Goal: Task Accomplishment & Management: Use online tool/utility

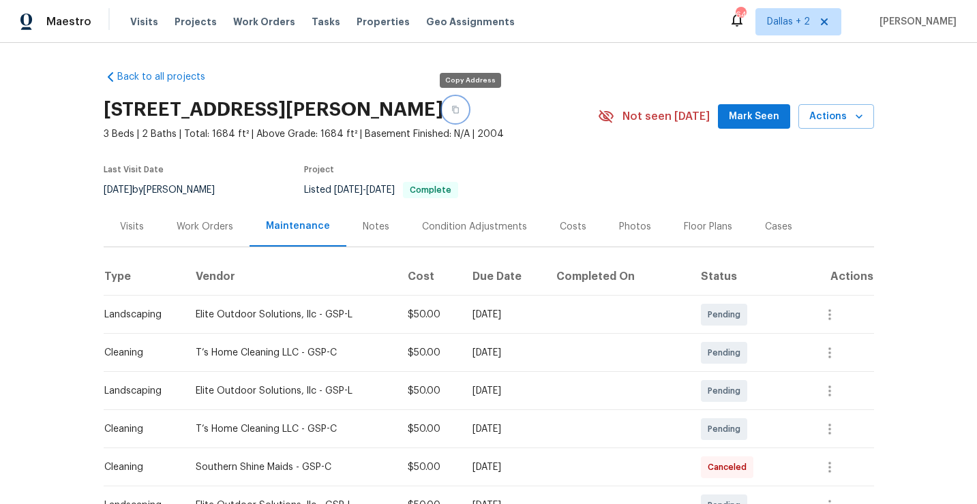
click at [468, 116] on button "button" at bounding box center [455, 109] width 25 height 25
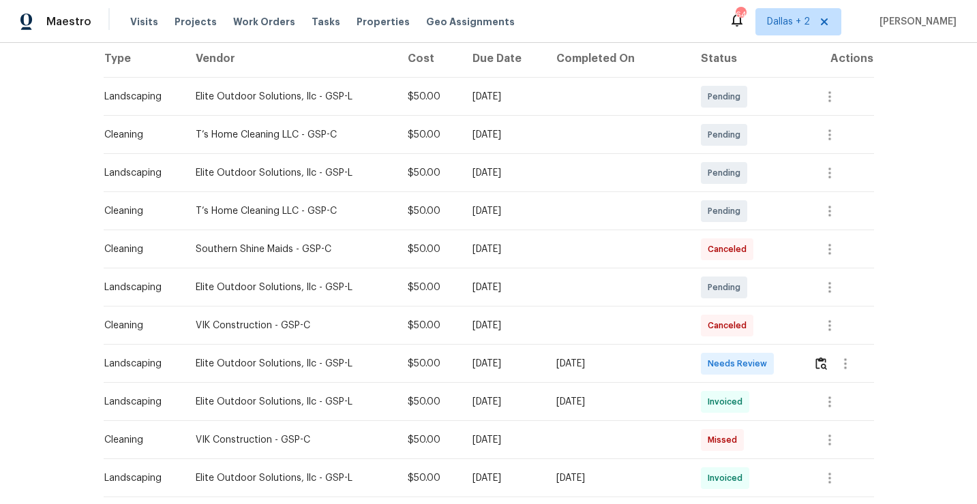
scroll to position [262, 0]
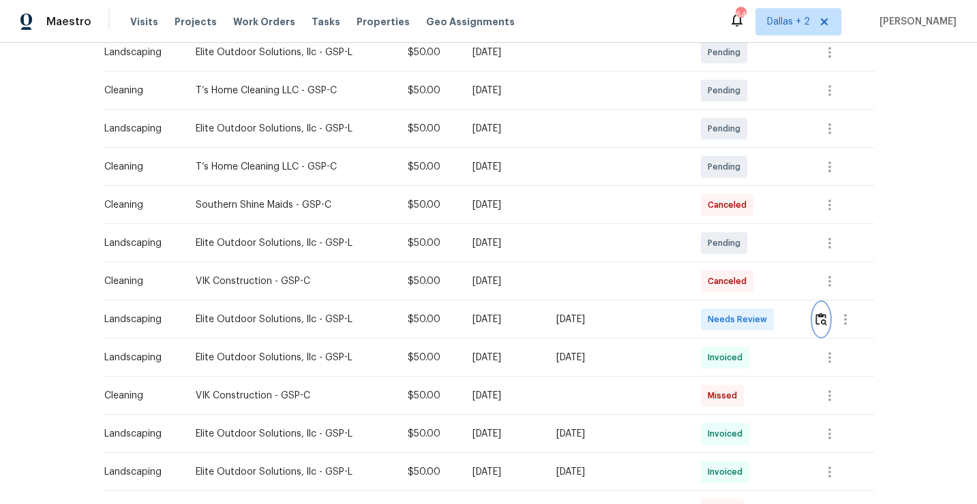
click at [821, 324] on img "button" at bounding box center [821, 319] width 12 height 13
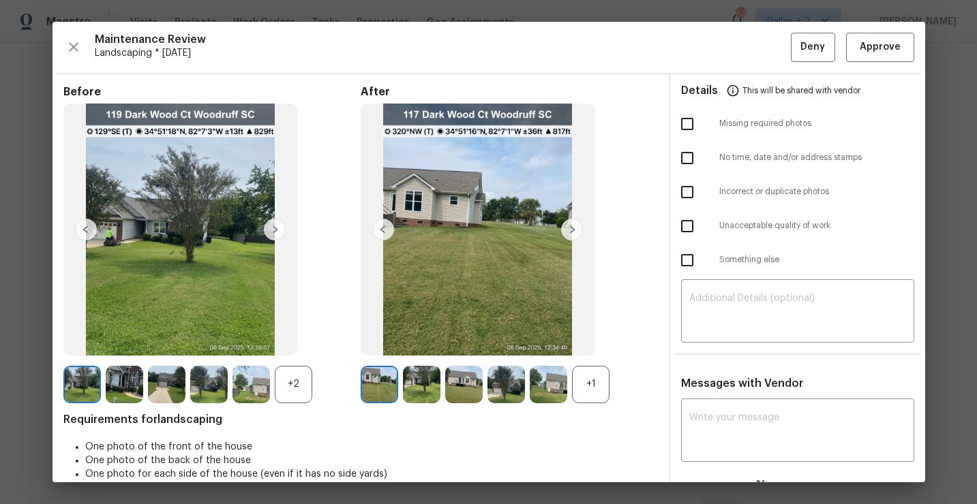
click at [281, 382] on div "+2" at bounding box center [293, 384] width 37 height 37
click at [582, 385] on div "+1" at bounding box center [590, 384] width 37 height 37
click at [75, 385] on img at bounding box center [81, 384] width 37 height 37
click at [327, 389] on img at bounding box center [335, 384] width 37 height 37
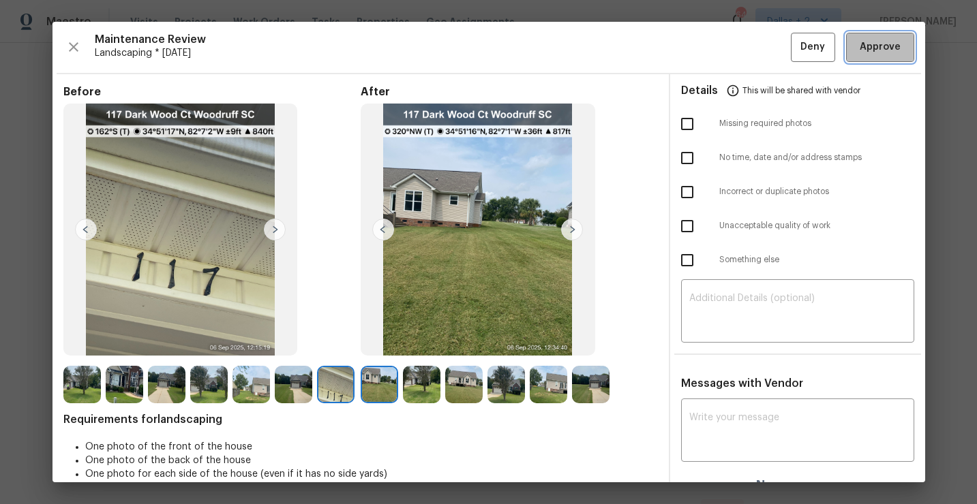
click at [864, 47] on span "Approve" at bounding box center [880, 47] width 41 height 17
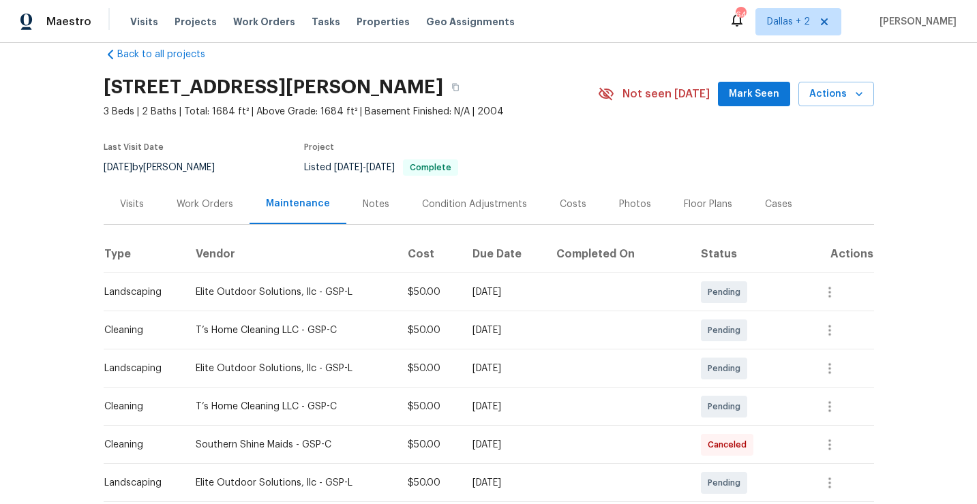
scroll to position [0, 0]
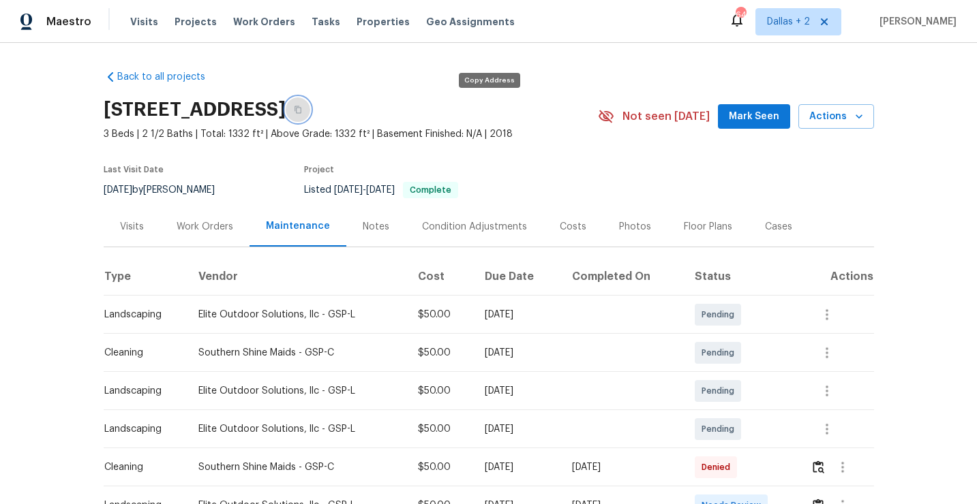
click at [310, 117] on button "button" at bounding box center [298, 109] width 25 height 25
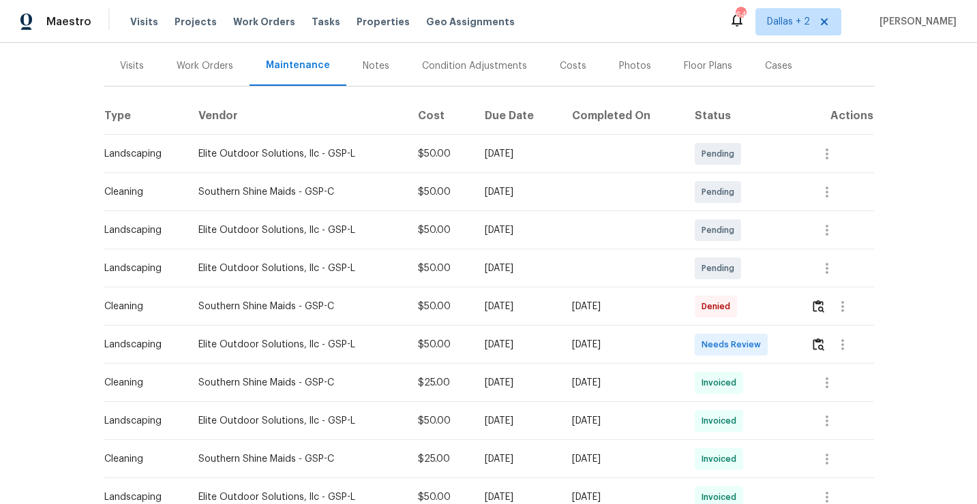
scroll to position [187, 0]
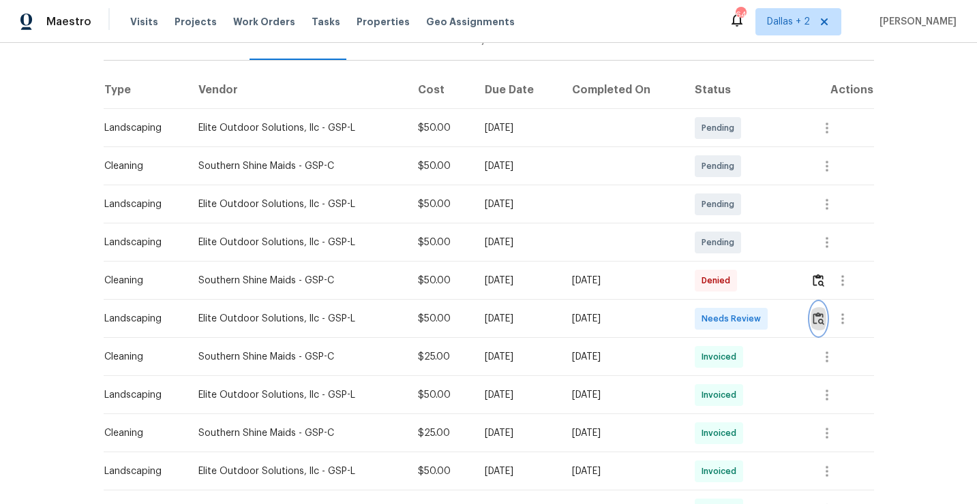
click at [821, 314] on img "button" at bounding box center [819, 318] width 12 height 13
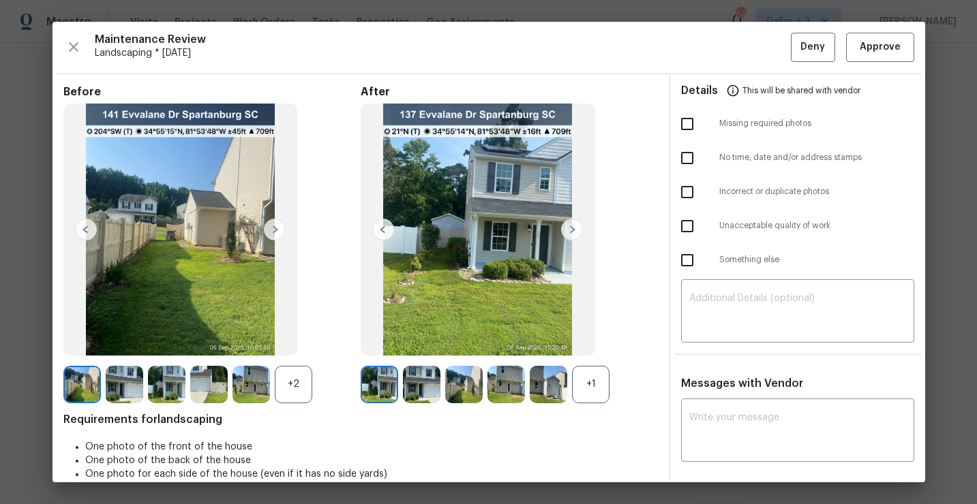
click at [601, 382] on div "+1" at bounding box center [590, 384] width 37 height 37
click at [285, 382] on div "+2" at bounding box center [293, 384] width 37 height 37
click at [429, 395] on img at bounding box center [421, 384] width 37 height 37
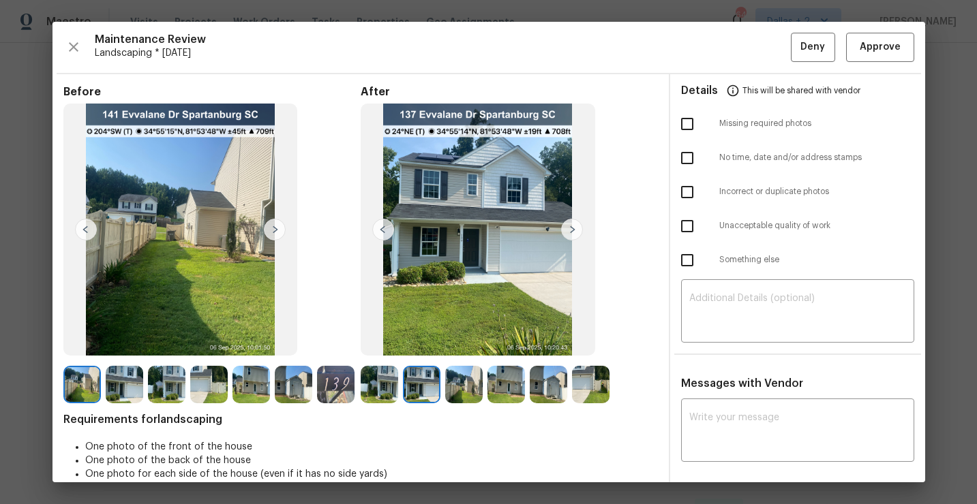
click at [334, 395] on img at bounding box center [335, 384] width 37 height 37
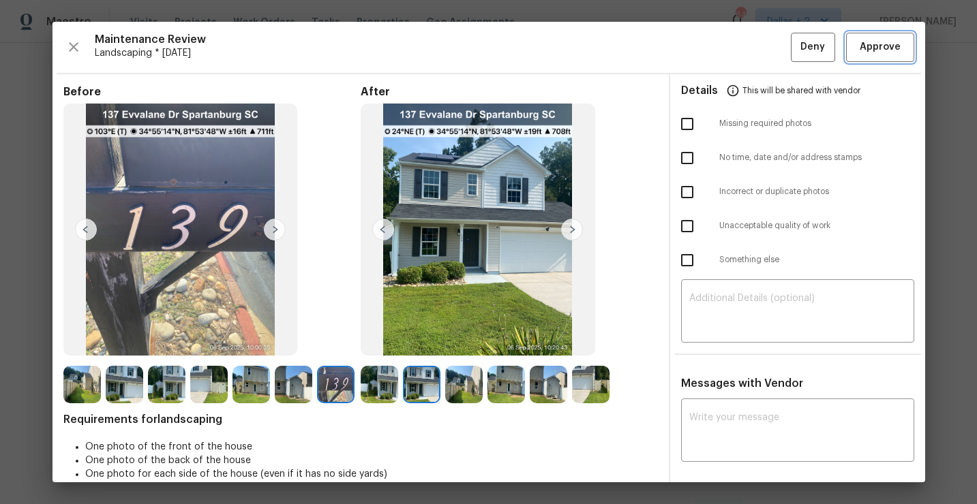
click at [864, 35] on button "Approve" at bounding box center [880, 47] width 68 height 29
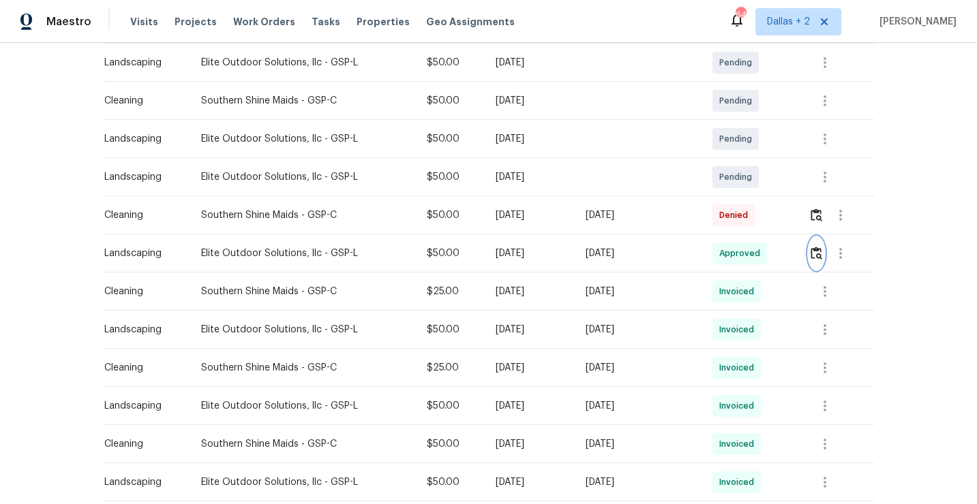
scroll to position [0, 0]
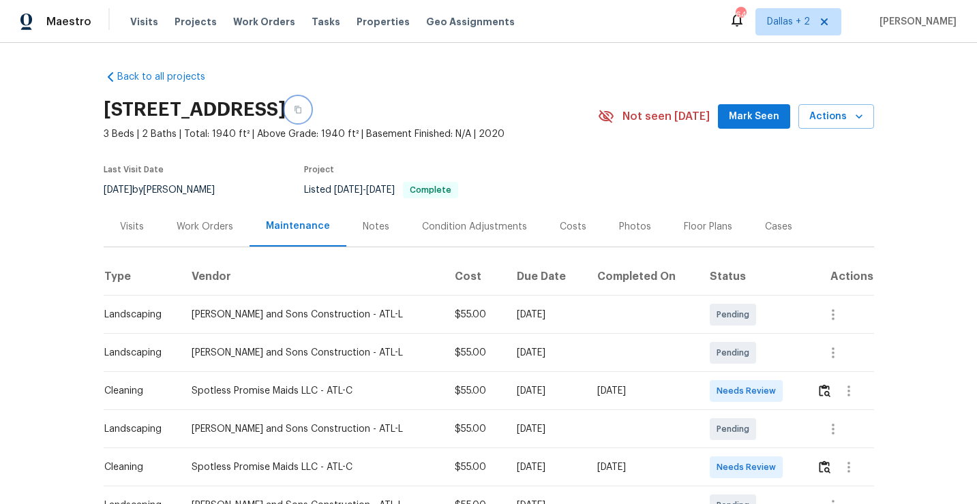
click at [302, 111] on icon "button" at bounding box center [298, 110] width 8 height 8
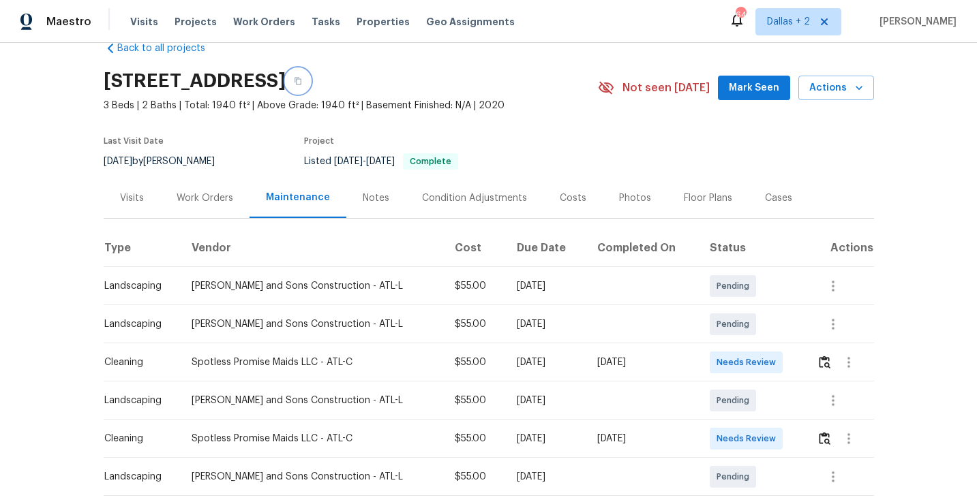
scroll to position [31, 0]
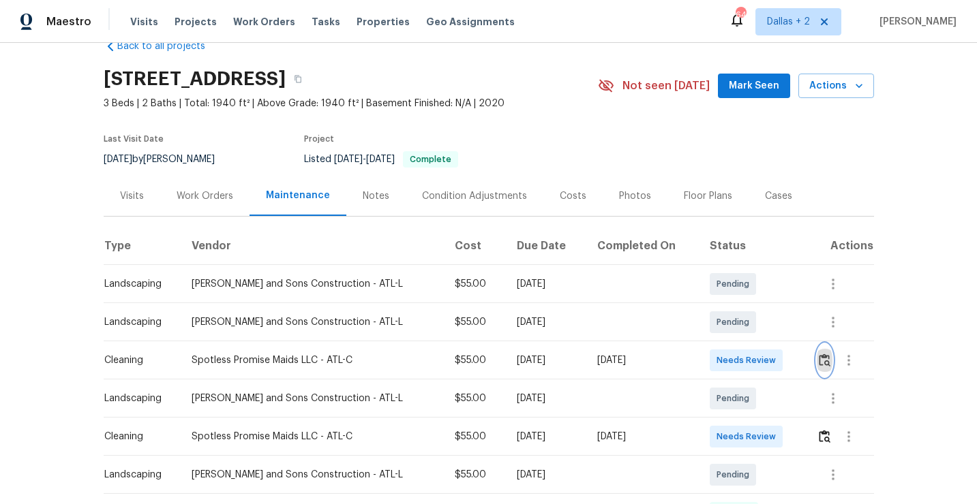
click at [823, 359] on img "button" at bounding box center [825, 360] width 12 height 13
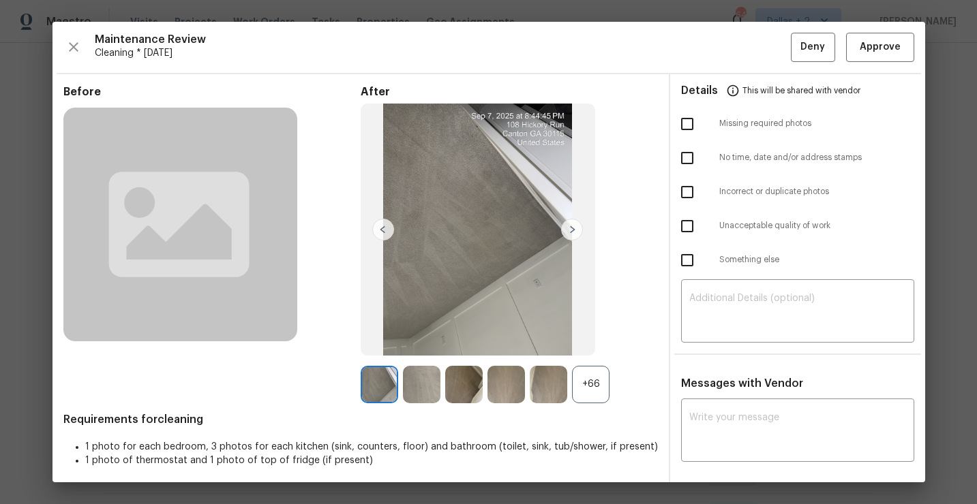
click at [599, 395] on div "+66" at bounding box center [590, 384] width 37 height 37
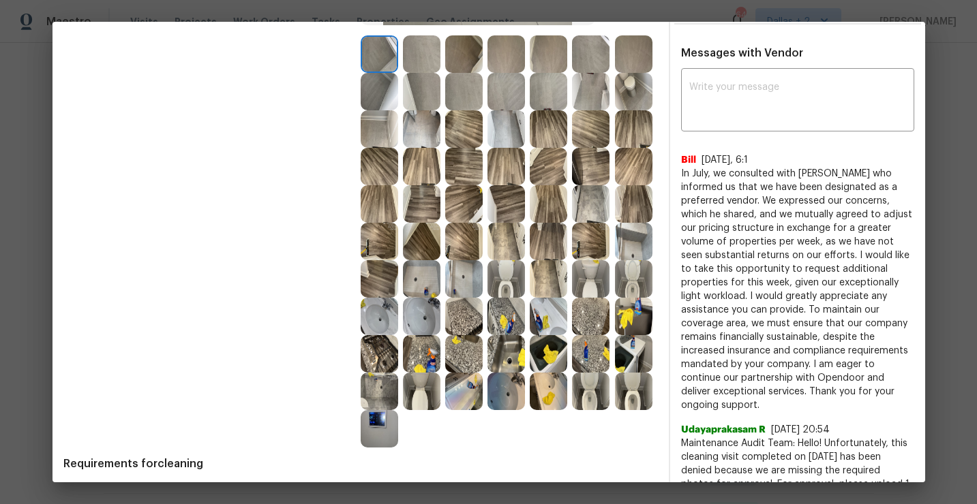
scroll to position [331, 0]
click at [544, 316] on img at bounding box center [548, 315] width 37 height 37
click at [508, 351] on img at bounding box center [505, 353] width 37 height 37
click at [376, 390] on img at bounding box center [379, 390] width 37 height 37
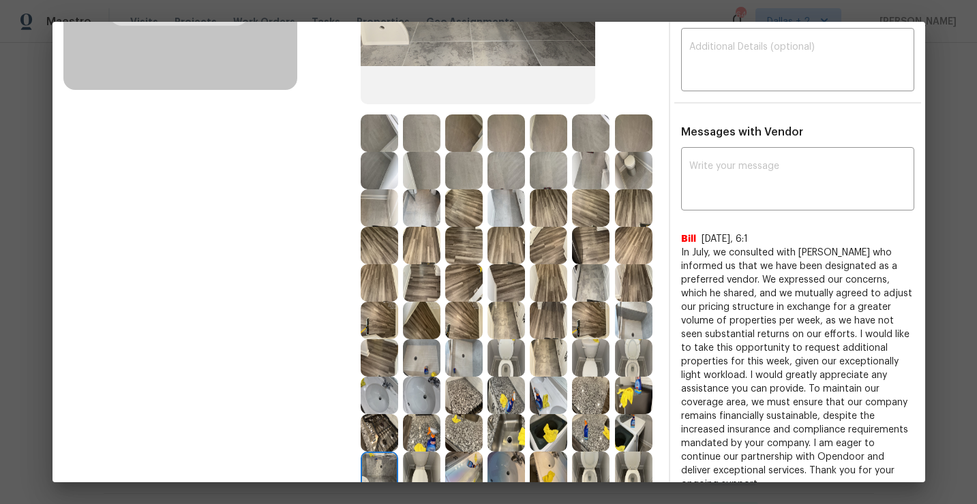
scroll to position [309, 0]
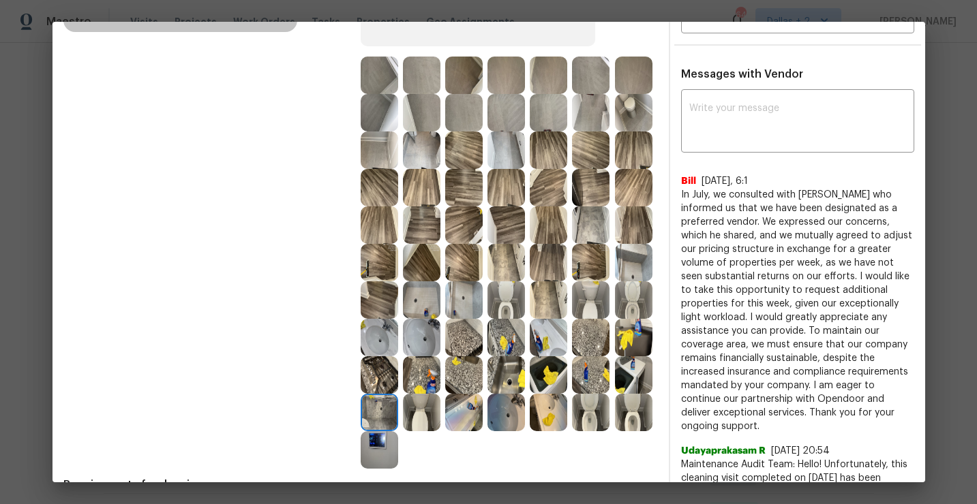
click at [554, 269] on img at bounding box center [548, 262] width 37 height 37
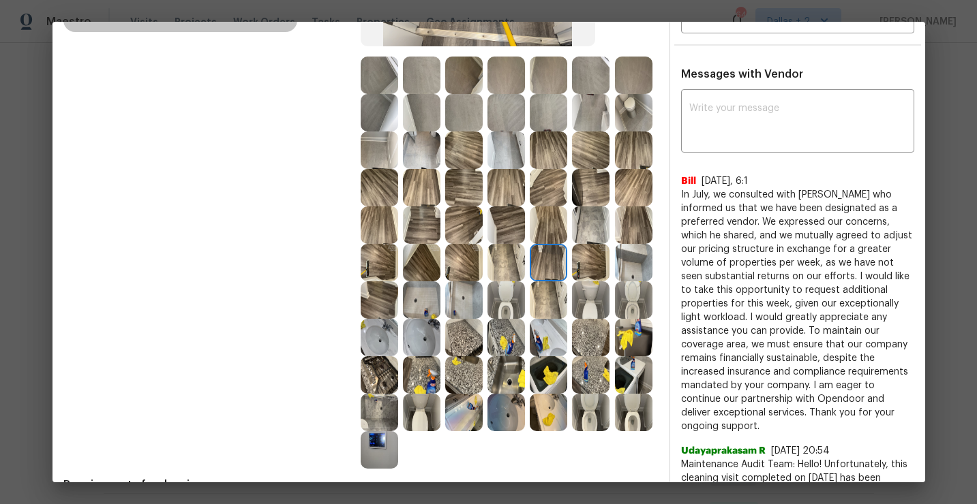
click at [429, 299] on img at bounding box center [421, 300] width 37 height 37
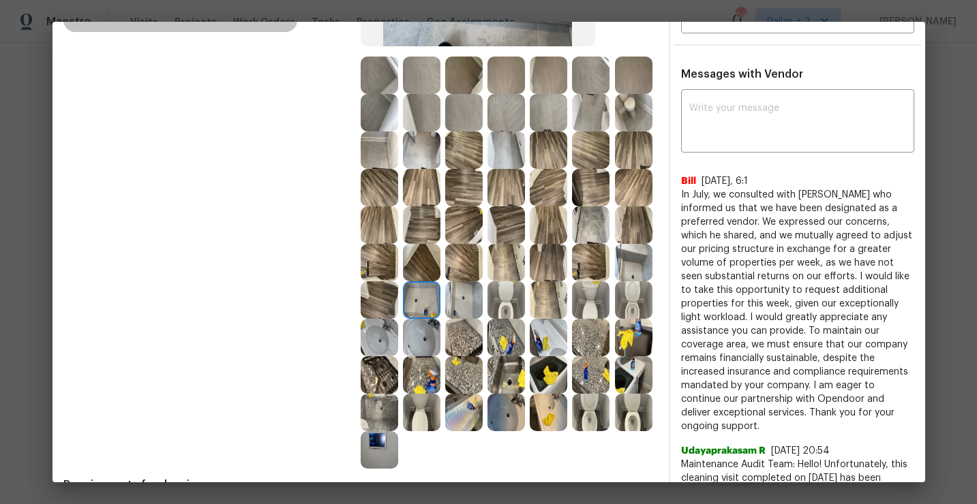
click at [631, 330] on img at bounding box center [633, 337] width 37 height 37
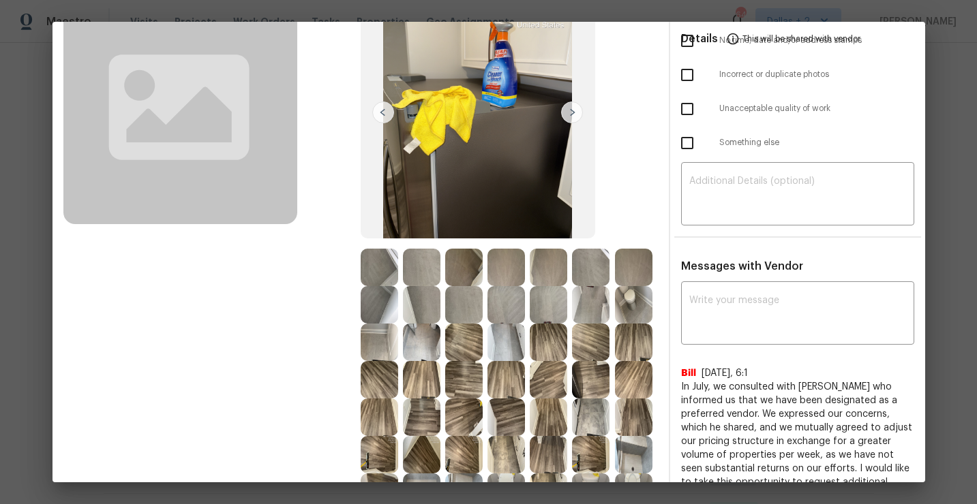
scroll to position [0, 0]
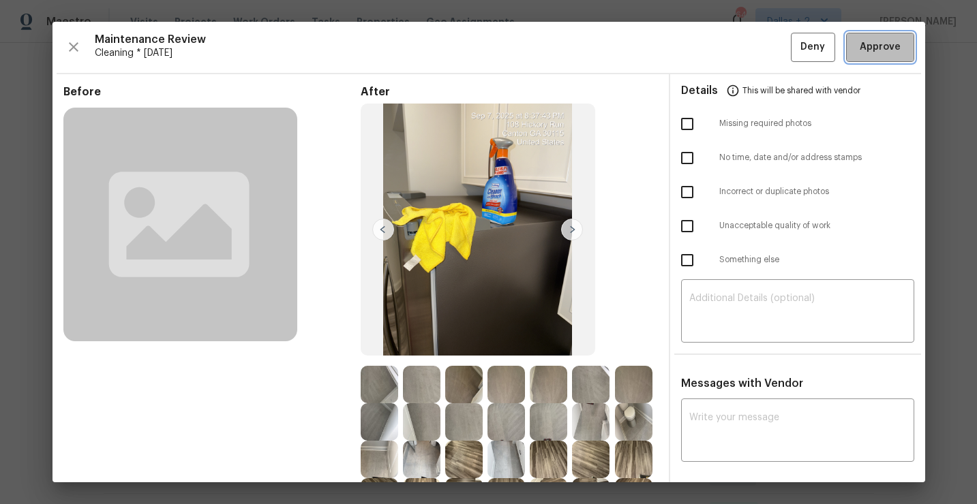
click at [866, 53] on span "Approve" at bounding box center [880, 47] width 41 height 17
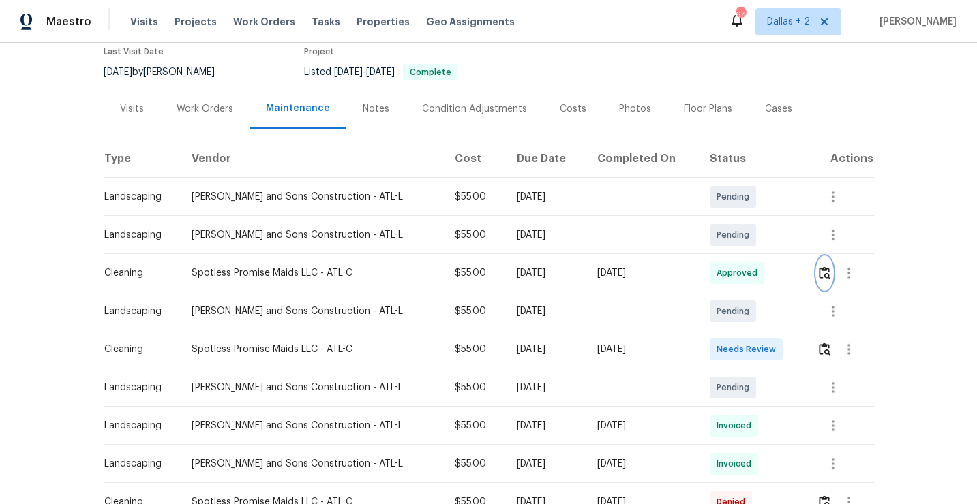
scroll to position [121, 0]
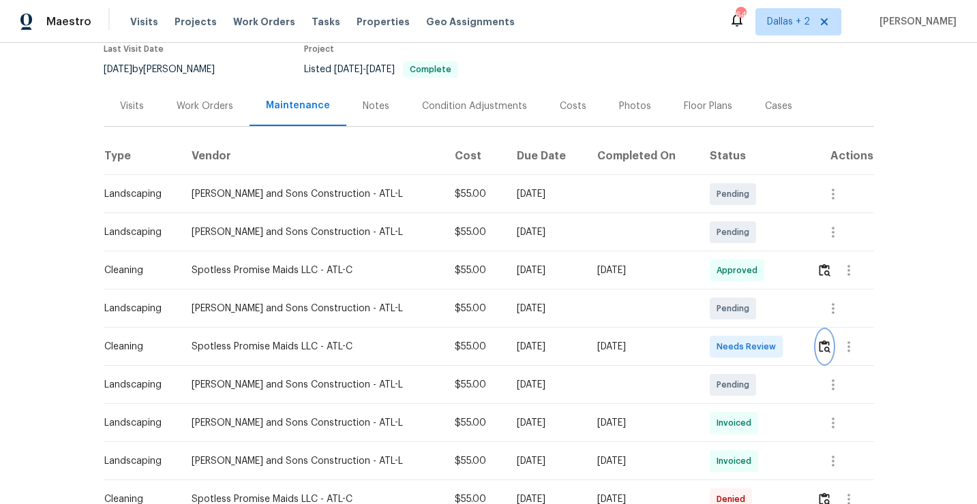
click at [824, 346] on img "button" at bounding box center [825, 346] width 12 height 13
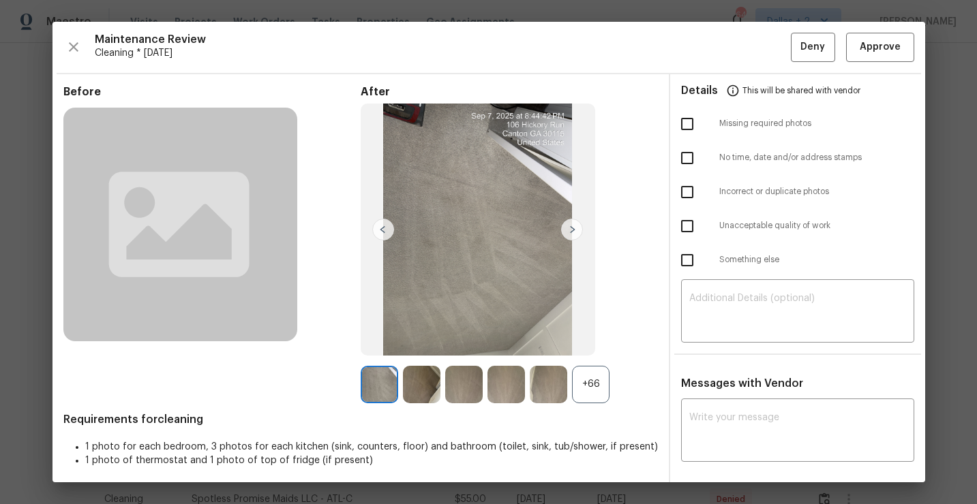
click at [596, 393] on div "+66" at bounding box center [590, 384] width 37 height 37
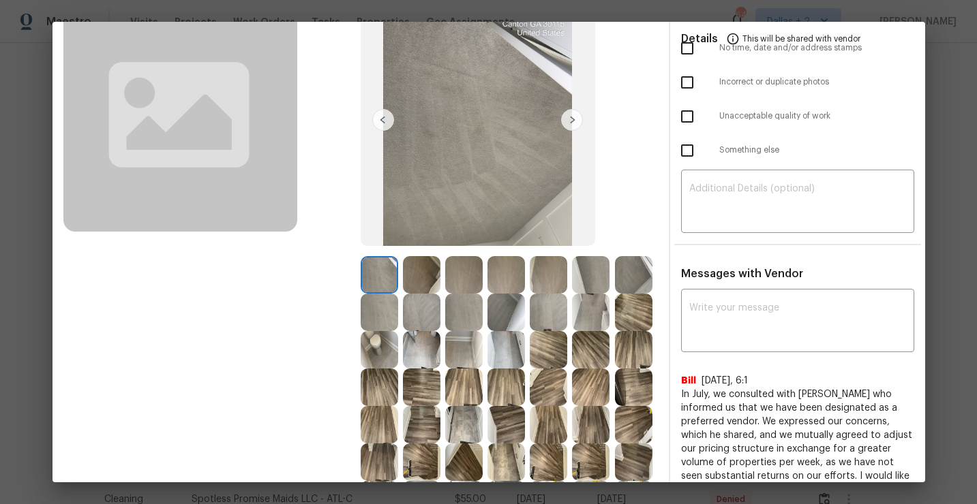
scroll to position [0, 0]
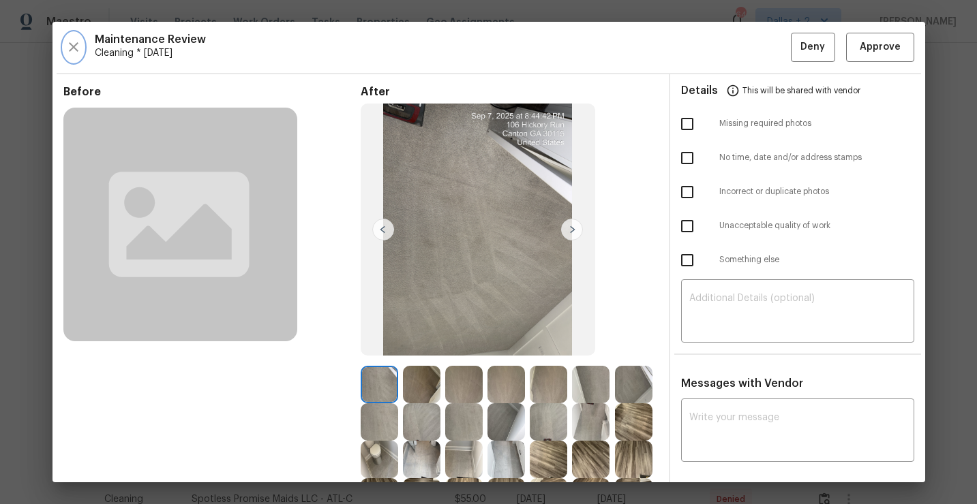
click at [71, 49] on icon "button" at bounding box center [74, 47] width 10 height 10
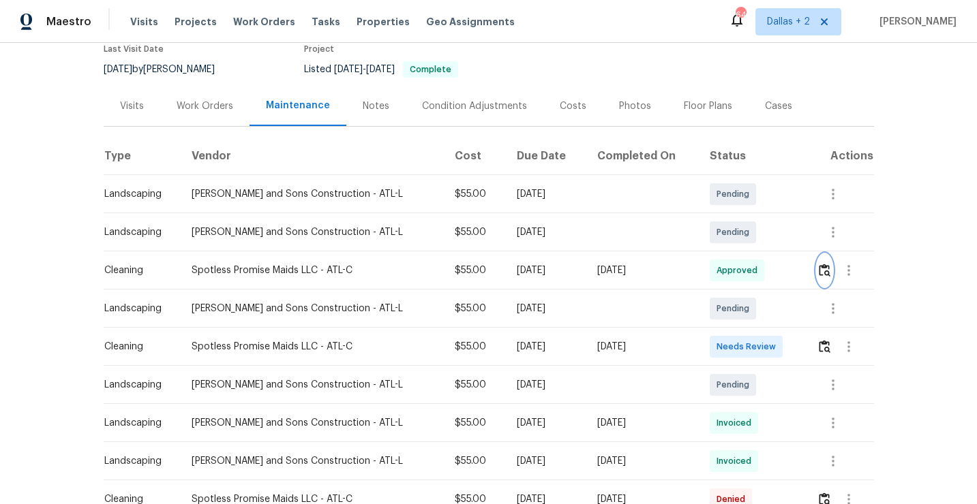
click at [821, 267] on img "button" at bounding box center [825, 270] width 12 height 13
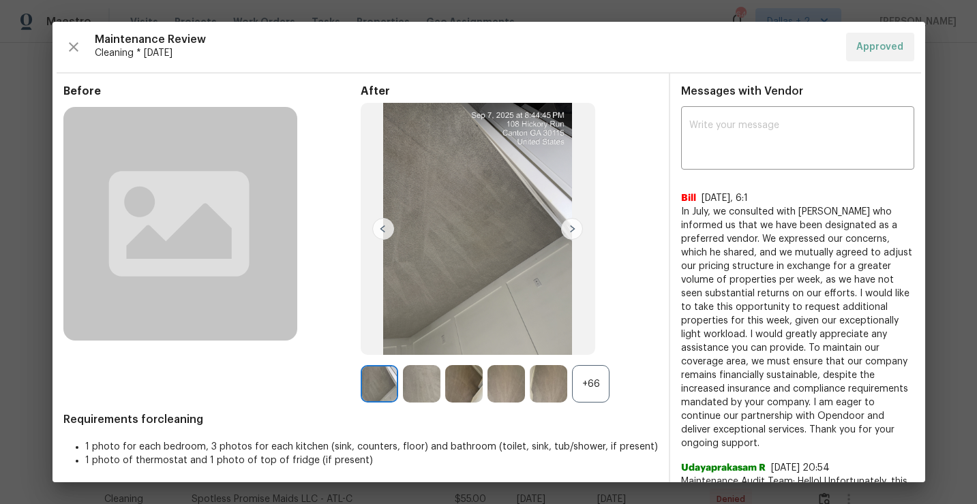
click at [590, 387] on div "+66" at bounding box center [590, 383] width 37 height 37
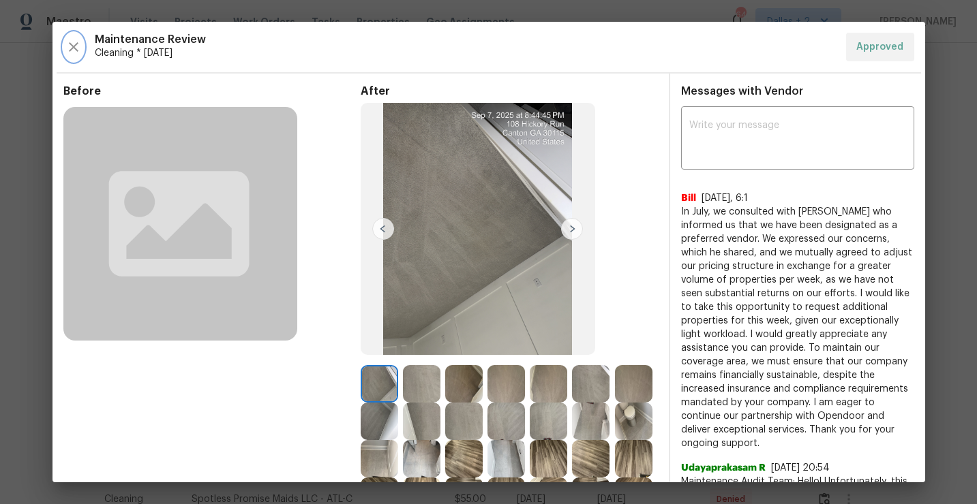
click at [78, 42] on icon "button" at bounding box center [73, 47] width 16 height 16
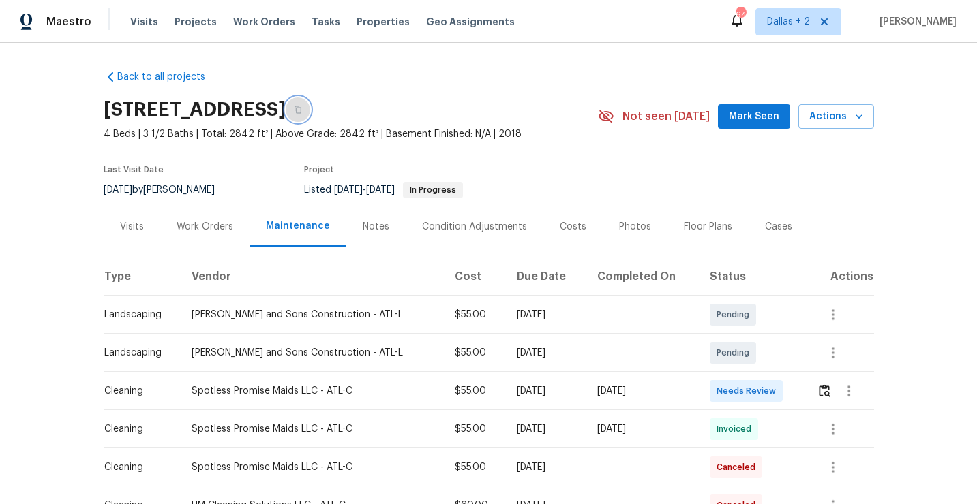
click at [310, 104] on button "button" at bounding box center [298, 109] width 25 height 25
click at [827, 388] on img "button" at bounding box center [825, 390] width 12 height 13
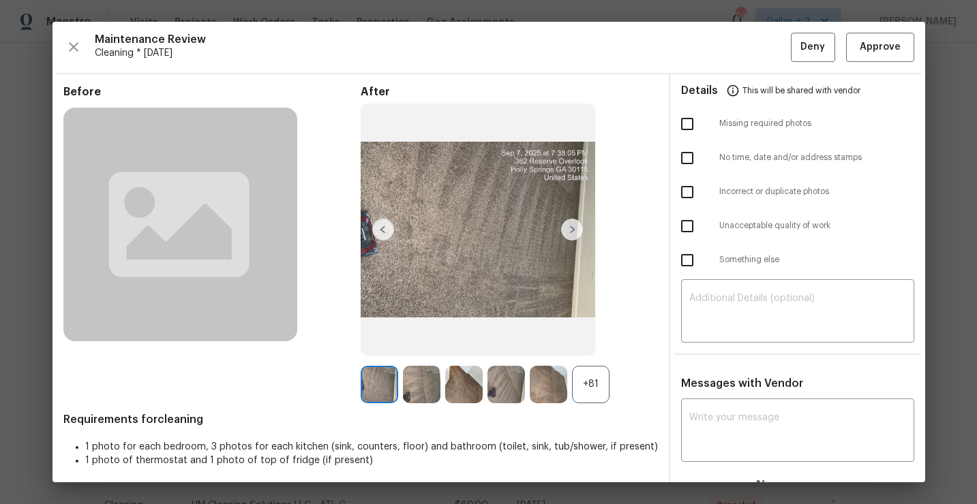
click at [590, 387] on div "+81" at bounding box center [590, 384] width 37 height 37
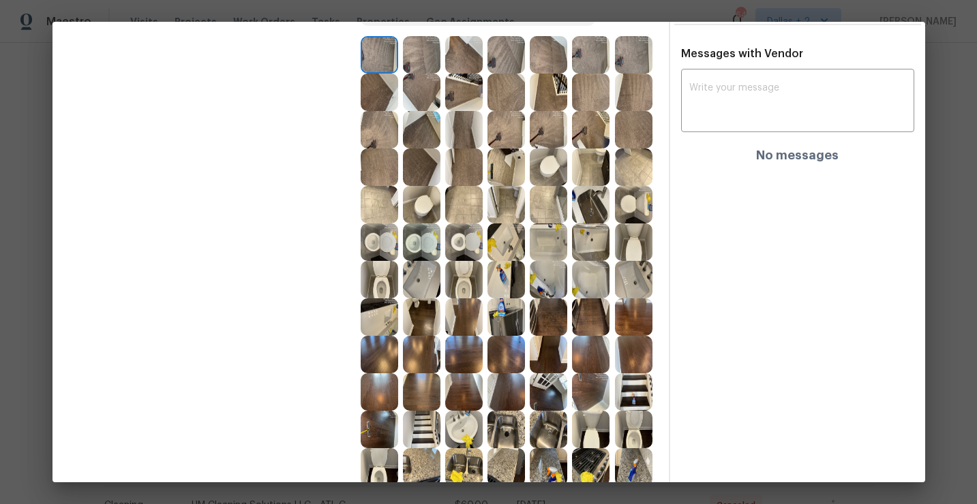
scroll to position [348, 0]
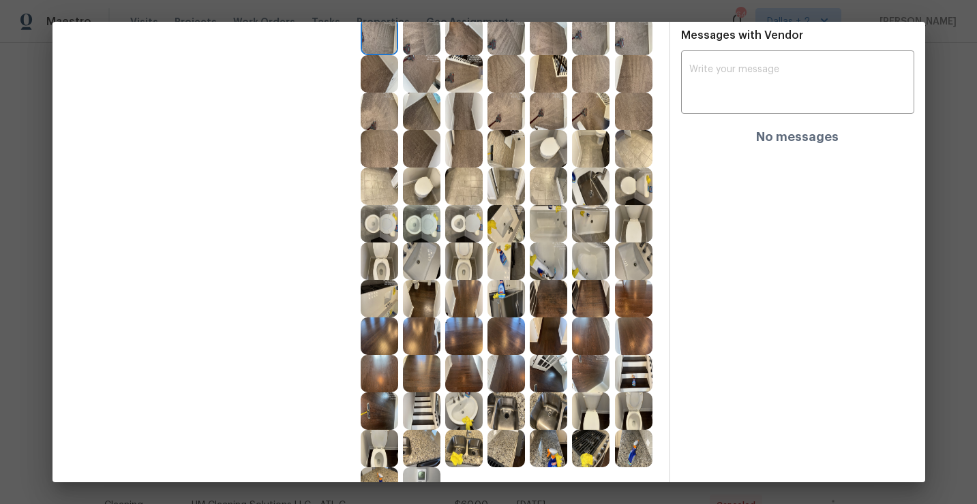
click at [488, 288] on img at bounding box center [505, 298] width 37 height 37
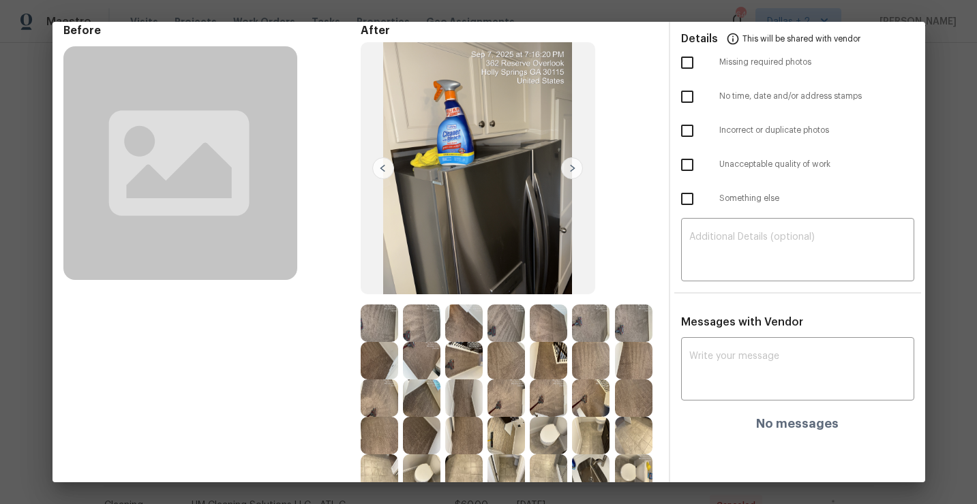
scroll to position [0, 0]
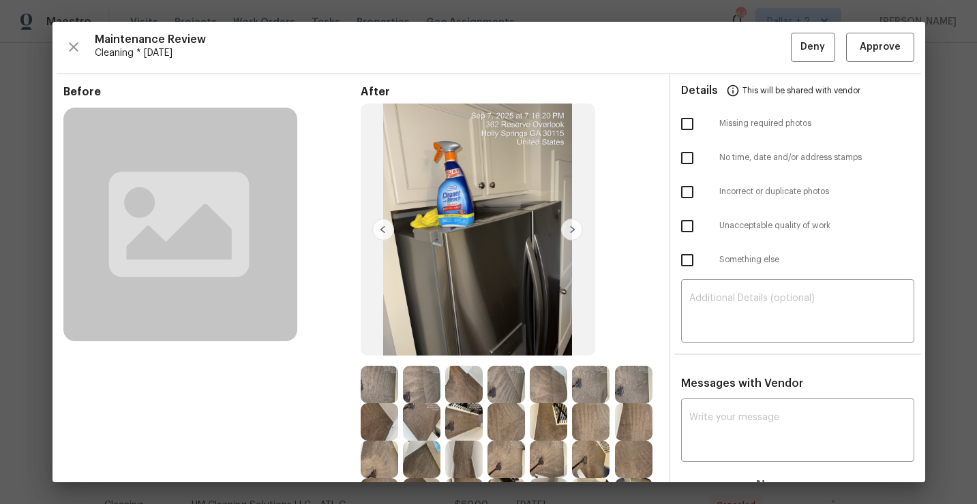
click at [879, 62] on div "Maintenance Review Cleaning * Tue, Sep 09 Deny Approve Before After Requirement…" at bounding box center [488, 252] width 873 height 461
click at [879, 53] on span "Approve" at bounding box center [880, 47] width 41 height 17
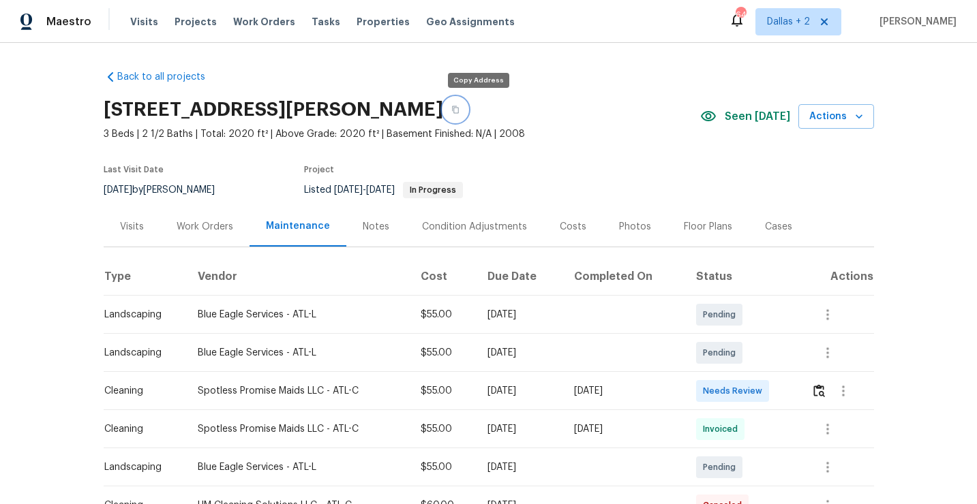
click at [468, 106] on button "button" at bounding box center [455, 109] width 25 height 25
click at [459, 113] on icon "button" at bounding box center [455, 109] width 7 height 7
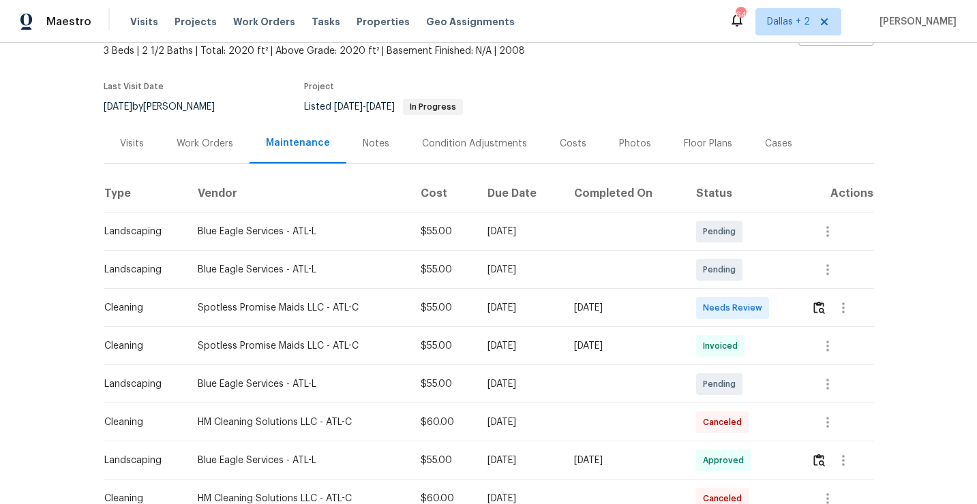
scroll to position [134, 0]
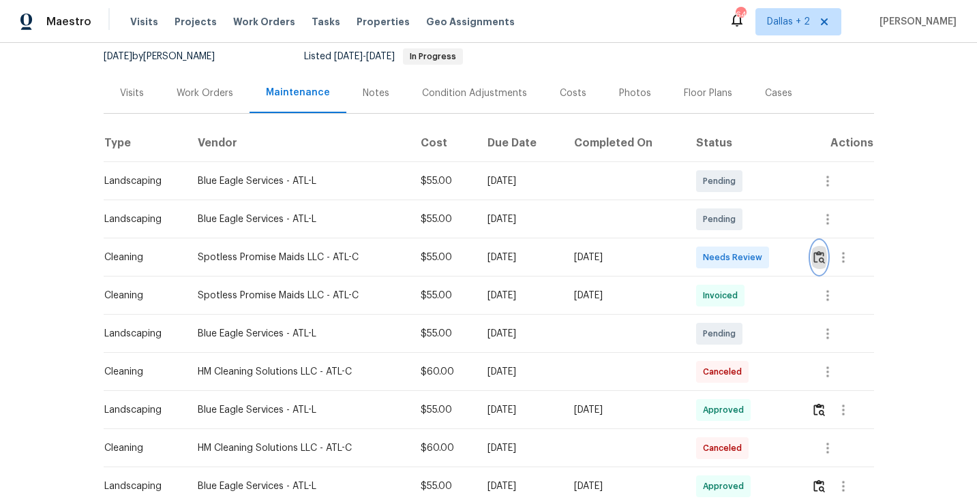
click at [822, 253] on img "button" at bounding box center [819, 257] width 12 height 13
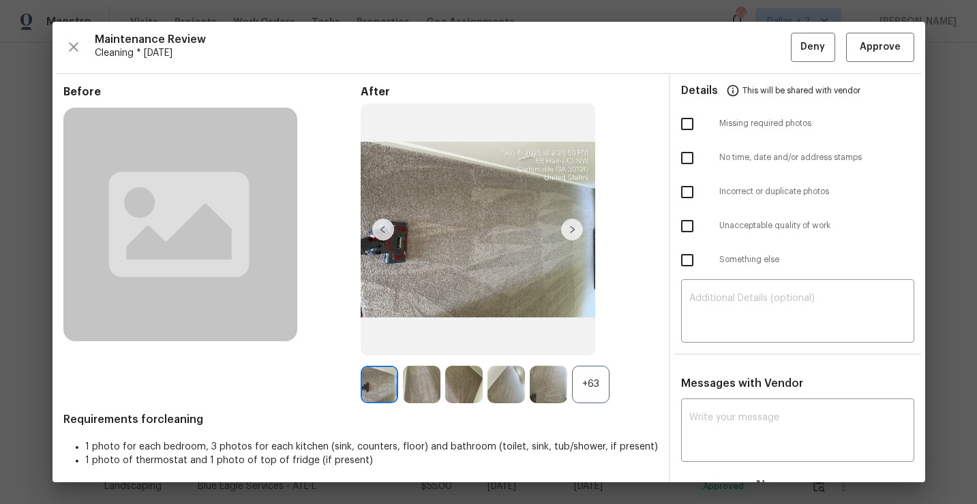
click at [579, 373] on div "+63" at bounding box center [590, 384] width 37 height 37
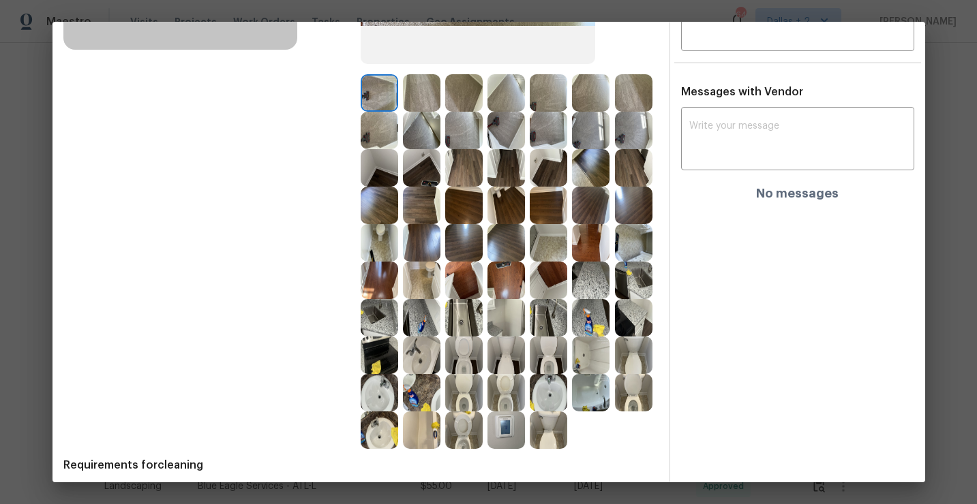
scroll to position [295, 0]
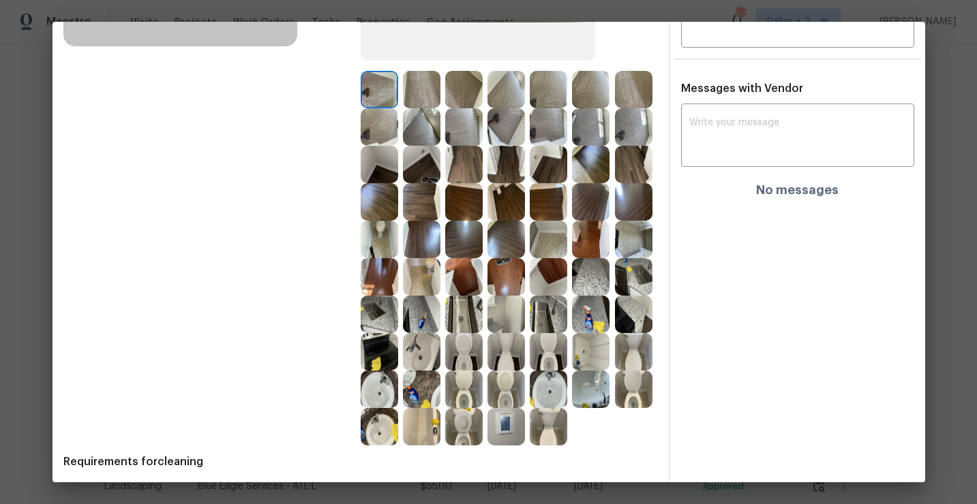
click at [470, 288] on img at bounding box center [463, 276] width 37 height 37
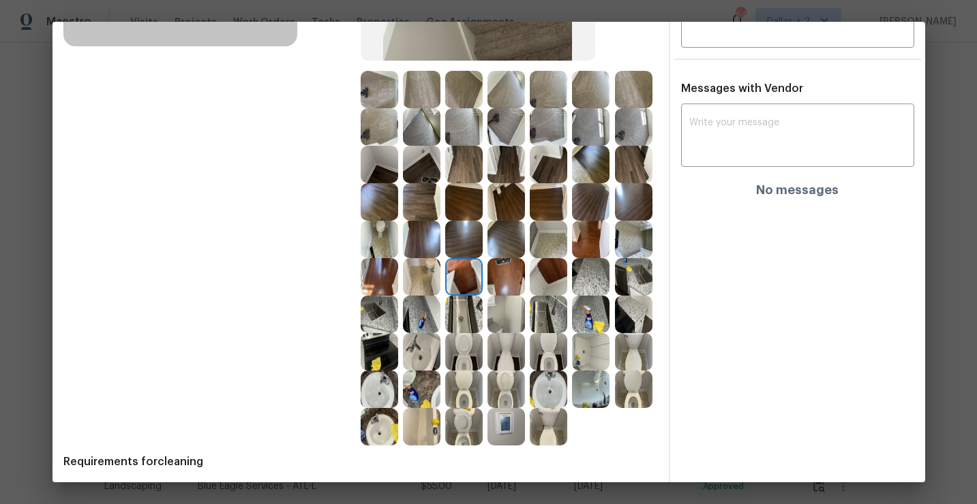
click at [383, 317] on img at bounding box center [379, 314] width 37 height 37
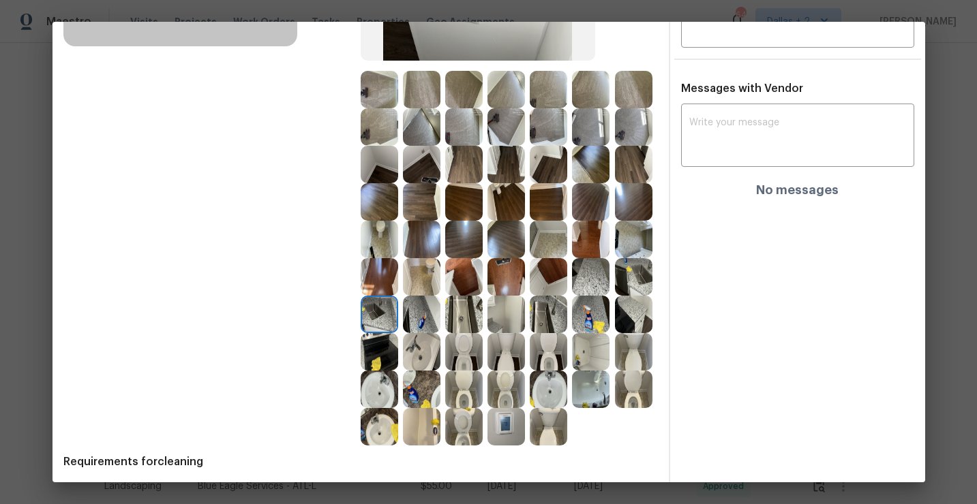
click at [590, 371] on img at bounding box center [590, 389] width 37 height 37
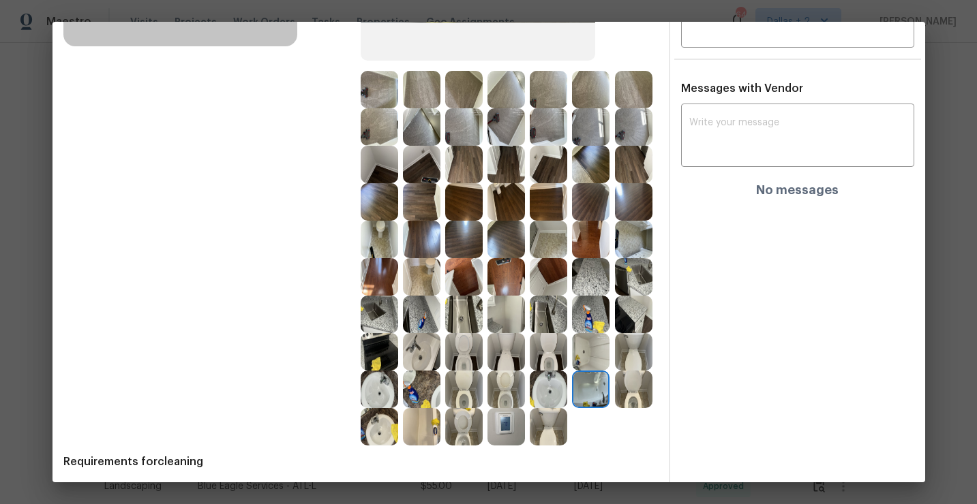
click at [445, 429] on img at bounding box center [463, 426] width 37 height 37
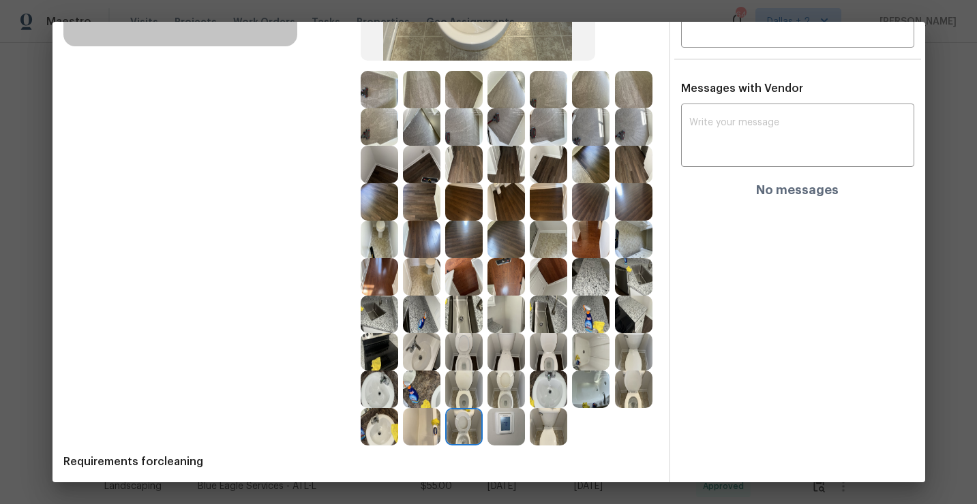
click at [371, 354] on img at bounding box center [379, 351] width 37 height 37
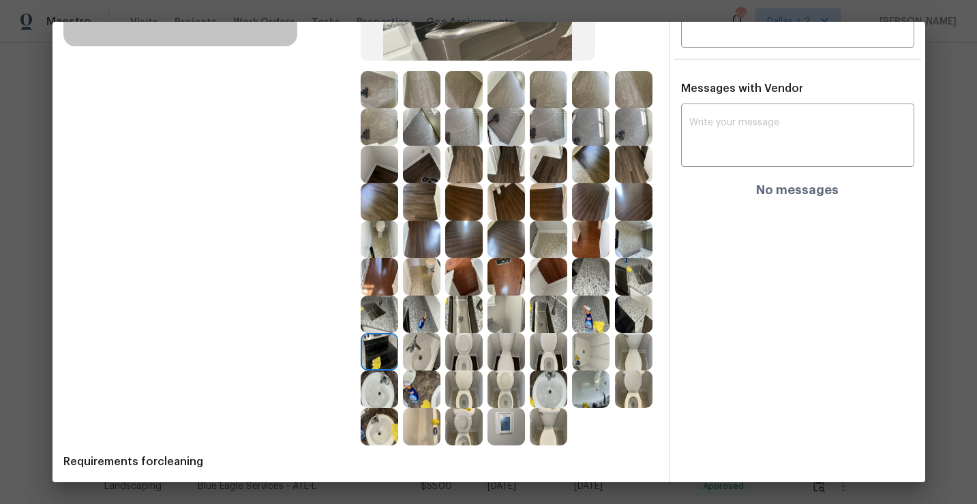
click at [471, 387] on img at bounding box center [463, 389] width 37 height 37
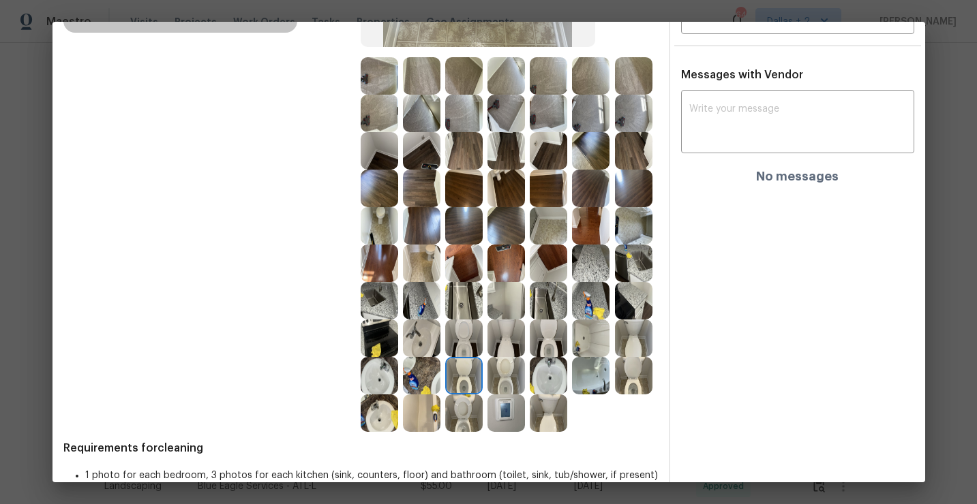
scroll to position [310, 0]
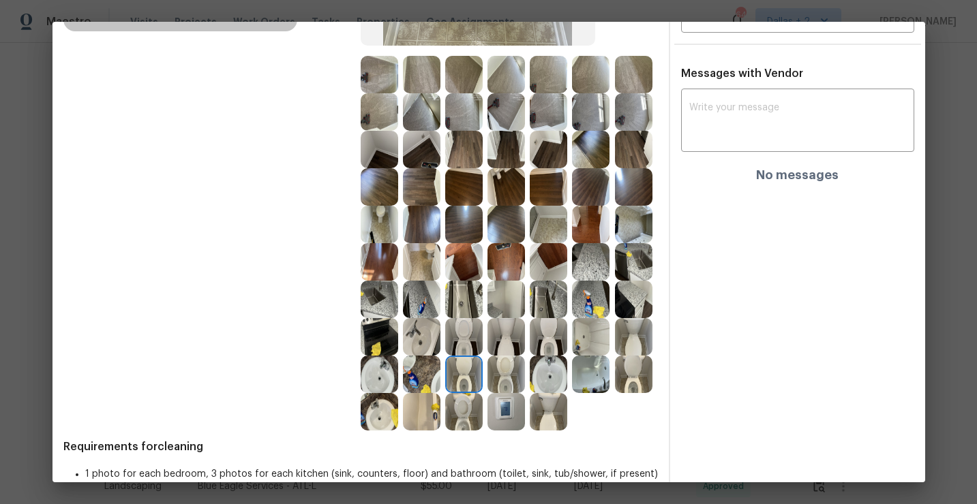
click at [509, 113] on img at bounding box center [505, 111] width 37 height 37
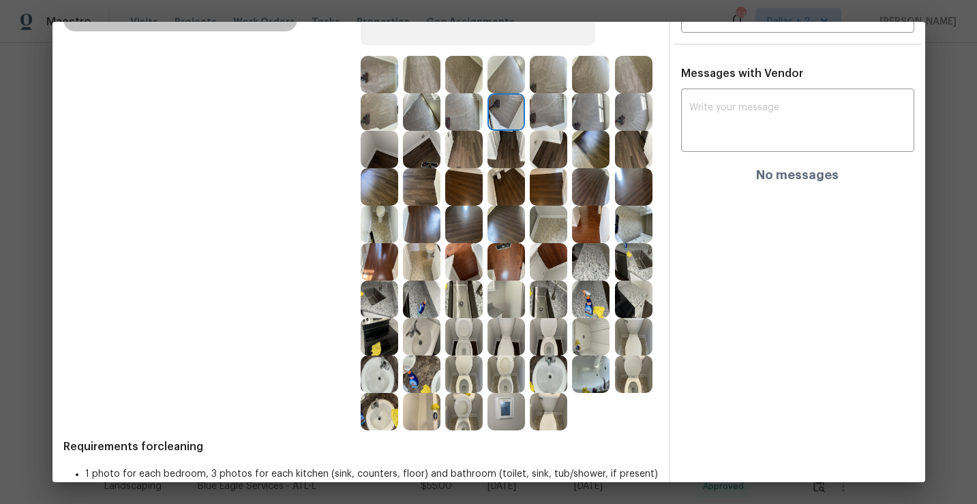
click at [609, 253] on img at bounding box center [590, 261] width 37 height 37
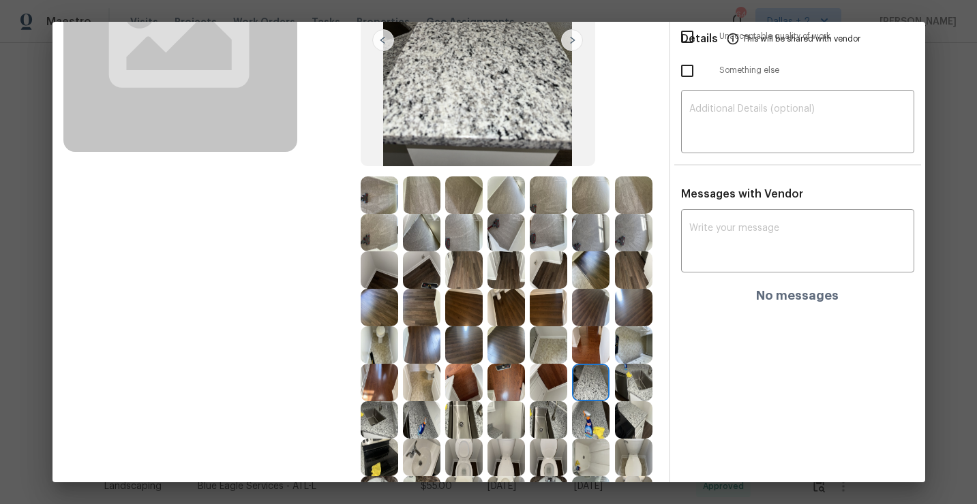
scroll to position [245, 0]
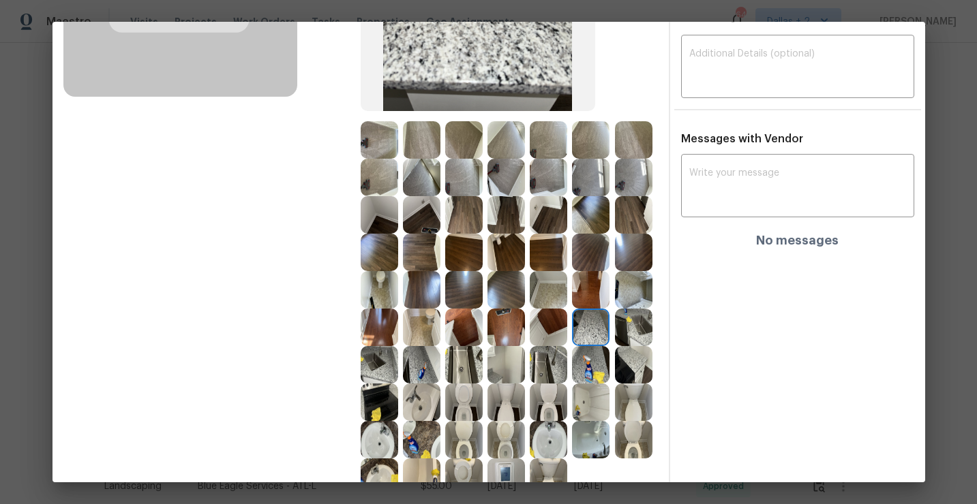
click at [623, 328] on img at bounding box center [633, 327] width 37 height 37
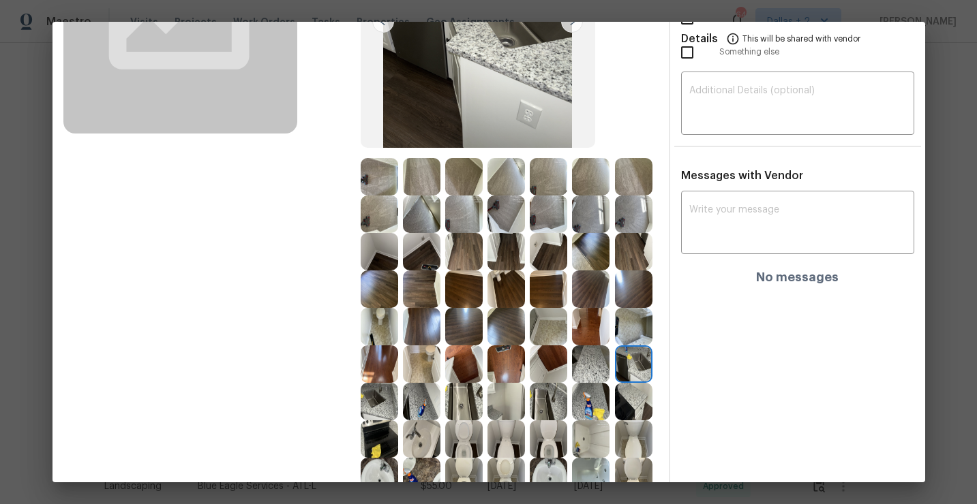
scroll to position [202, 0]
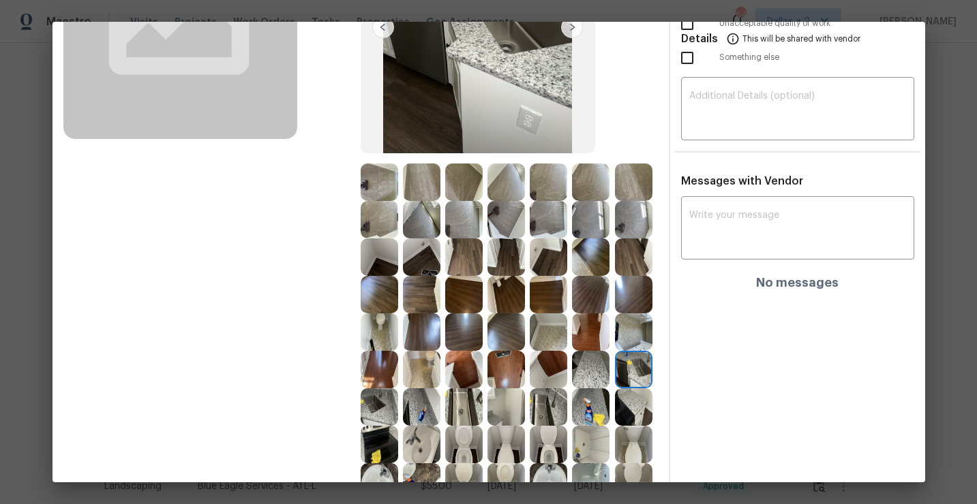
click at [483, 232] on div at bounding box center [466, 219] width 42 height 37
click at [495, 224] on img at bounding box center [505, 219] width 37 height 37
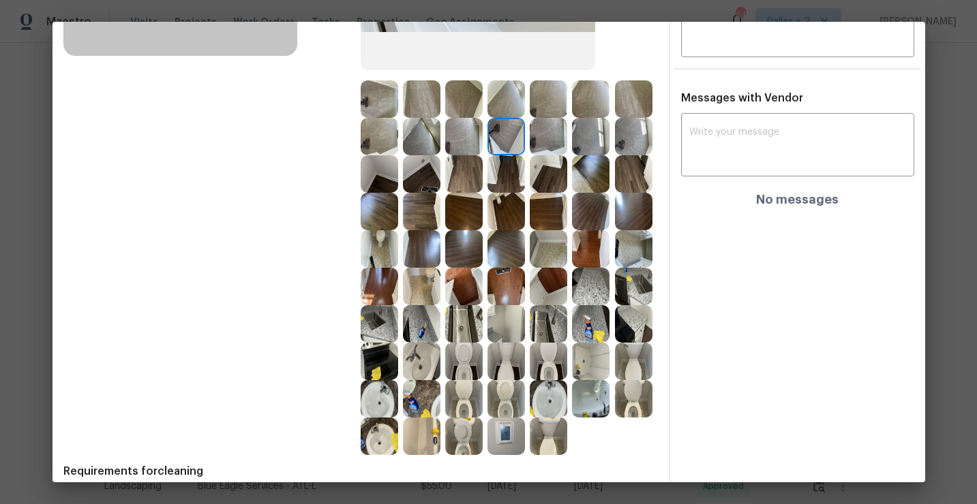
scroll to position [324, 0]
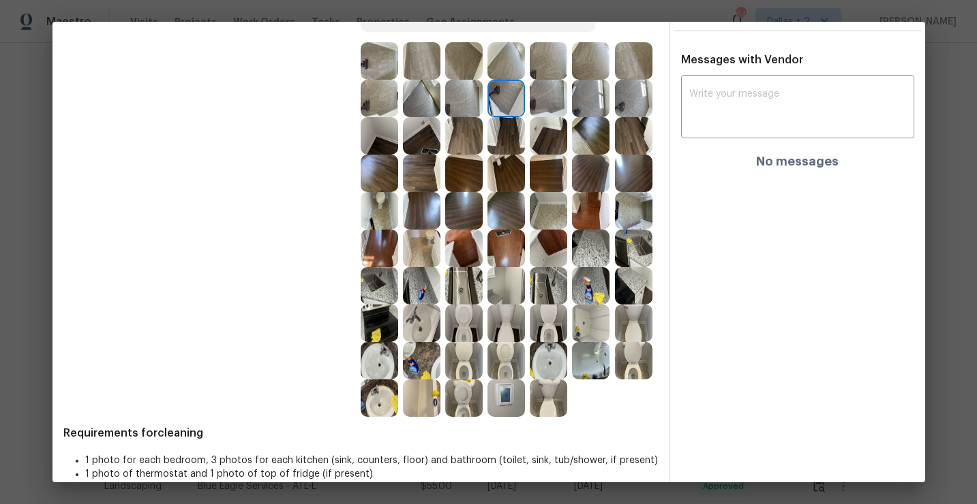
click at [435, 287] on img at bounding box center [421, 285] width 37 height 37
click at [458, 288] on img at bounding box center [463, 285] width 37 height 37
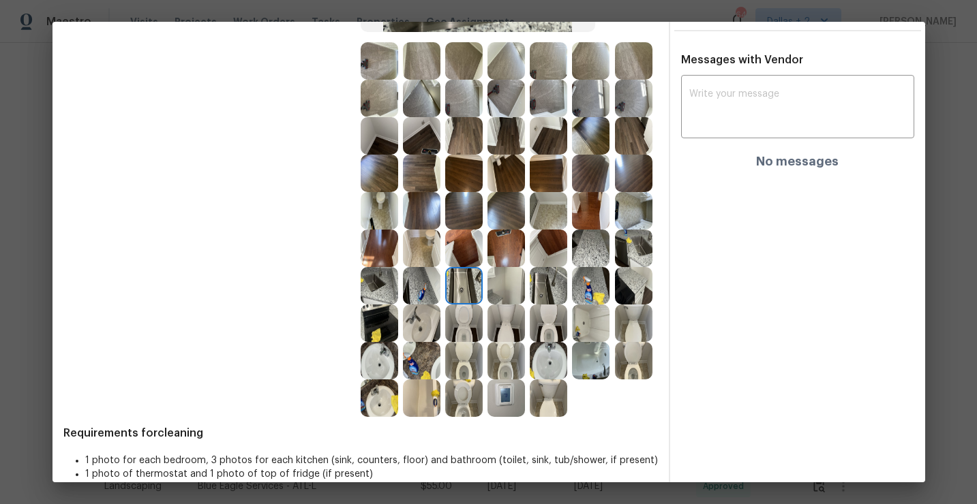
click at [506, 292] on img at bounding box center [505, 285] width 37 height 37
click at [549, 293] on img at bounding box center [548, 285] width 37 height 37
click at [599, 361] on img at bounding box center [590, 360] width 37 height 37
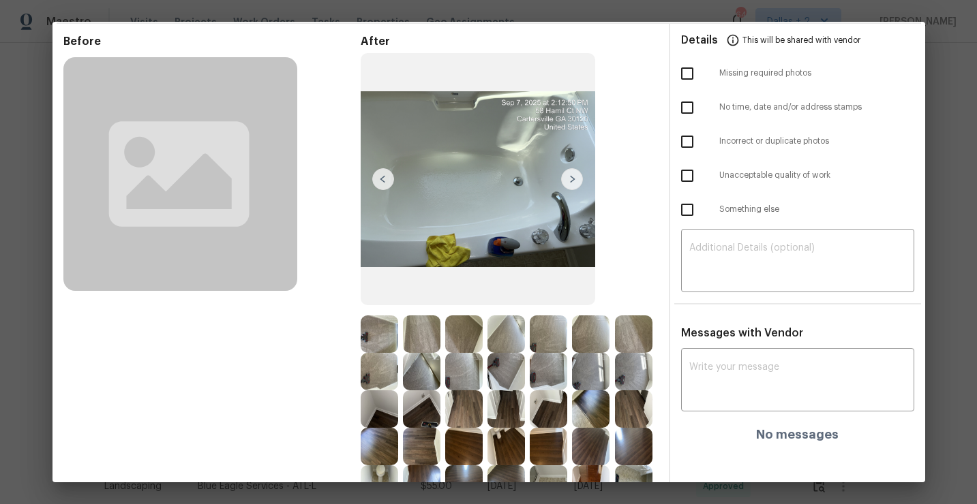
scroll to position [56, 0]
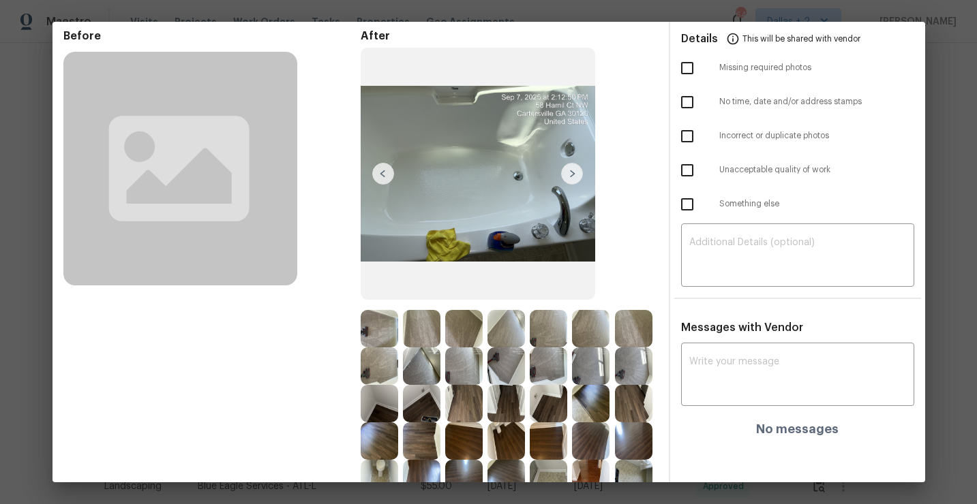
click at [551, 395] on img at bounding box center [548, 403] width 37 height 37
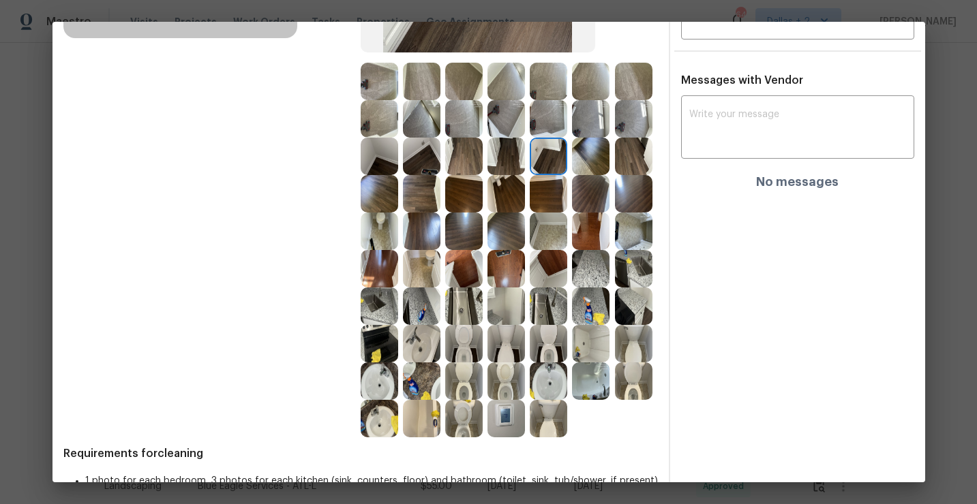
scroll to position [305, 0]
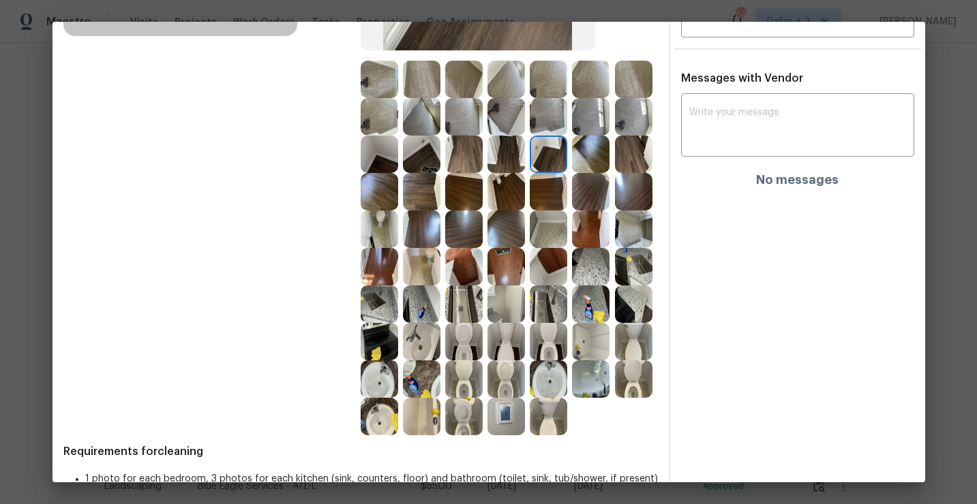
click at [376, 311] on img at bounding box center [379, 304] width 37 height 37
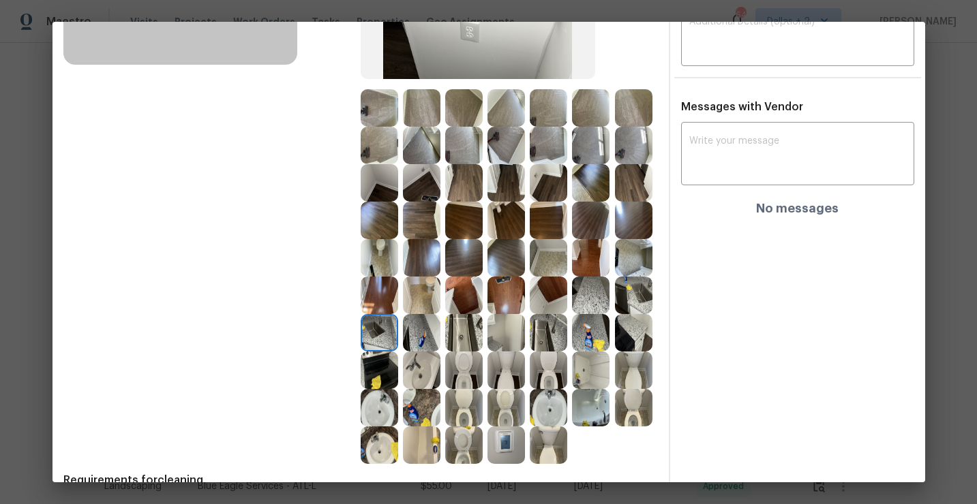
scroll to position [278, 0]
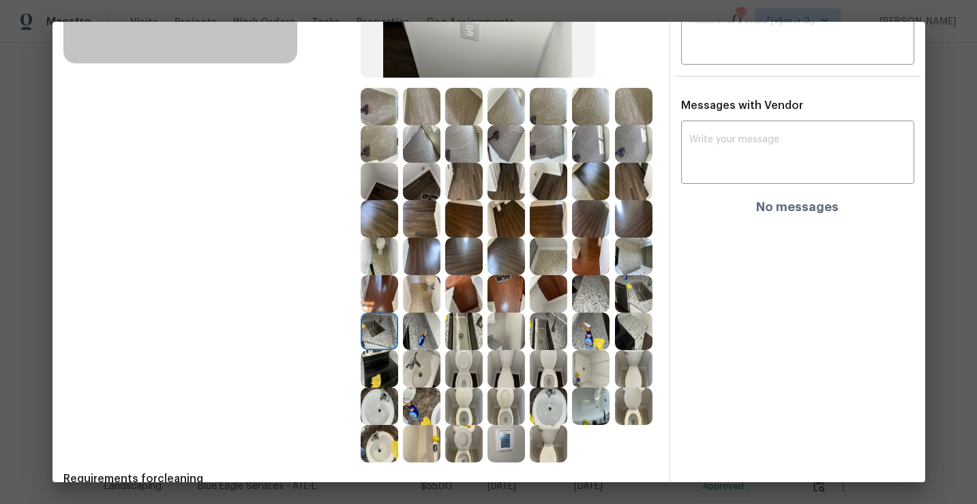
click at [460, 331] on img at bounding box center [463, 331] width 37 height 37
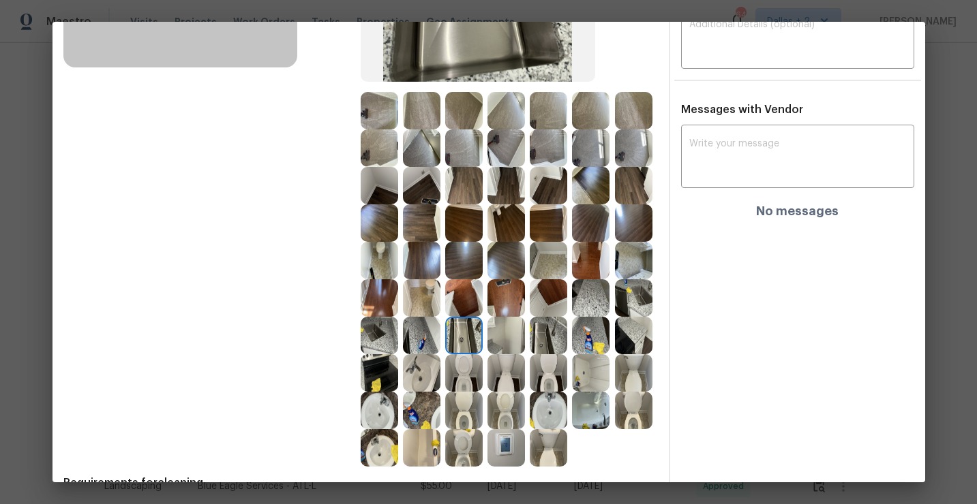
scroll to position [257, 0]
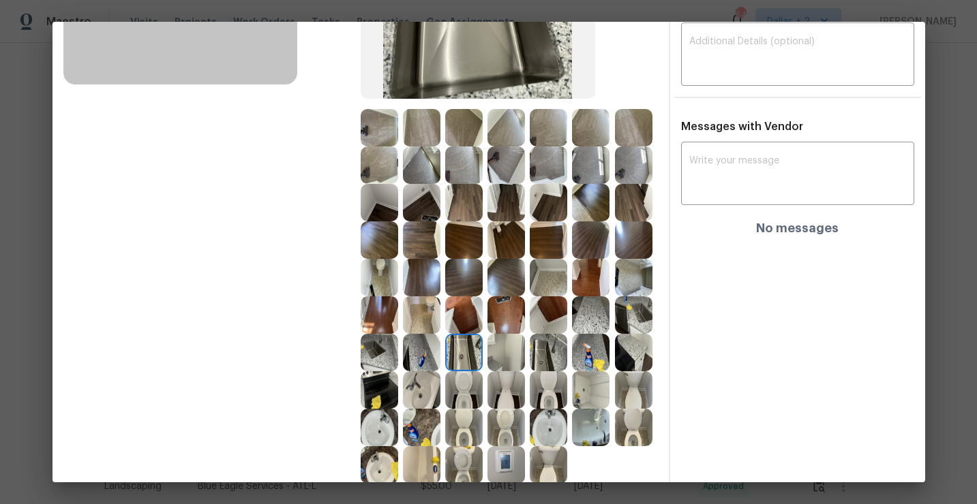
click at [637, 305] on img at bounding box center [633, 315] width 37 height 37
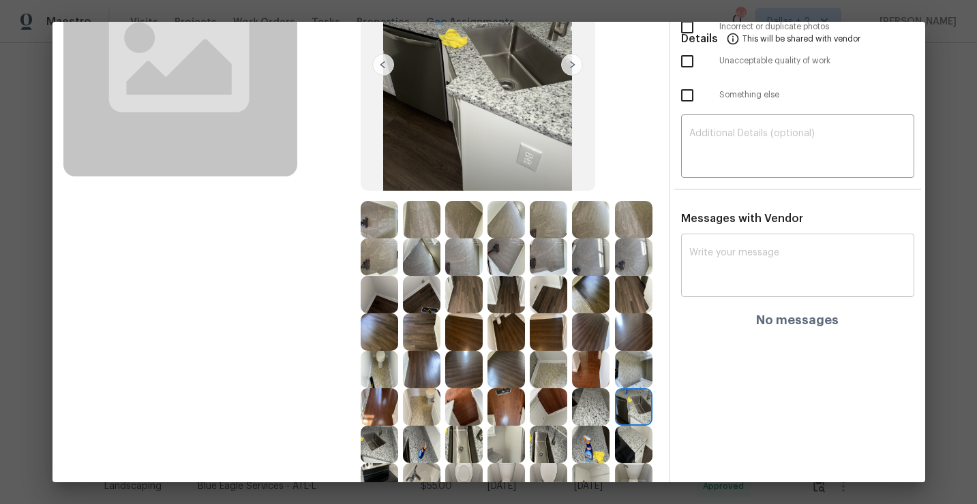
scroll to position [0, 0]
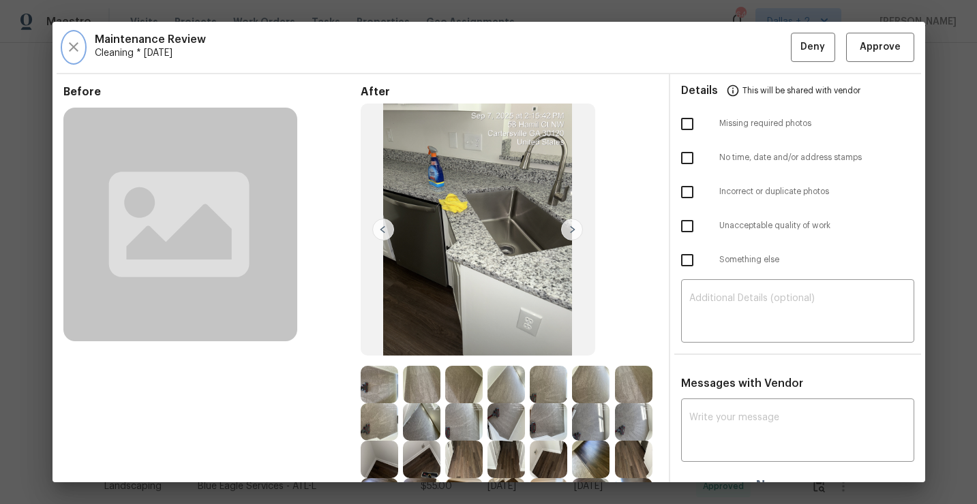
click at [73, 50] on icon "button" at bounding box center [73, 47] width 16 height 16
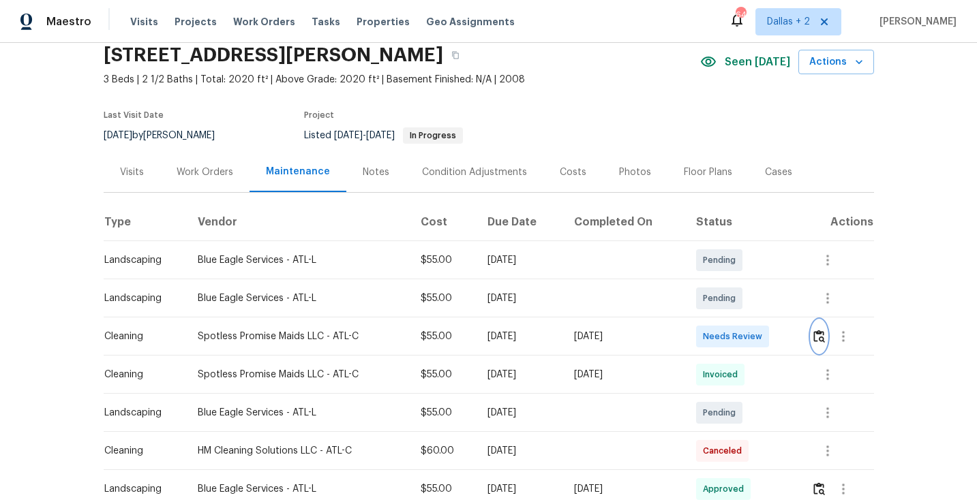
scroll to position [142, 0]
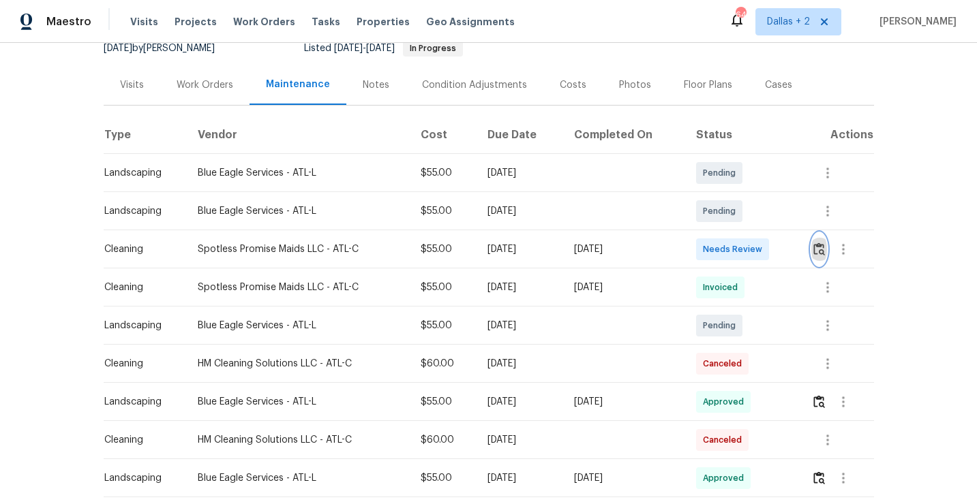
click at [816, 243] on button "button" at bounding box center [819, 249] width 16 height 33
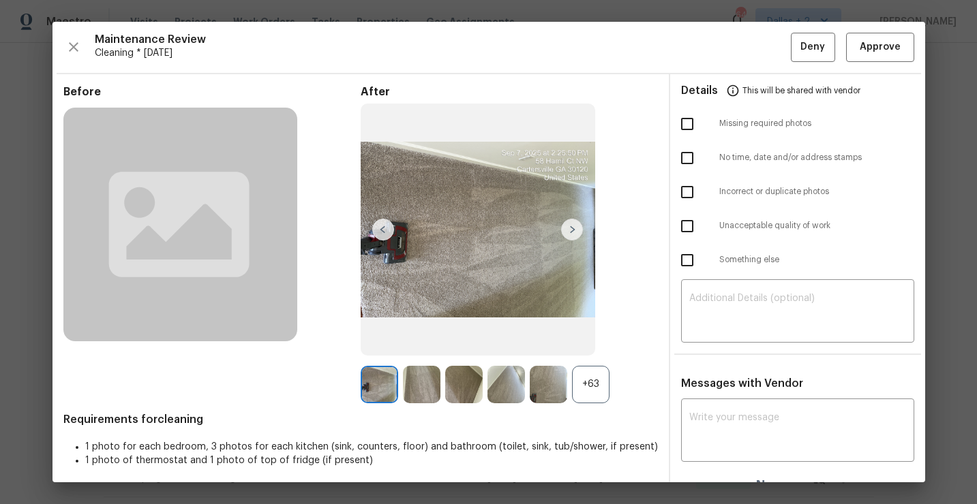
click at [602, 385] on div "+63" at bounding box center [590, 384] width 37 height 37
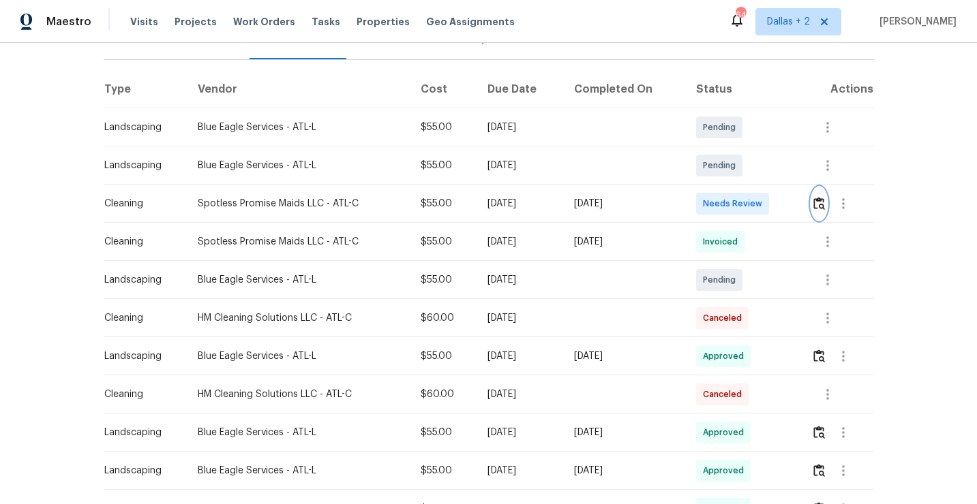
scroll to position [190, 0]
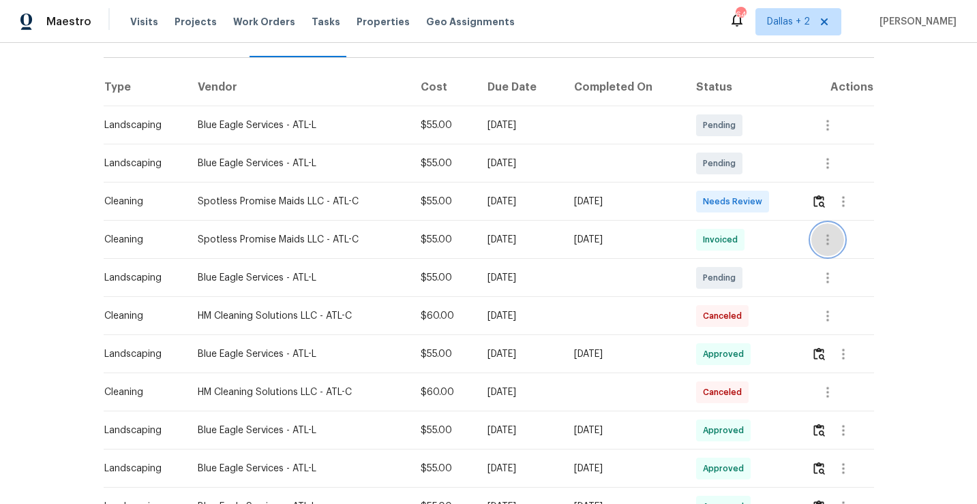
click at [834, 240] on icon "button" at bounding box center [827, 240] width 16 height 16
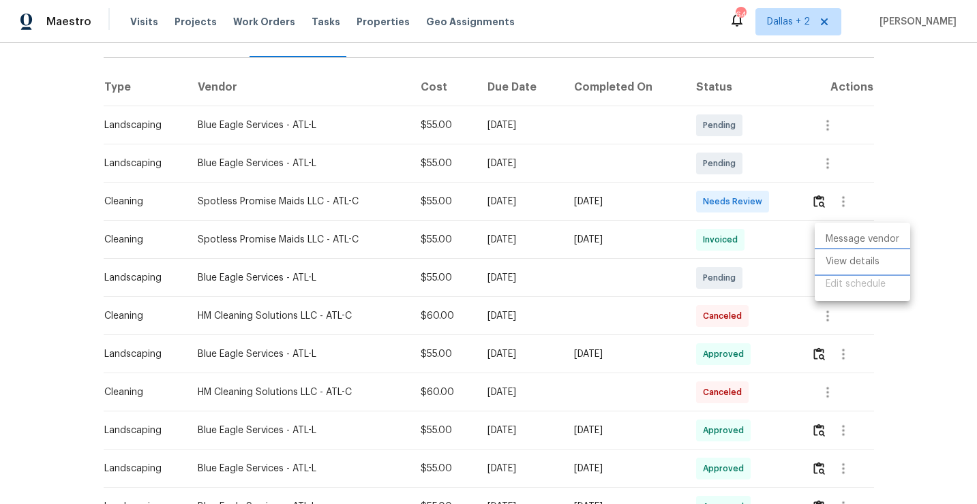
click at [838, 268] on li "View details" at bounding box center [862, 262] width 95 height 22
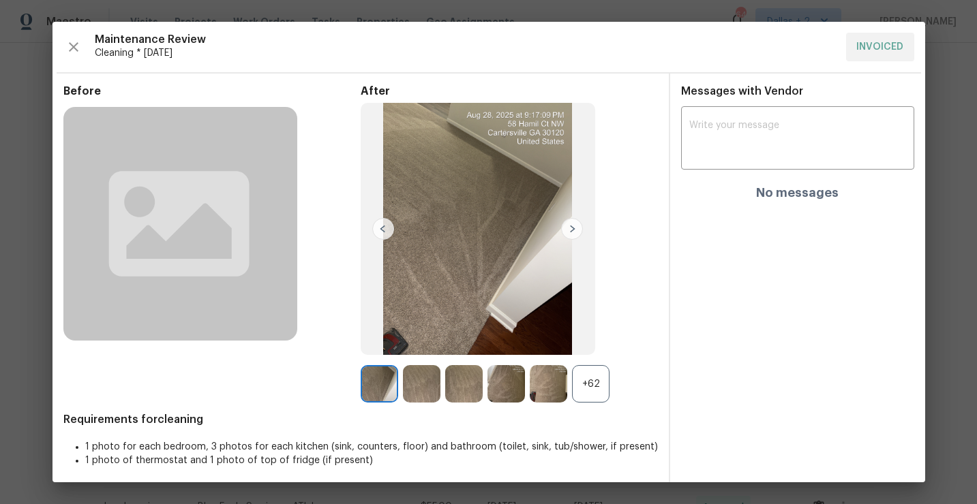
click at [602, 391] on div "+62" at bounding box center [590, 383] width 37 height 37
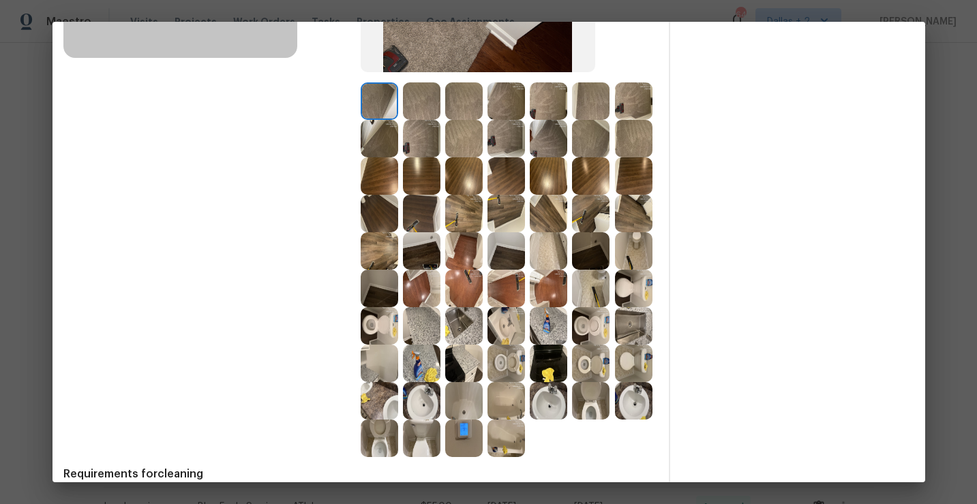
scroll to position [296, 0]
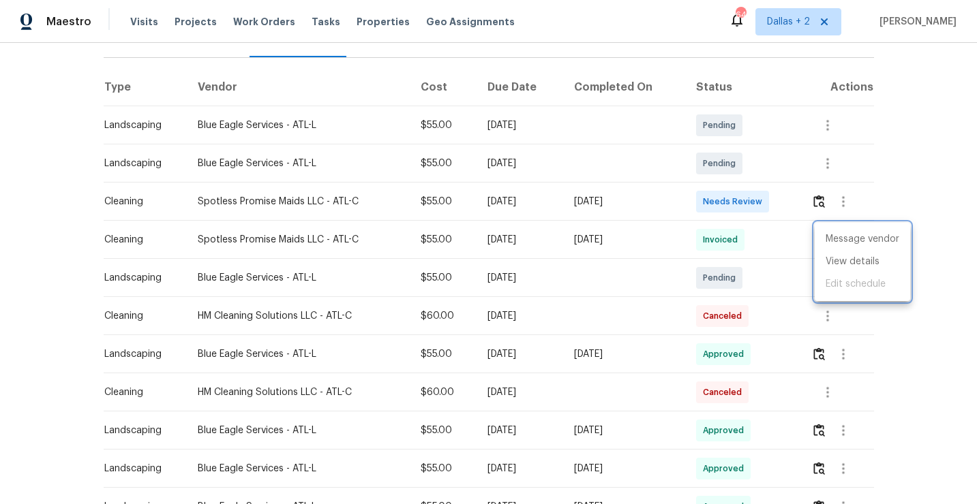
click at [648, 292] on div at bounding box center [488, 252] width 977 height 504
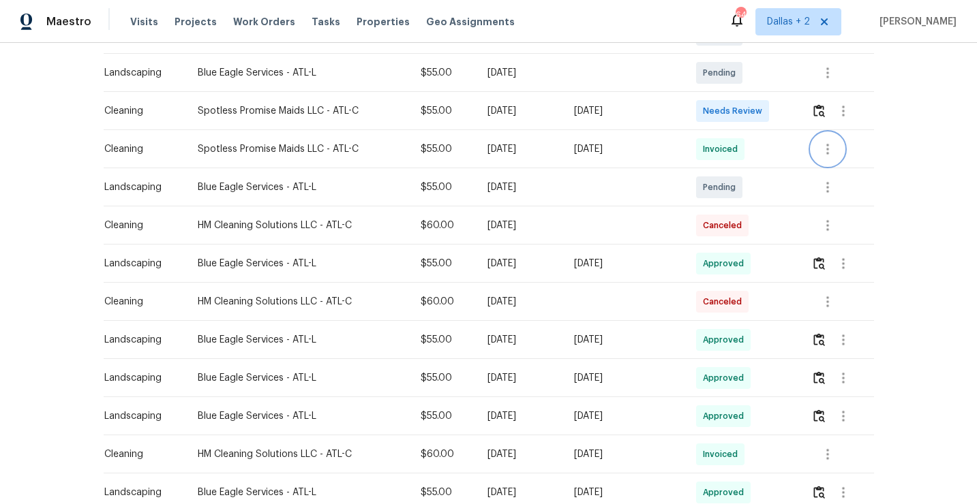
scroll to position [302, 0]
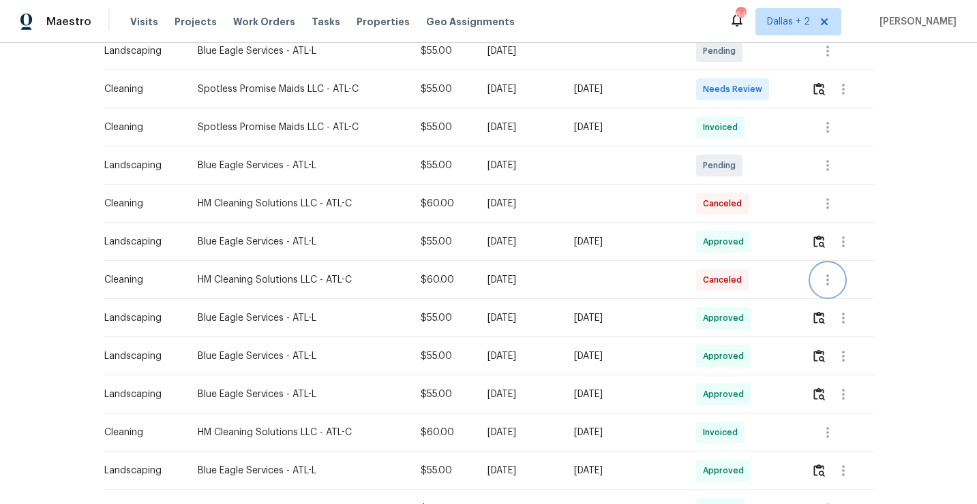
click at [825, 276] on icon "button" at bounding box center [827, 280] width 16 height 16
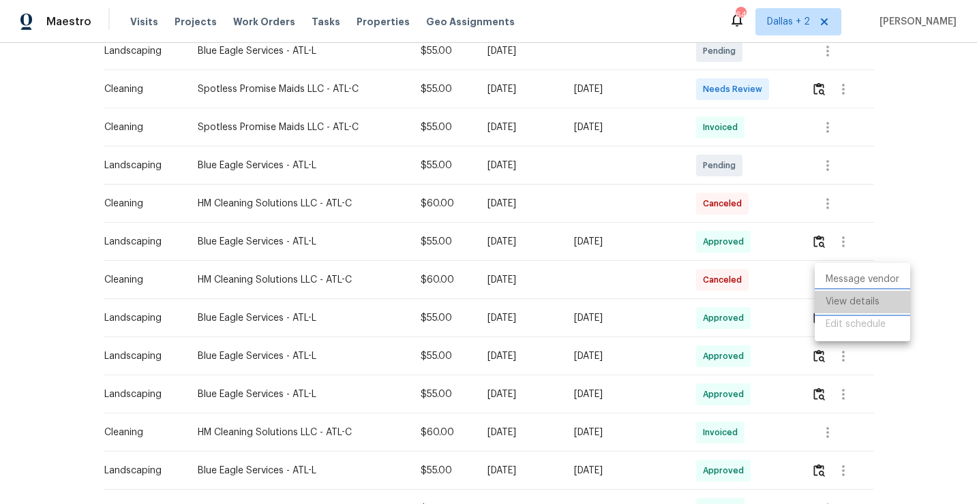
click at [834, 301] on li "View details" at bounding box center [862, 302] width 95 height 22
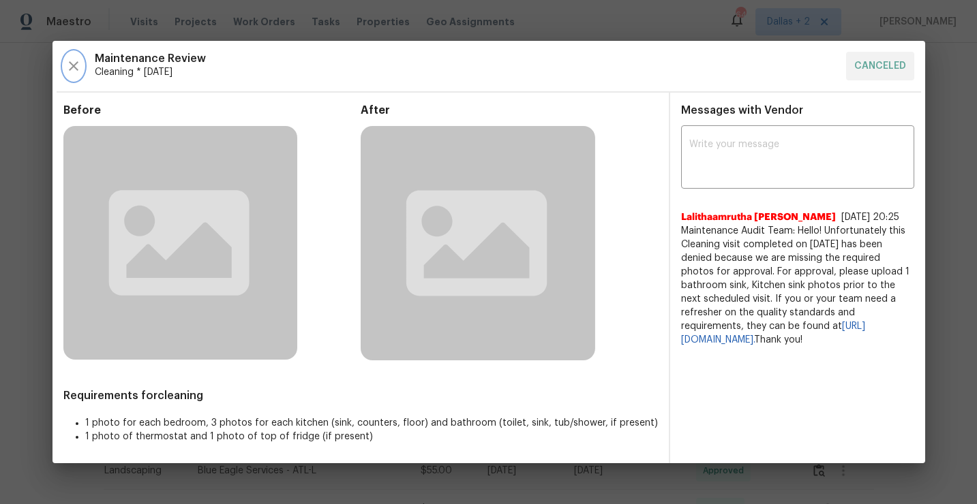
click at [69, 59] on icon "button" at bounding box center [73, 66] width 16 height 16
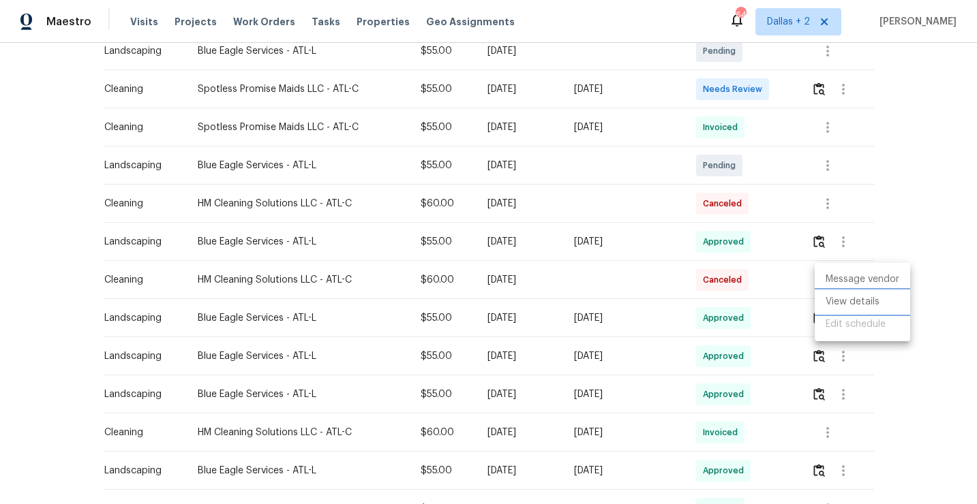
click at [862, 303] on li "View details" at bounding box center [862, 302] width 95 height 22
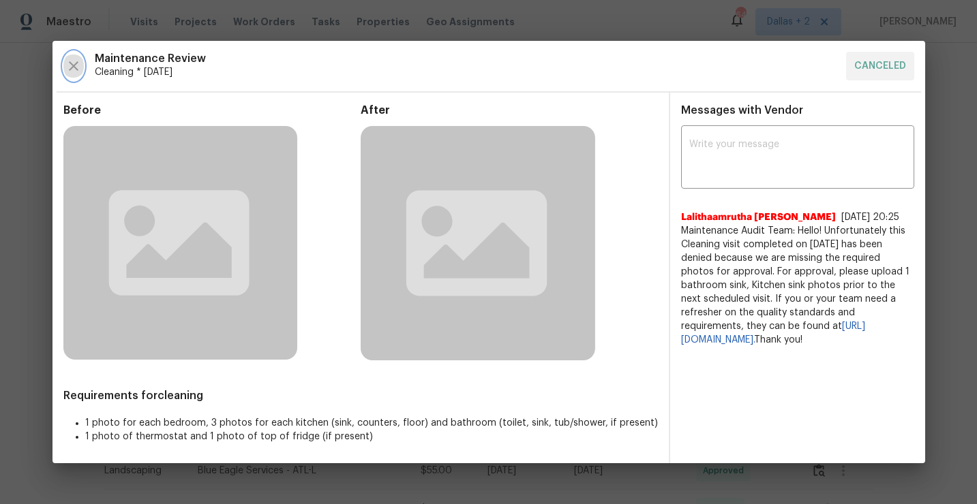
click at [76, 66] on icon "button" at bounding box center [73, 66] width 16 height 16
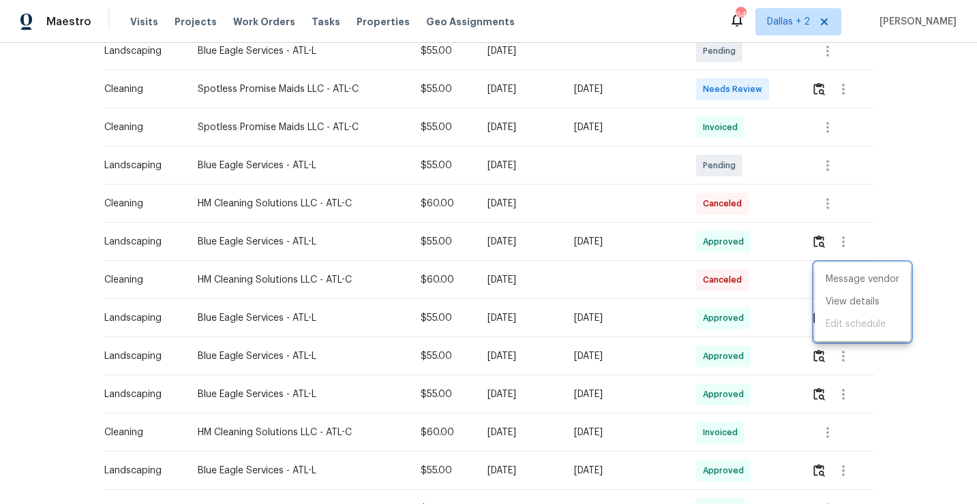
click at [824, 86] on div at bounding box center [488, 252] width 977 height 504
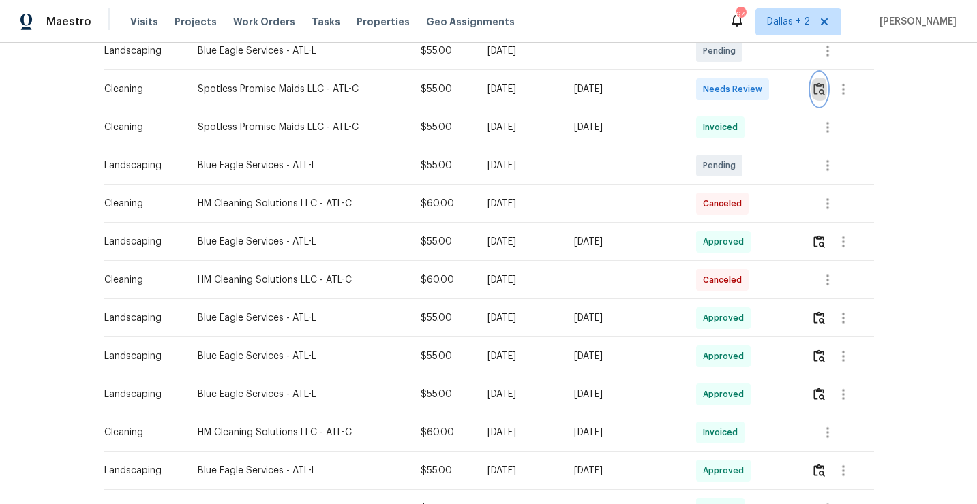
click at [821, 82] on img "button" at bounding box center [819, 88] width 12 height 13
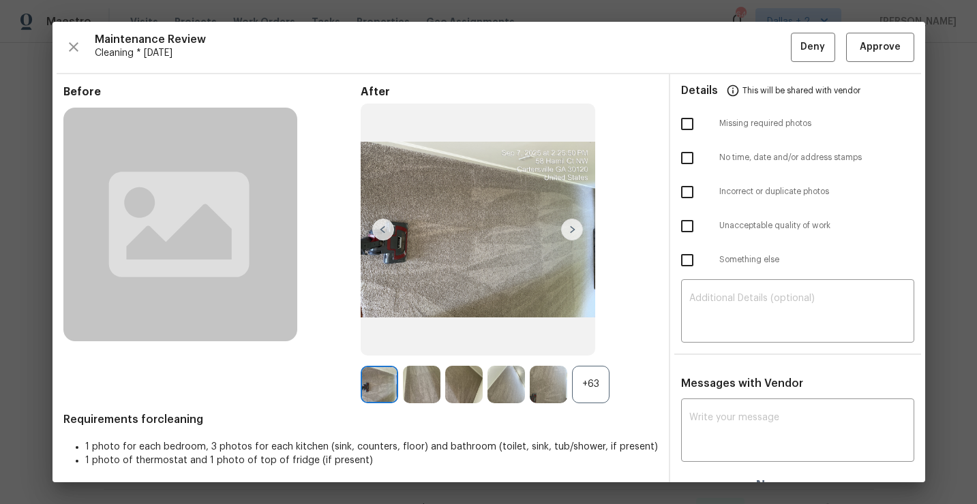
click at [594, 387] on div "+63" at bounding box center [590, 384] width 37 height 37
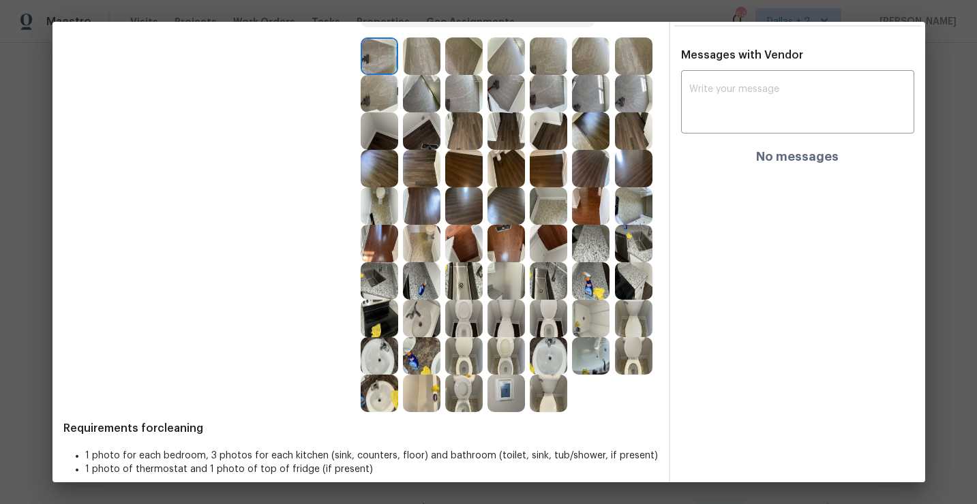
scroll to position [329, 0]
click at [465, 399] on img at bounding box center [463, 392] width 37 height 37
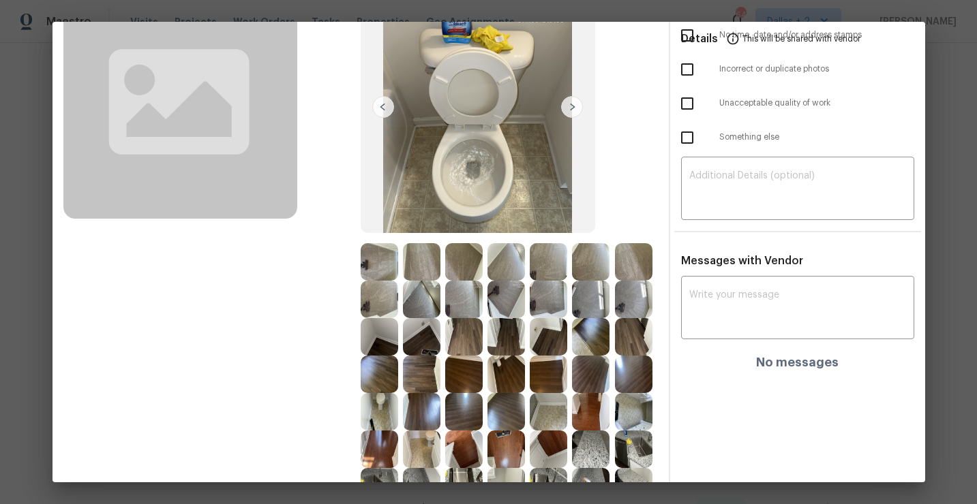
scroll to position [298, 0]
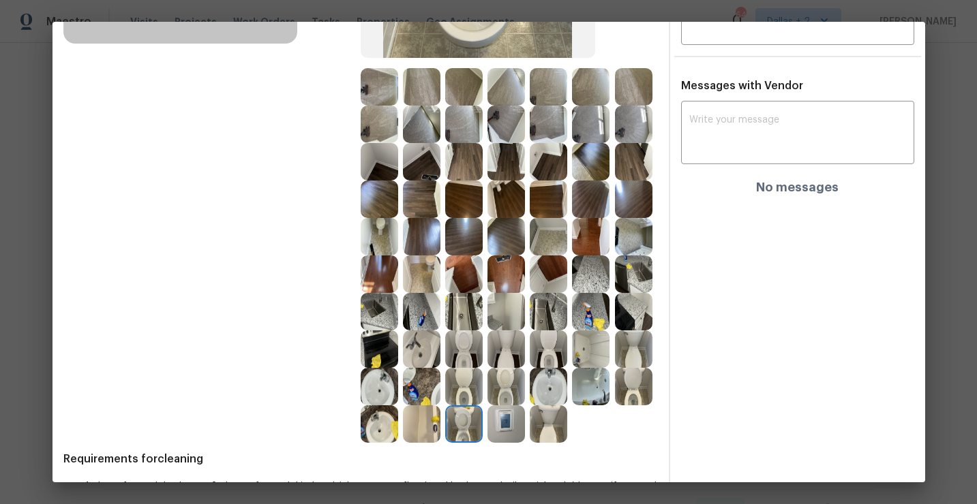
click at [467, 435] on img at bounding box center [463, 424] width 37 height 37
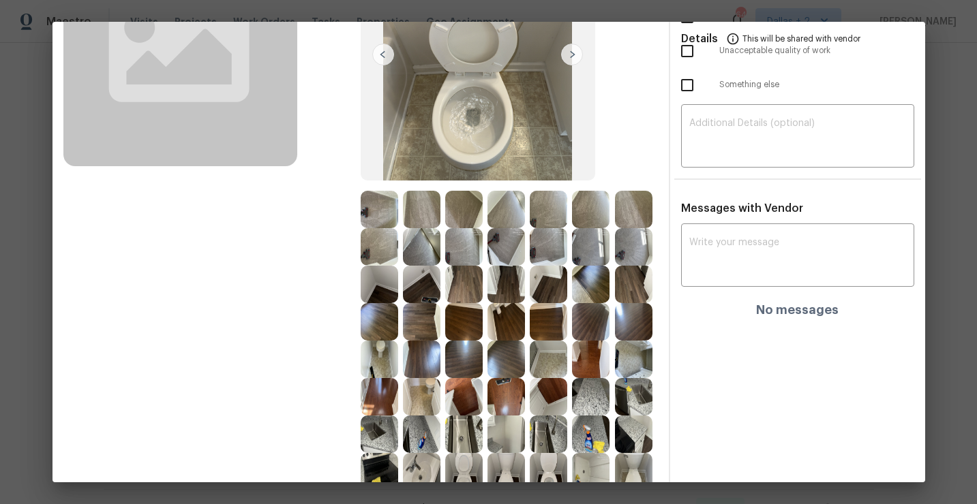
scroll to position [342, 0]
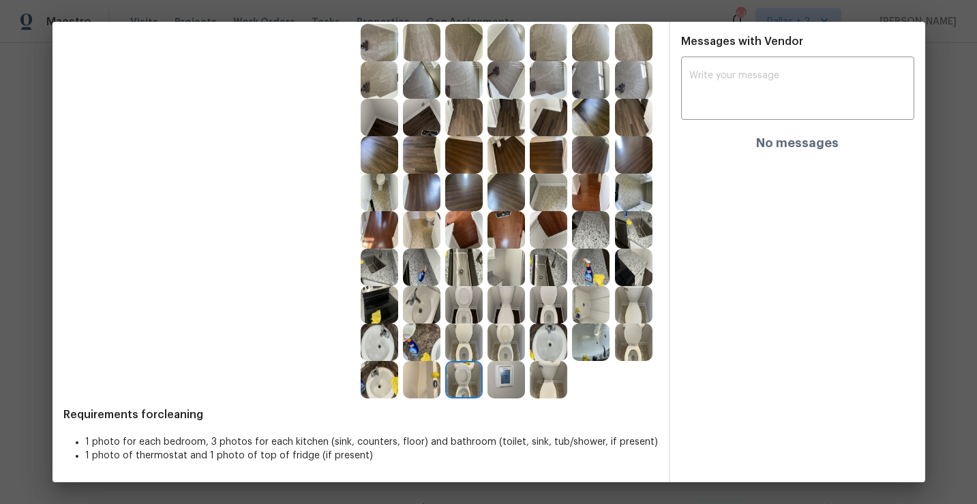
click at [621, 347] on img at bounding box center [633, 342] width 37 height 37
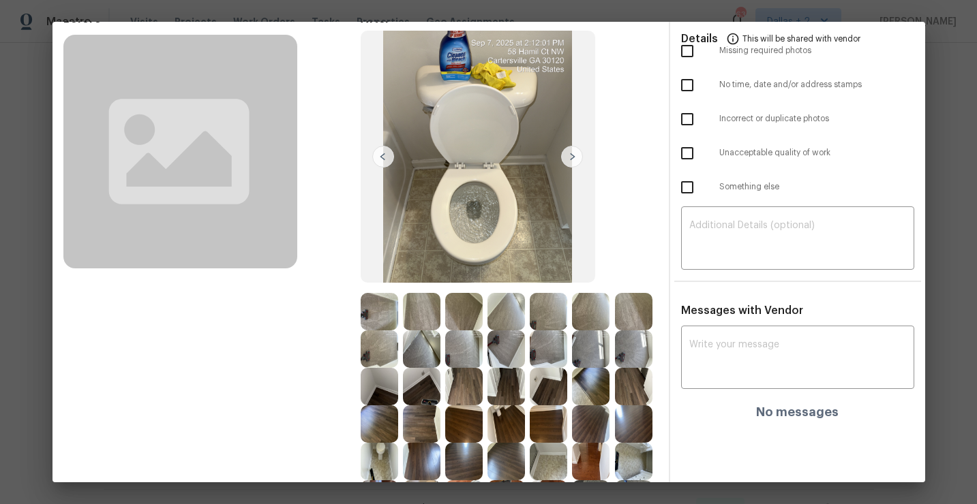
scroll to position [0, 0]
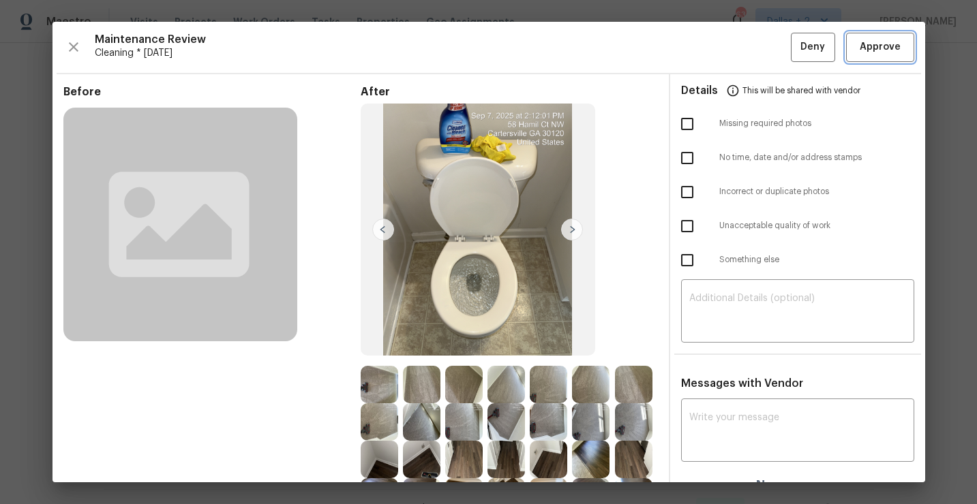
click at [881, 58] on button "Approve" at bounding box center [880, 47] width 68 height 29
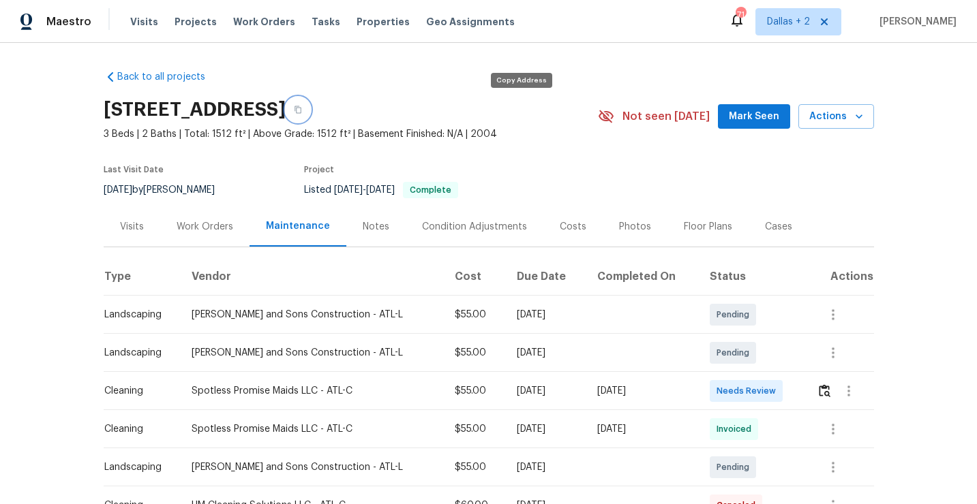
click at [310, 100] on button "button" at bounding box center [298, 109] width 25 height 25
click at [827, 393] on img "button" at bounding box center [825, 390] width 12 height 13
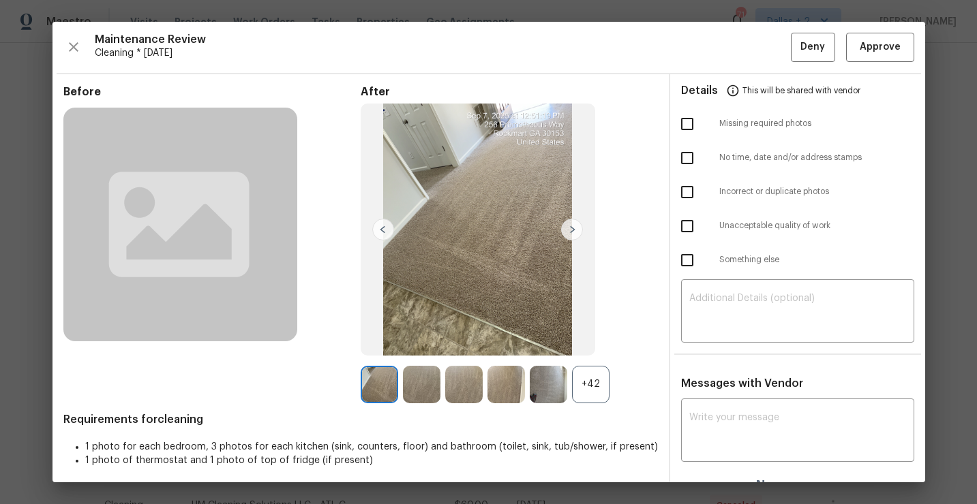
click at [598, 383] on div "+42" at bounding box center [590, 384] width 37 height 37
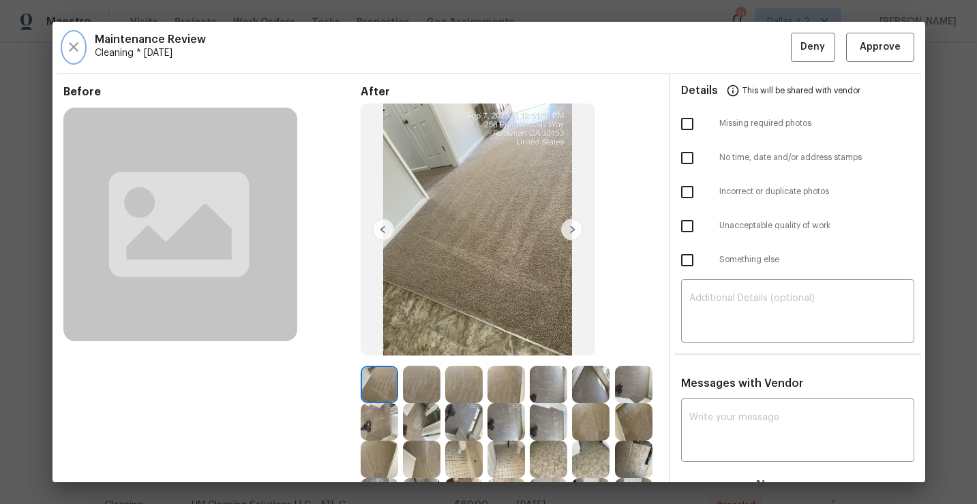
click at [73, 44] on icon "button" at bounding box center [73, 47] width 16 height 16
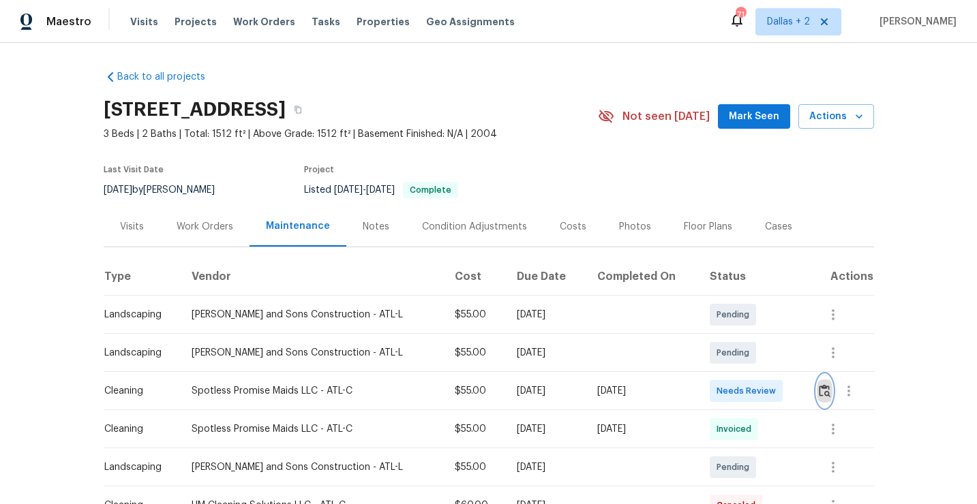
click at [823, 389] on img "button" at bounding box center [825, 390] width 12 height 13
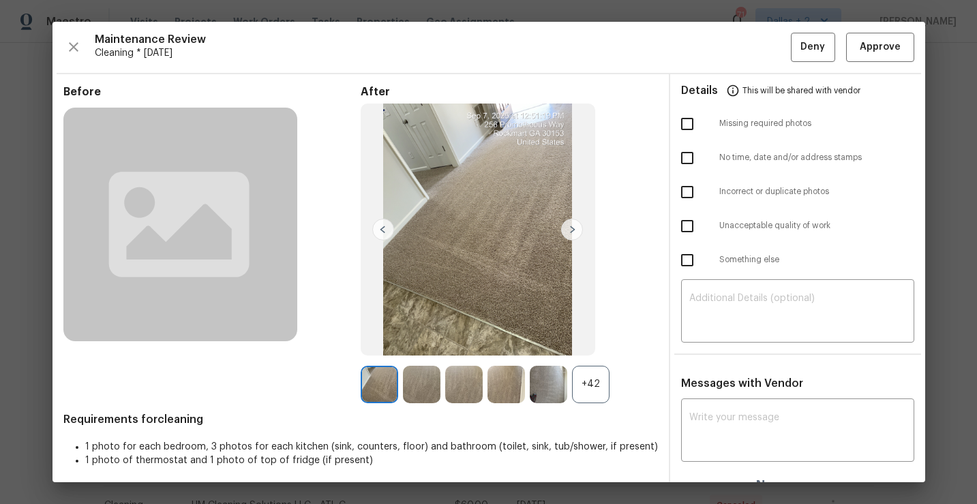
click at [596, 402] on div "+42" at bounding box center [590, 384] width 37 height 37
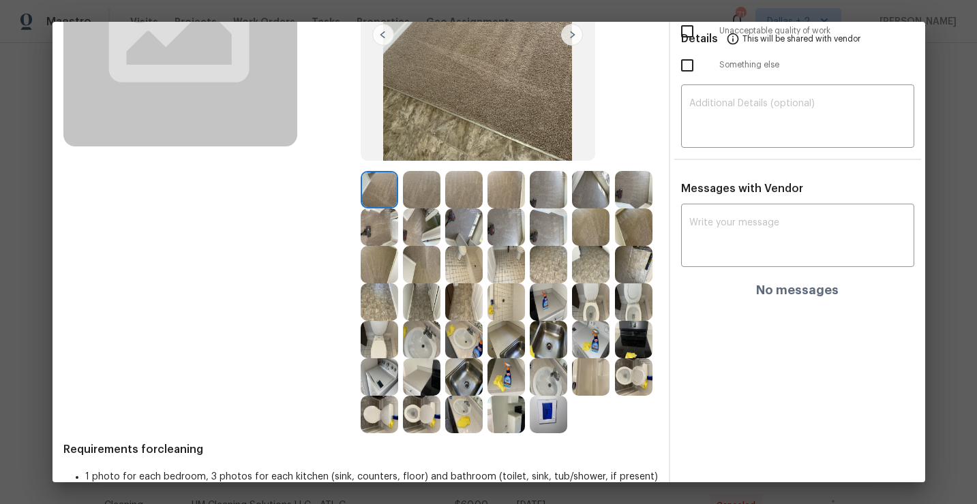
scroll to position [230, 0]
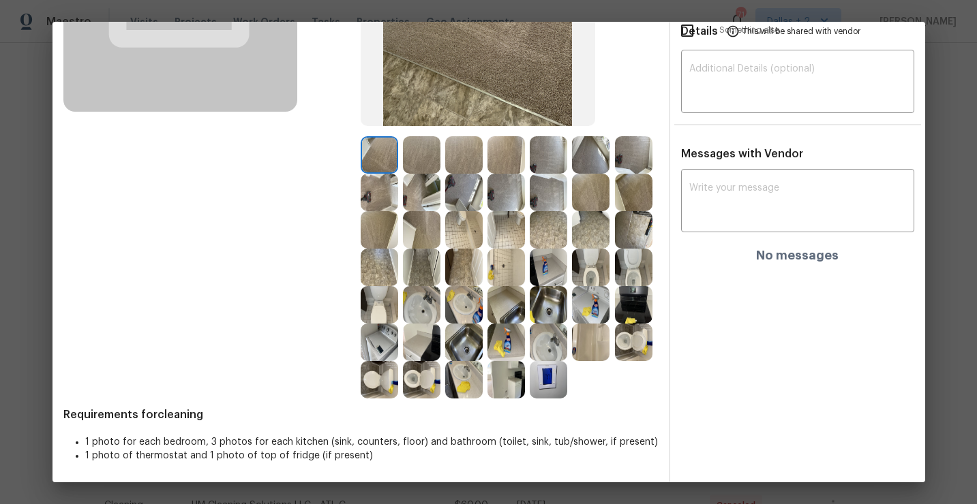
click at [550, 284] on img at bounding box center [548, 267] width 37 height 37
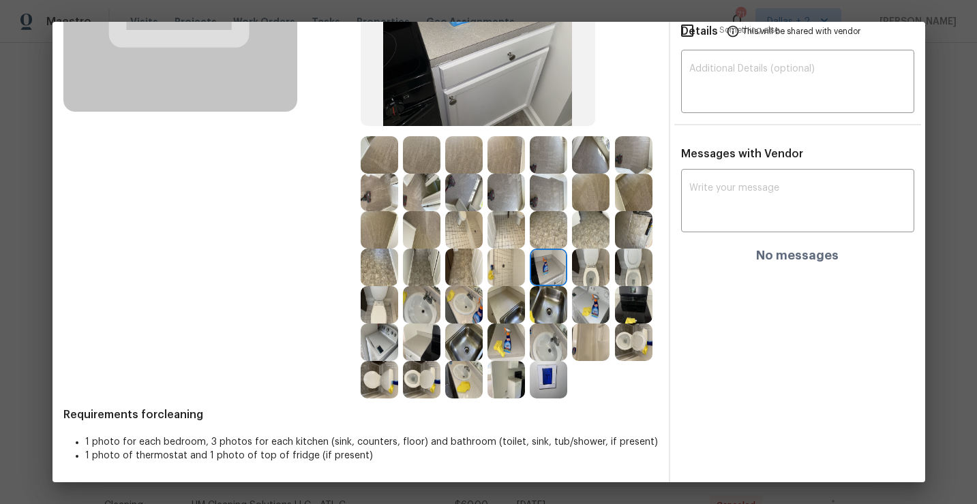
click at [423, 194] on img at bounding box center [421, 192] width 37 height 37
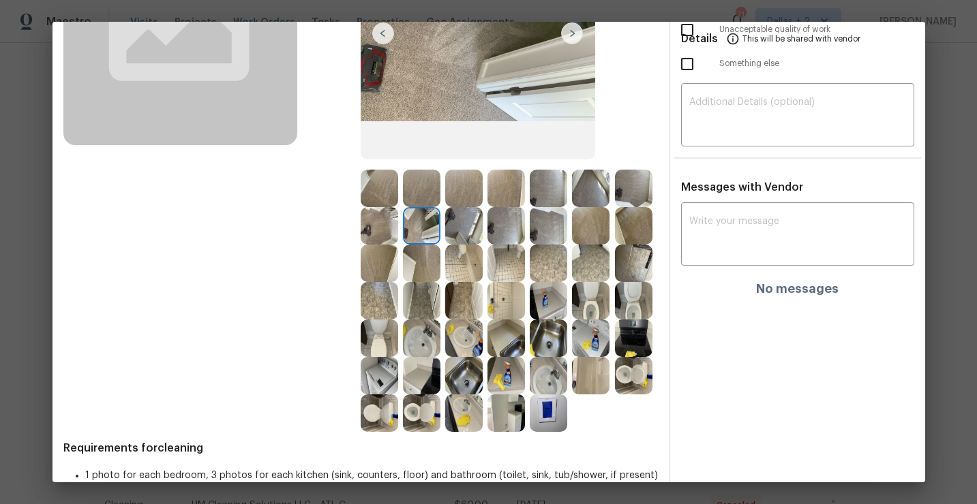
scroll to position [198, 0]
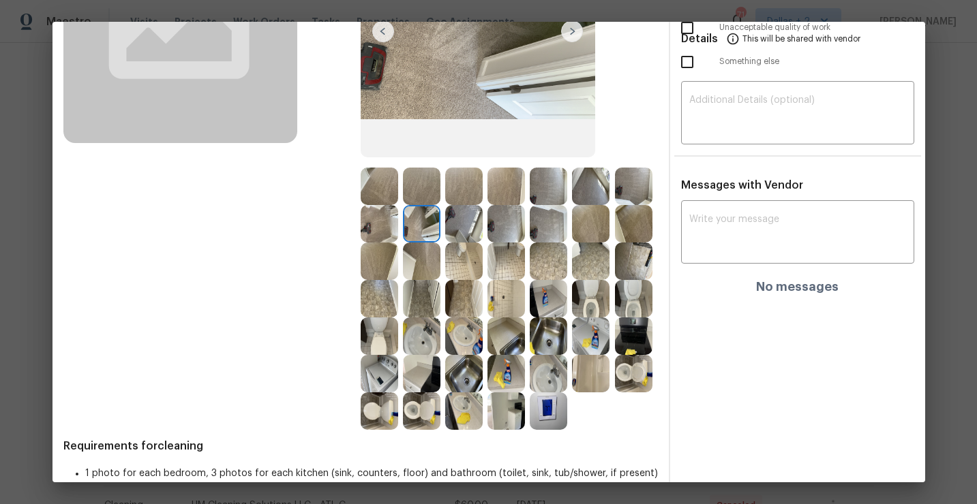
click at [504, 327] on img at bounding box center [505, 336] width 37 height 37
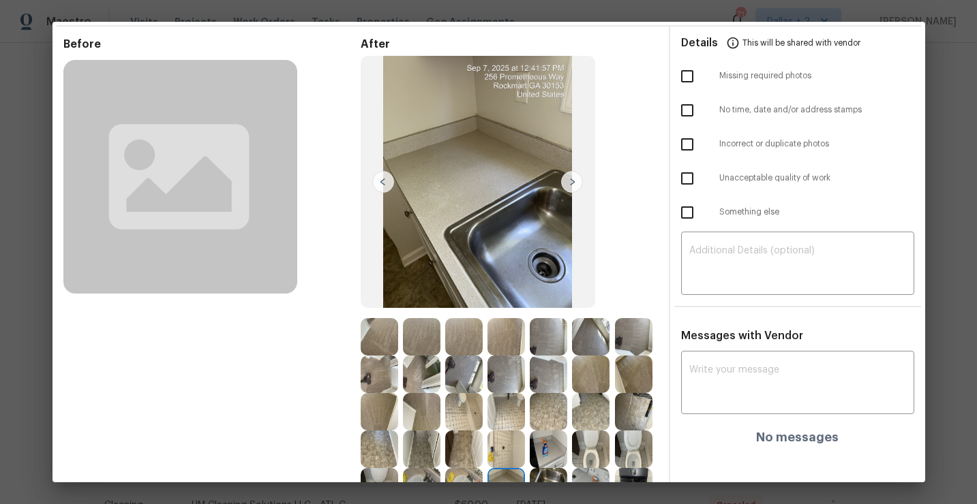
scroll to position [61, 0]
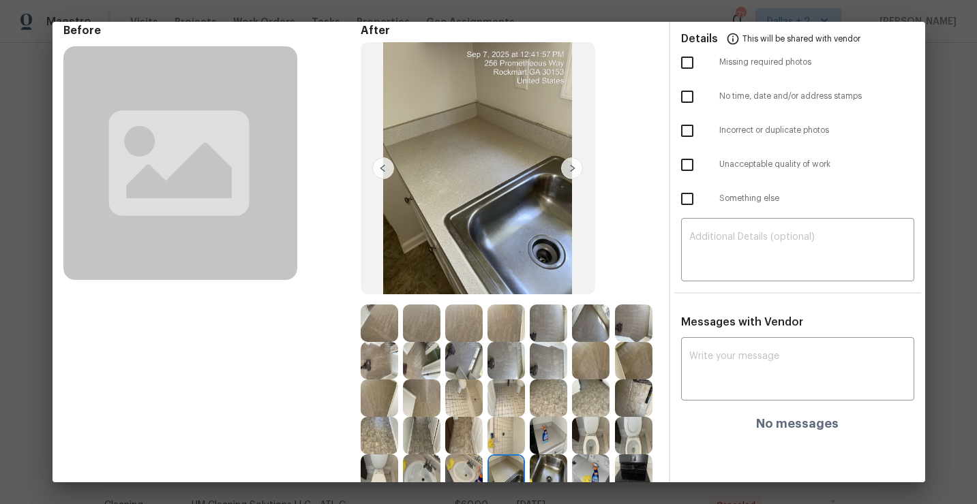
click at [410, 359] on img at bounding box center [421, 360] width 37 height 37
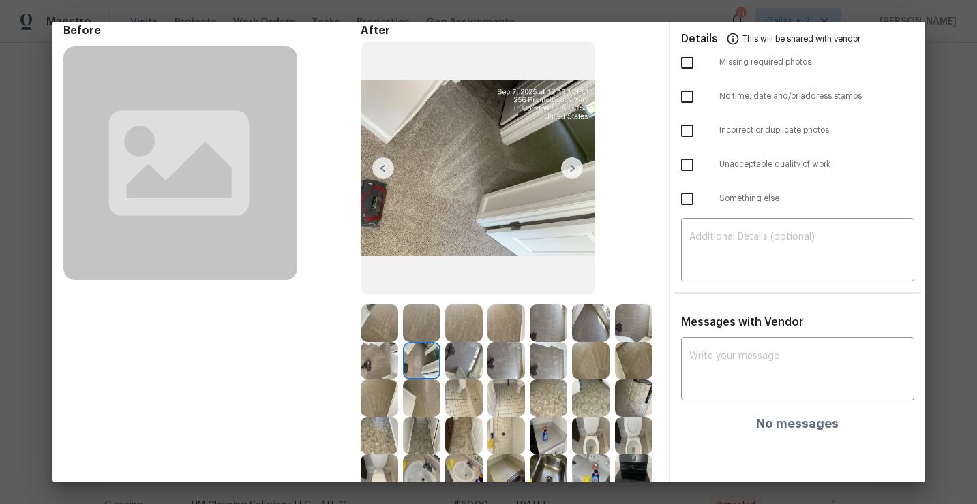
click at [467, 363] on img at bounding box center [463, 360] width 37 height 37
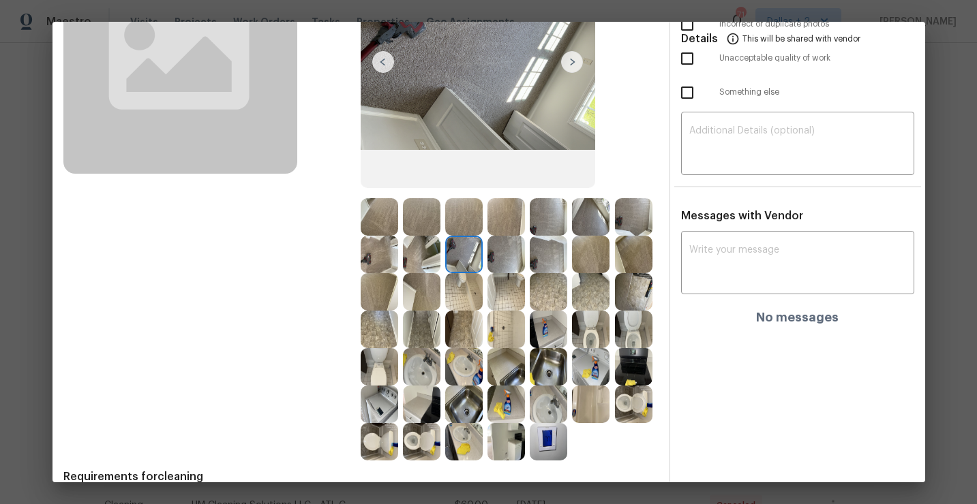
scroll to position [222, 0]
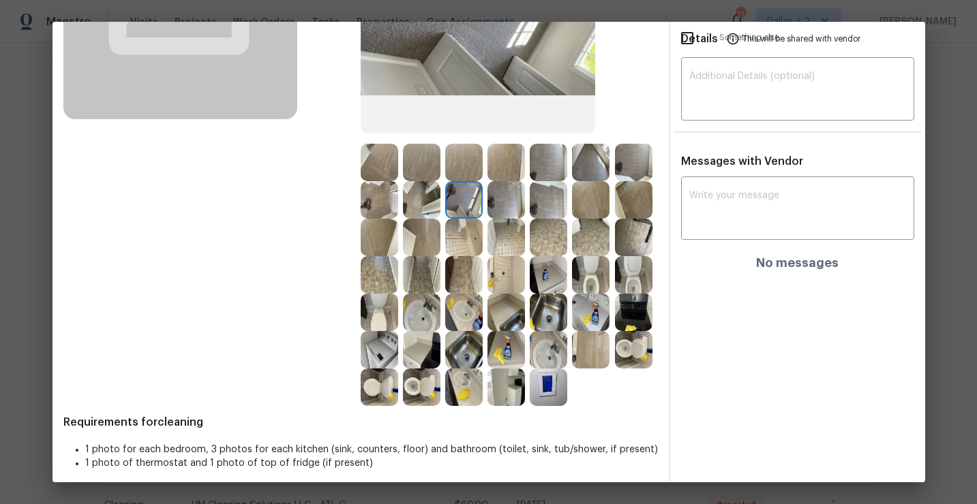
click at [416, 399] on img at bounding box center [421, 387] width 37 height 37
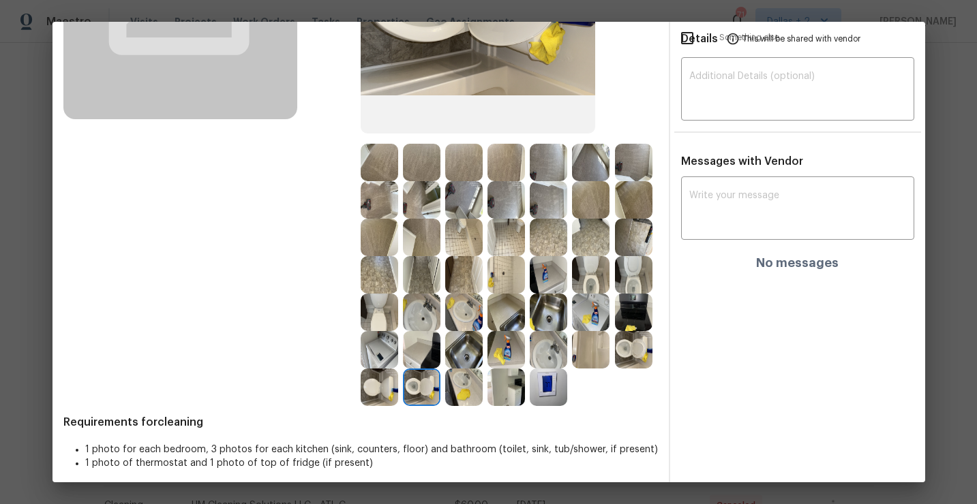
click at [460, 364] on img at bounding box center [463, 349] width 37 height 37
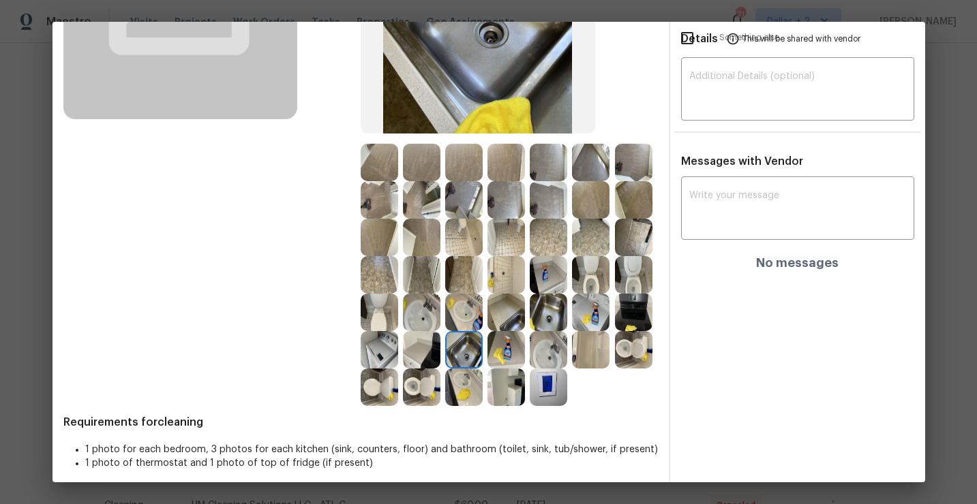
click at [504, 322] on img at bounding box center [505, 312] width 37 height 37
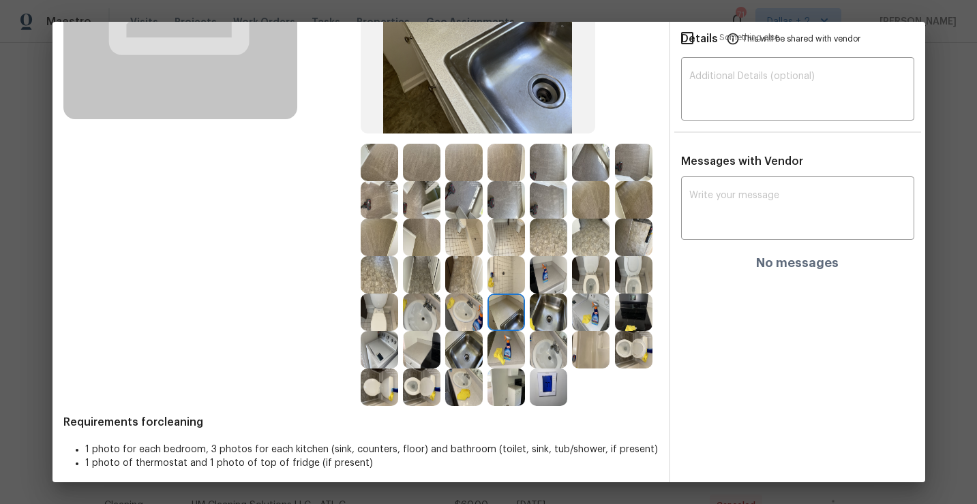
click at [516, 397] on img at bounding box center [505, 387] width 37 height 37
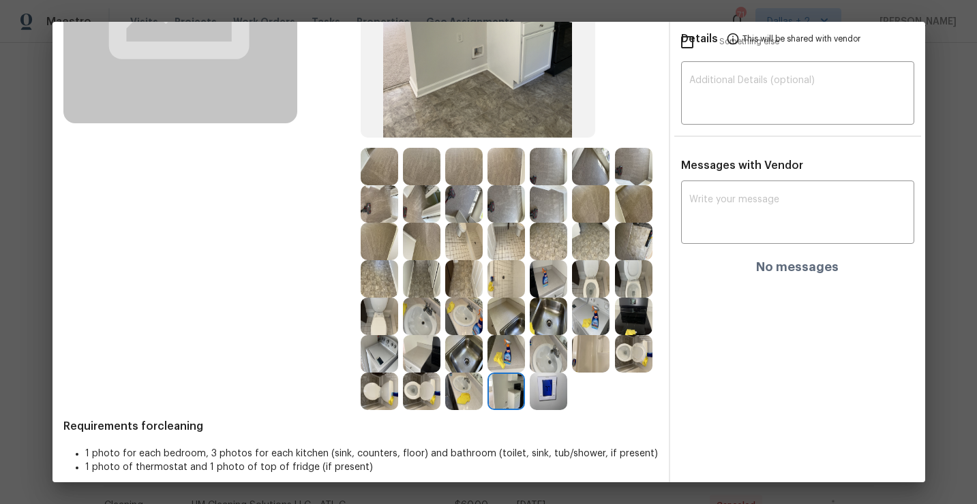
scroll to position [230, 0]
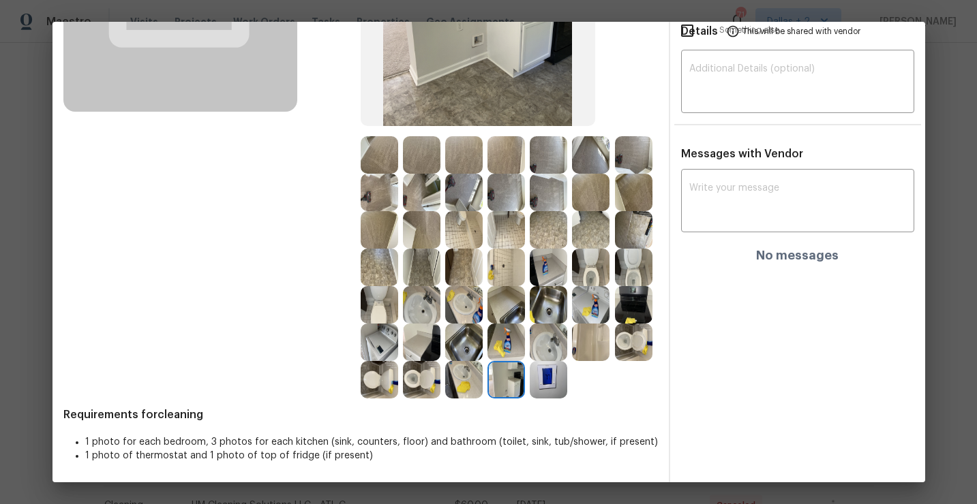
click at [423, 378] on img at bounding box center [421, 379] width 37 height 37
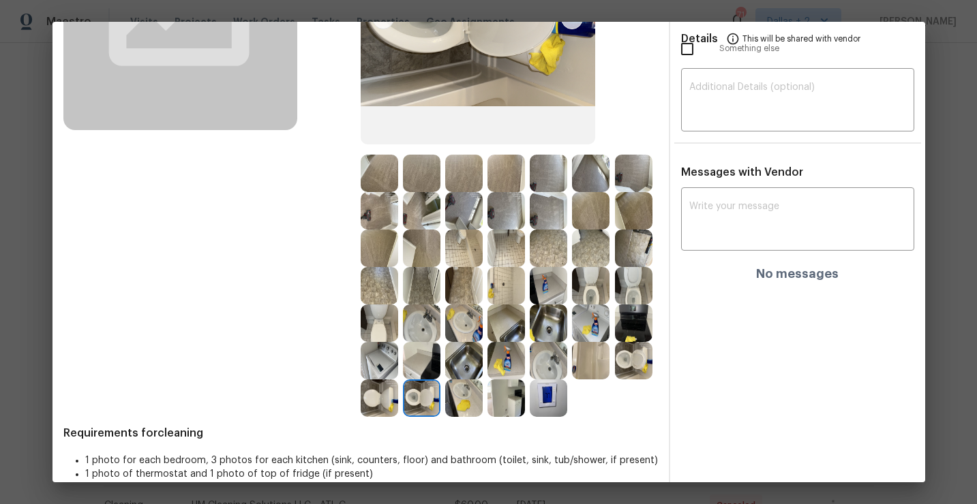
scroll to position [219, 0]
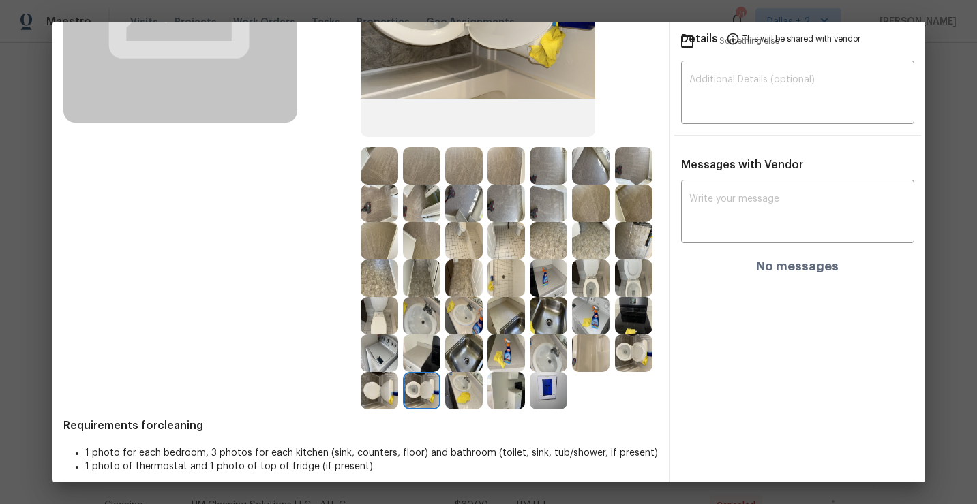
click at [468, 355] on img at bounding box center [463, 353] width 37 height 37
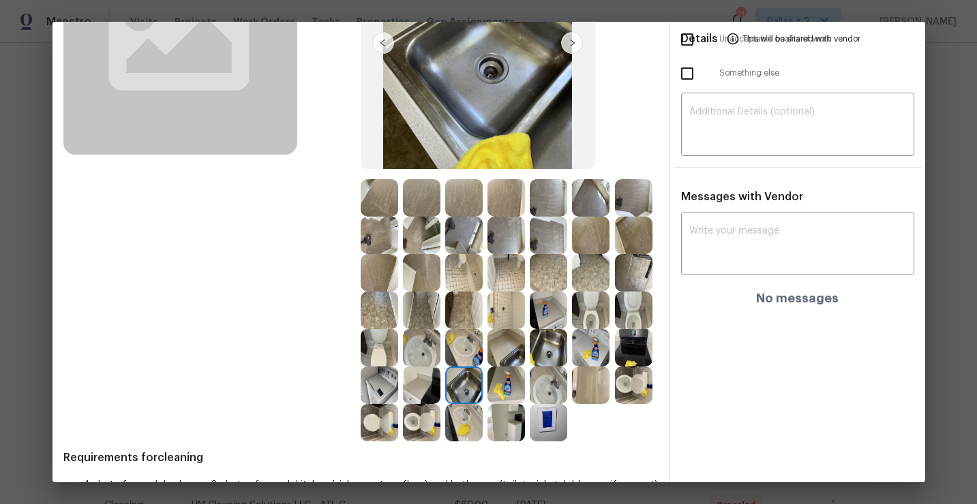
scroll to position [187, 0]
click at [412, 427] on img at bounding box center [421, 422] width 37 height 37
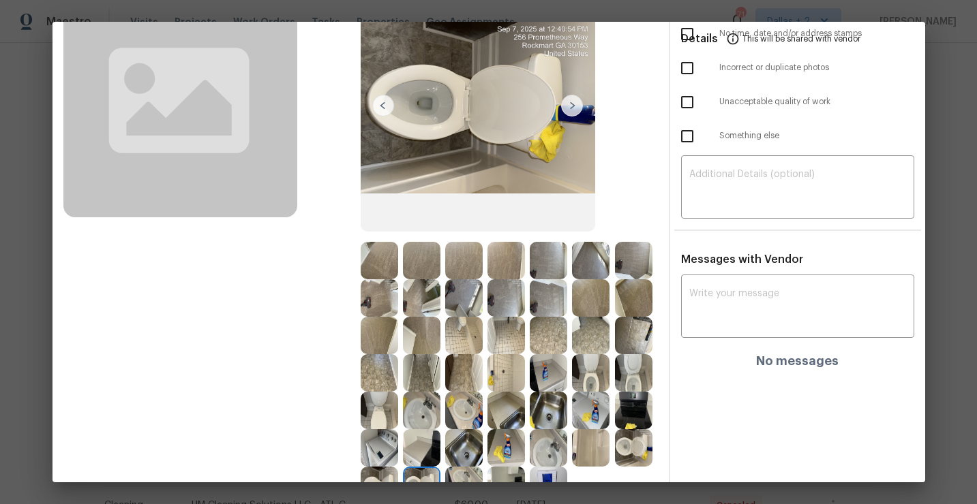
scroll to position [0, 0]
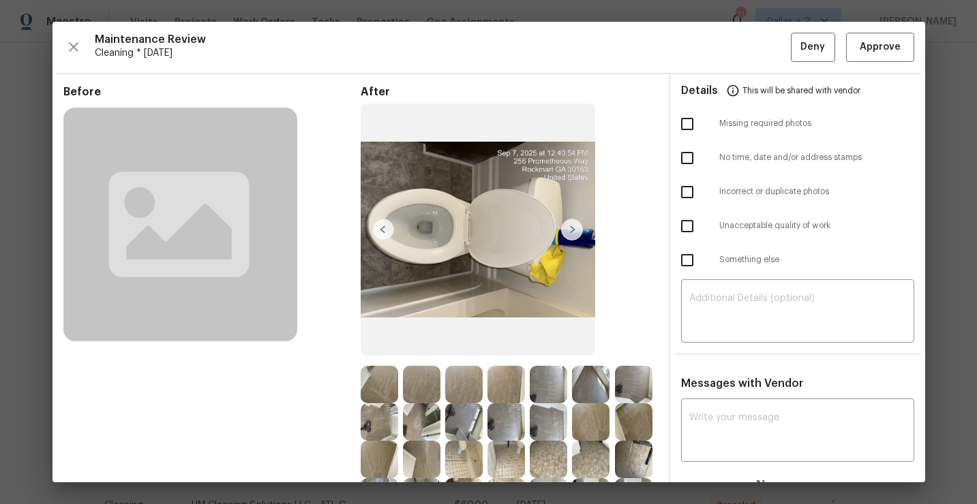
click at [697, 397] on div "Messages with Vendor x ​ No messages" at bounding box center [797, 440] width 255 height 126
click at [721, 424] on textarea at bounding box center [797, 432] width 217 height 38
paste textarea "Maintenance Audit Team: Hello! Unfortunately this Landscaping visit completed o…"
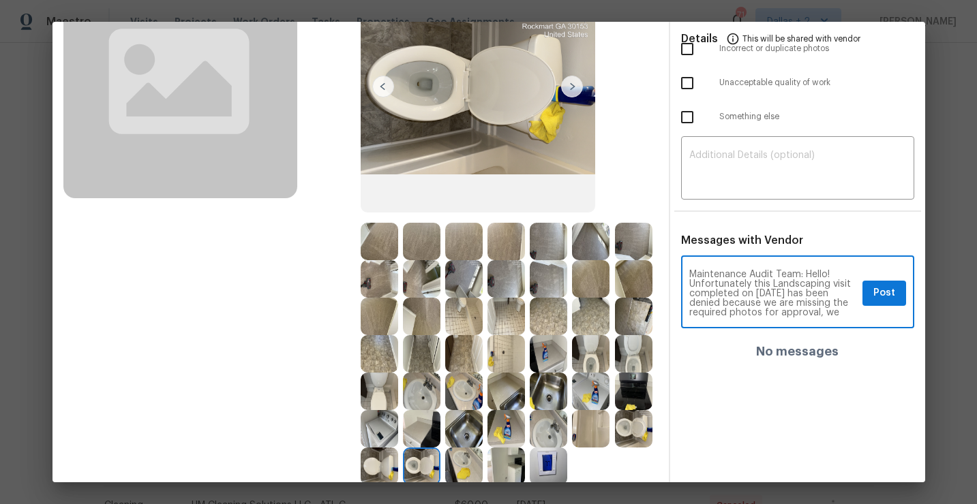
scroll to position [140, 0]
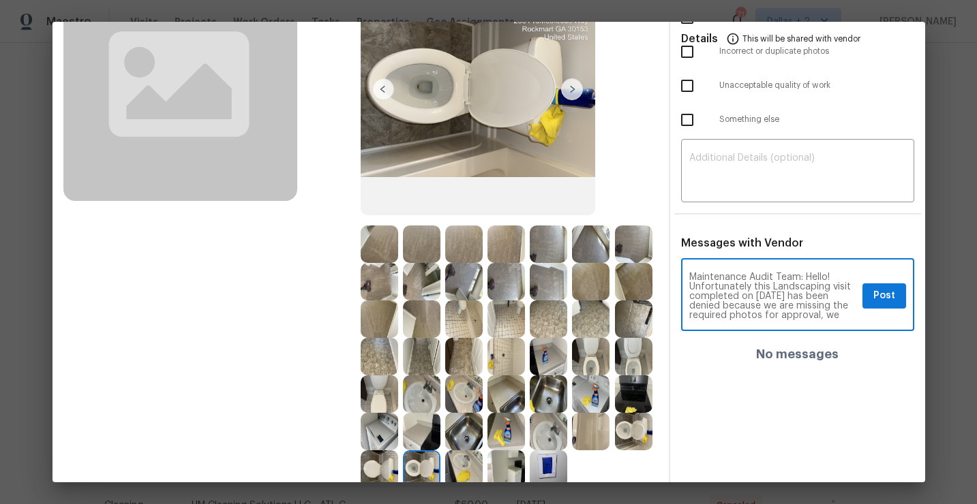
drag, startPoint x: 829, startPoint y: 286, endPoint x: 772, endPoint y: 286, distance: 56.6
click at [772, 286] on textarea "Maintenance Audit Team: Hello! Unfortunately this Landscaping visit completed o…" at bounding box center [773, 297] width 168 height 48
type textarea "Maintenance Audit Team: Hello! Unfortunately this cleaning visit completed on 9…"
click at [873, 300] on span "Post" at bounding box center [884, 296] width 22 height 17
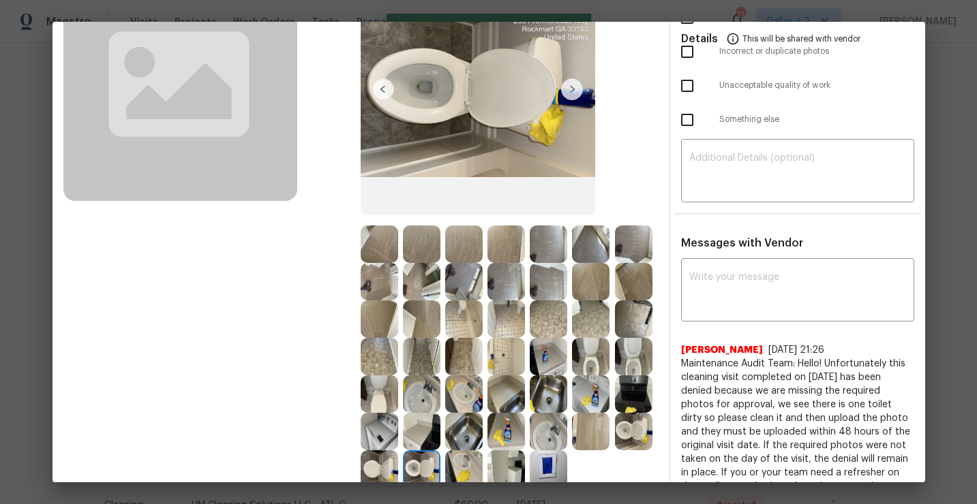
scroll to position [230, 0]
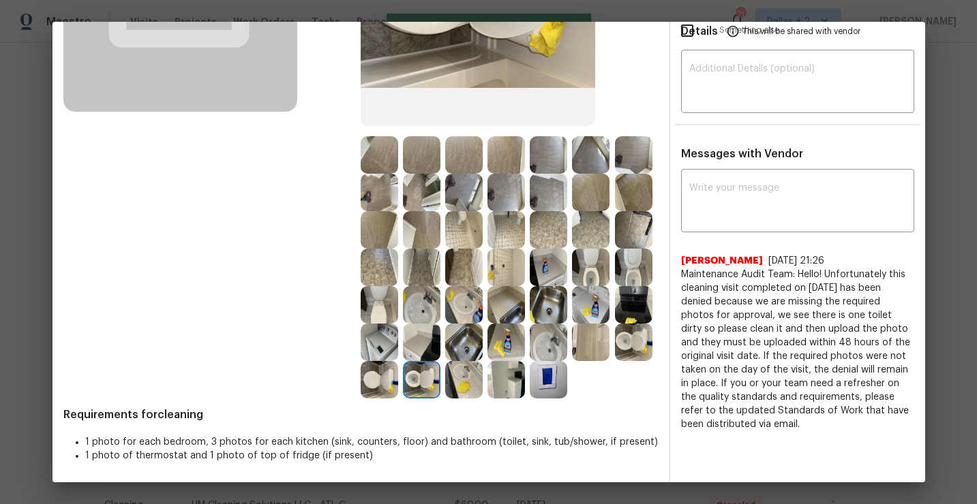
drag, startPoint x: 805, startPoint y: 426, endPoint x: 669, endPoint y: 273, distance: 204.2
click at [669, 273] on div "Before After Requirements for cleaning 1 photo for each bedroom, 3 photos for e…" at bounding box center [488, 164] width 873 height 639
click at [736, 350] on span "Maintenance Audit Team: Hello! Unfortunately this cleaning visit completed on 9…" at bounding box center [797, 350] width 233 height 164
drag, startPoint x: 801, startPoint y: 427, endPoint x: 678, endPoint y: 272, distance: 197.9
click at [678, 272] on div "x ​ Jithin Franklin 9/8/25, 21:26 Maintenance Audit Team: Hello! Unfortunately …" at bounding box center [797, 301] width 255 height 259
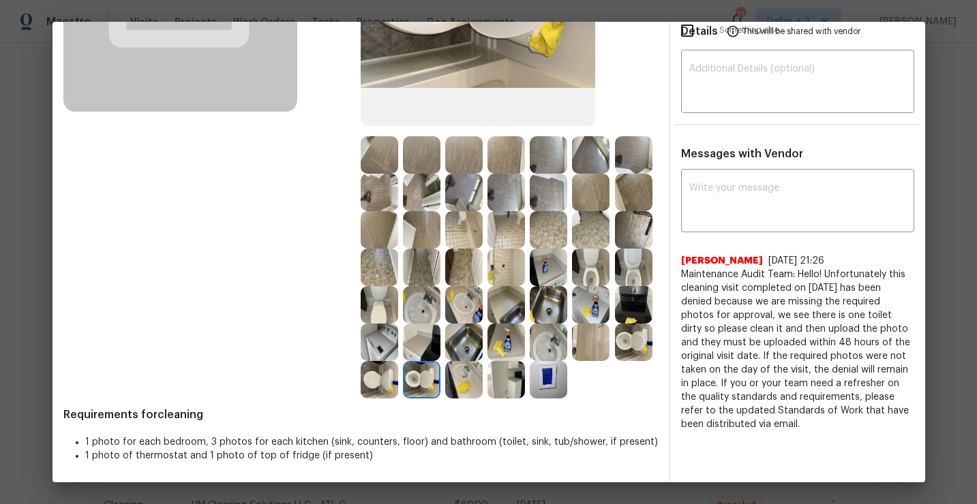
copy span "Maintenance Audit Team: Hello! Unfortunately this cleaning visit completed on 9…"
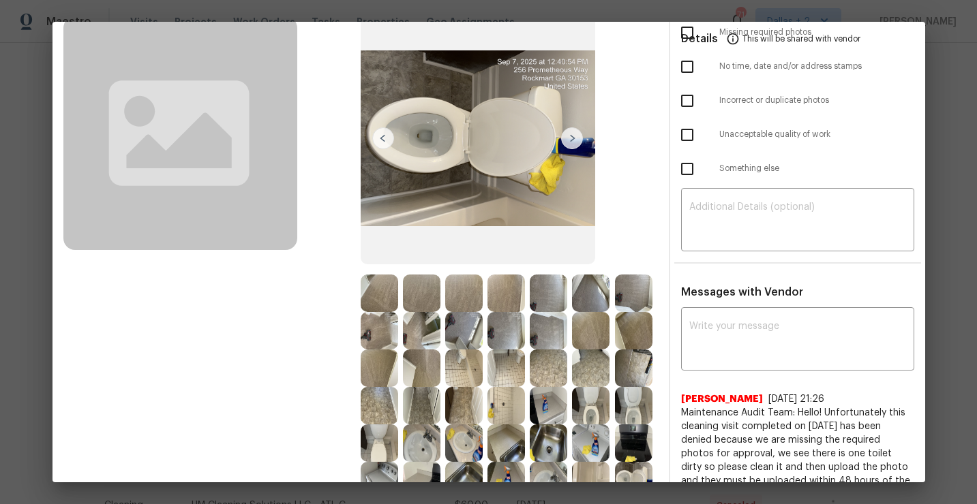
scroll to position [13, 0]
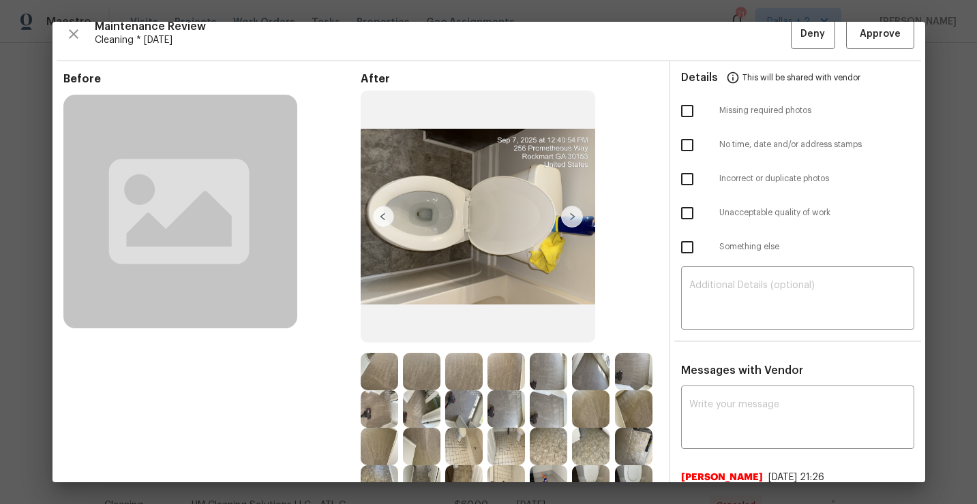
click at [694, 119] on input "checkbox" at bounding box center [687, 111] width 29 height 29
checkbox input "true"
click at [686, 219] on input "checkbox" at bounding box center [687, 213] width 29 height 29
checkbox input "true"
click at [691, 110] on input "checkbox" at bounding box center [687, 111] width 29 height 29
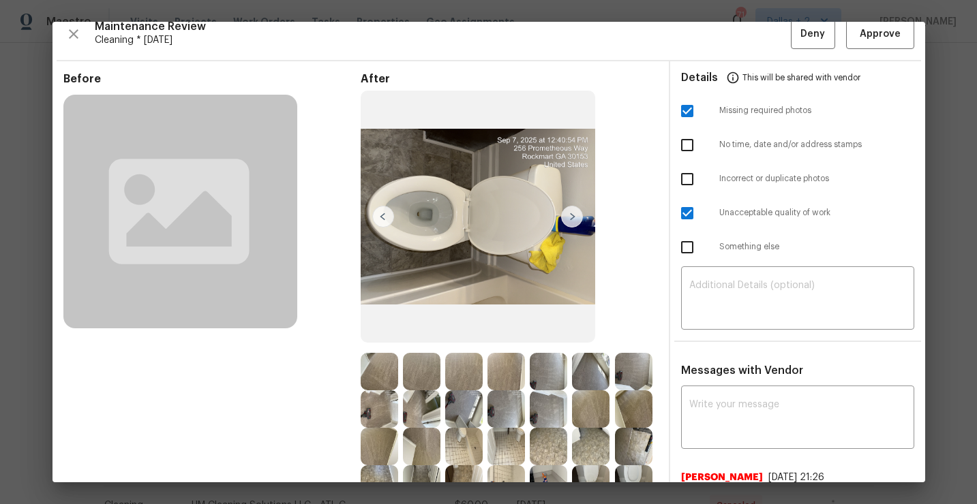
checkbox input "false"
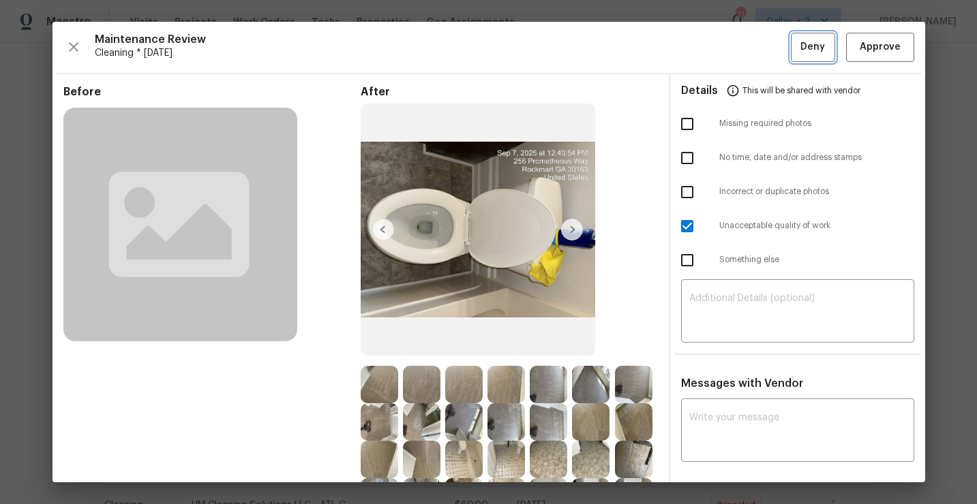
click at [805, 48] on span "Deny" at bounding box center [812, 47] width 25 height 17
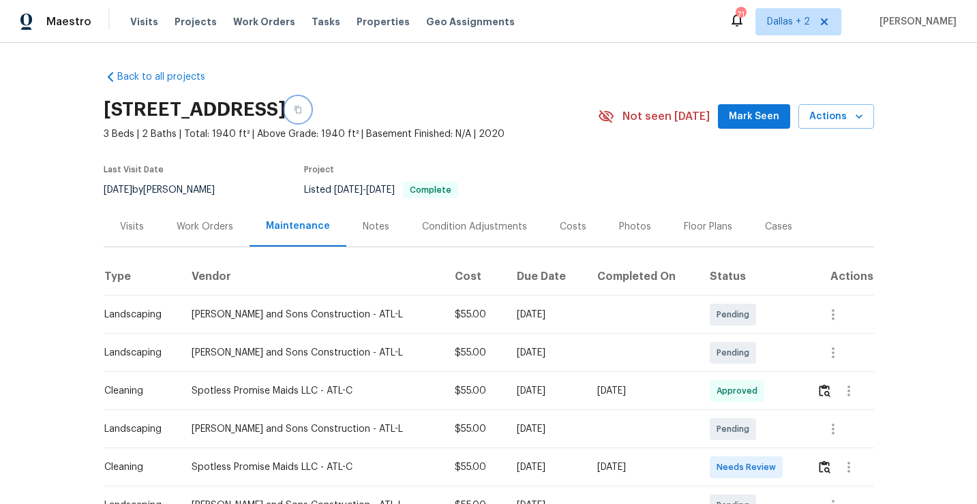
click at [302, 112] on icon "button" at bounding box center [298, 110] width 8 height 8
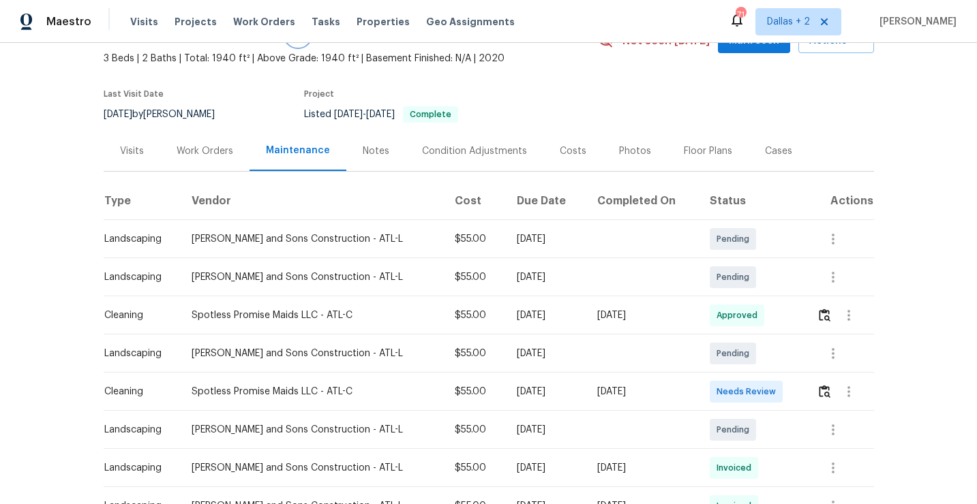
scroll to position [77, 0]
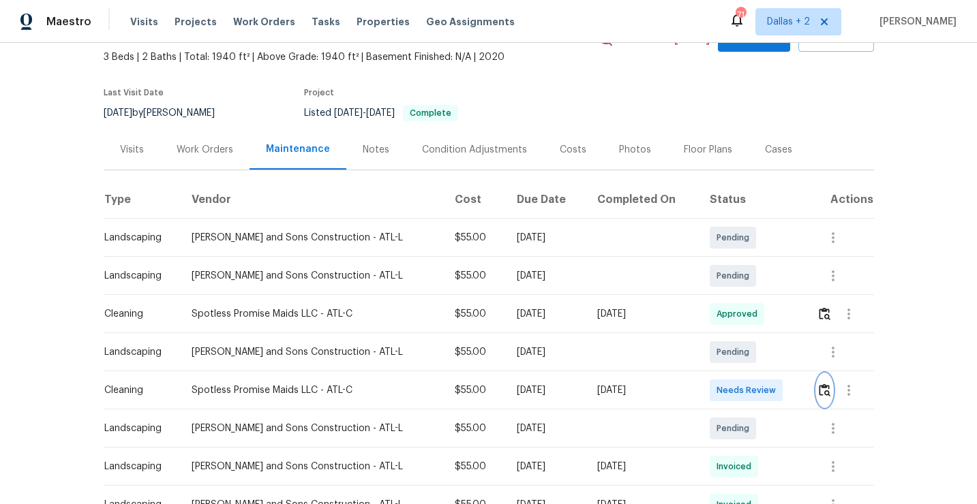
click at [828, 397] on button "button" at bounding box center [825, 390] width 16 height 33
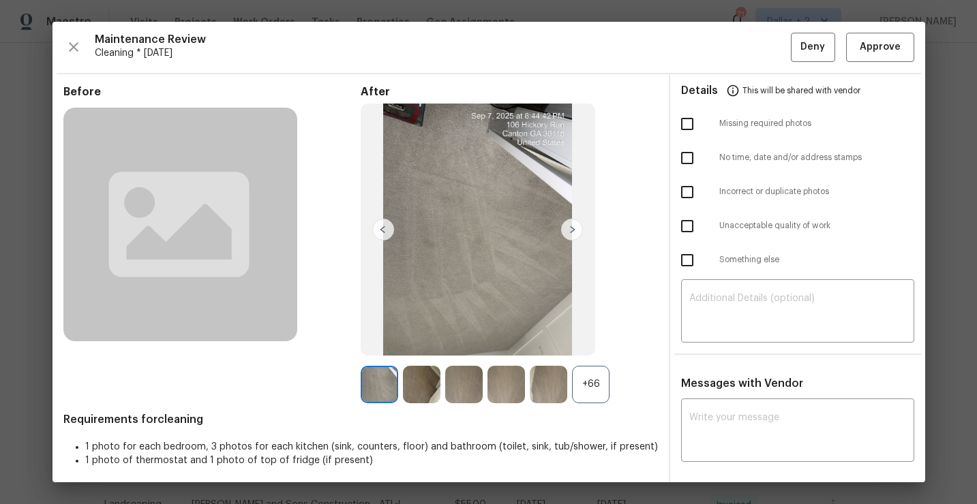
click at [592, 392] on div "+66" at bounding box center [590, 384] width 37 height 37
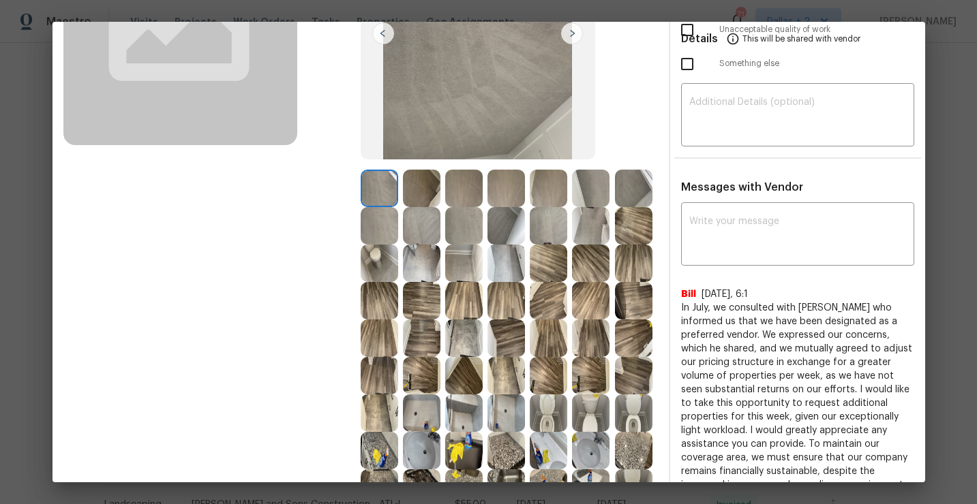
scroll to position [294, 0]
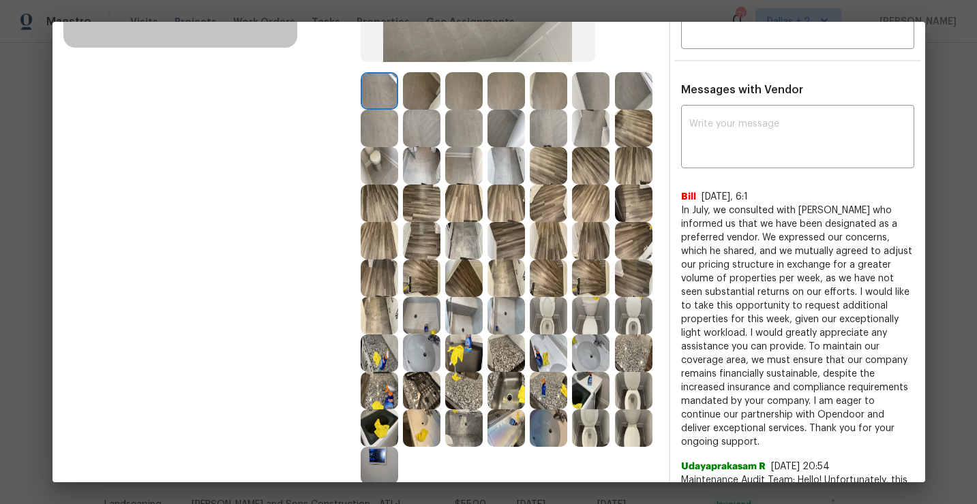
click at [419, 324] on img at bounding box center [421, 315] width 37 height 37
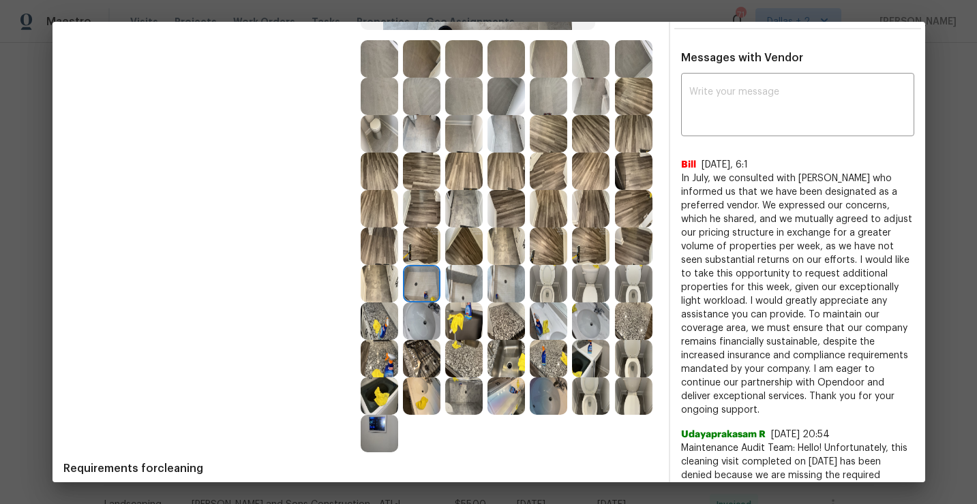
scroll to position [378, 0]
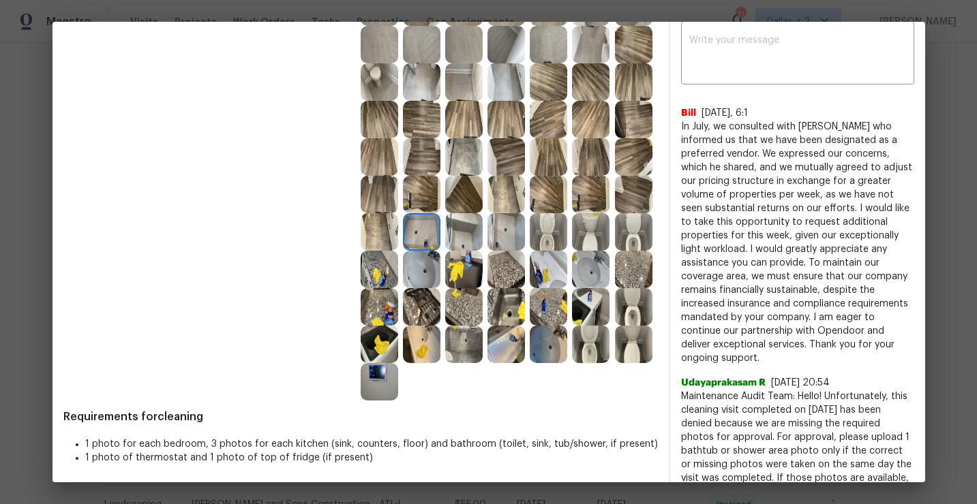
click at [552, 277] on img at bounding box center [548, 269] width 37 height 37
click at [374, 384] on img at bounding box center [379, 381] width 37 height 37
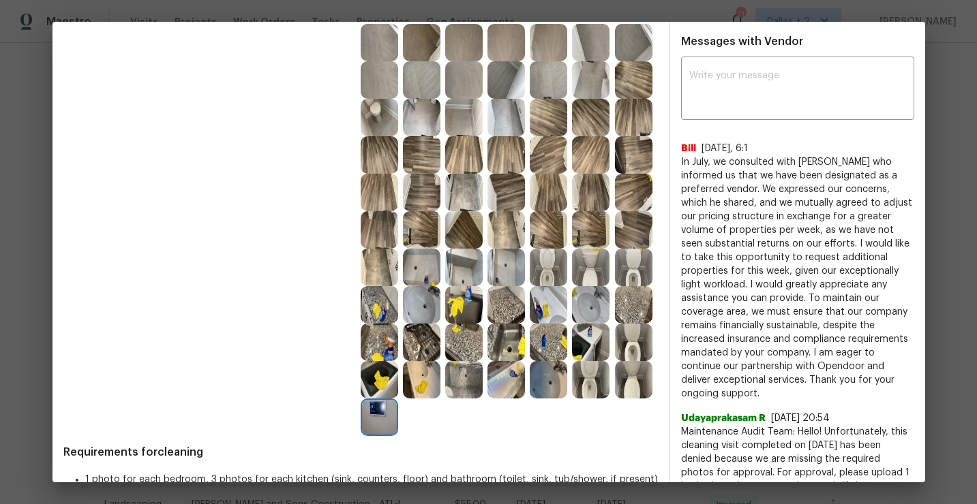
scroll to position [353, 0]
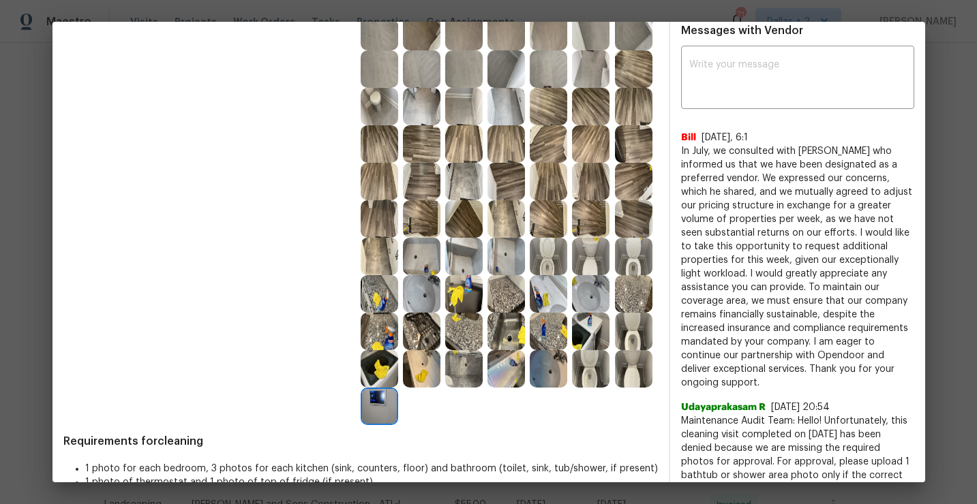
click at [453, 296] on img at bounding box center [463, 293] width 37 height 37
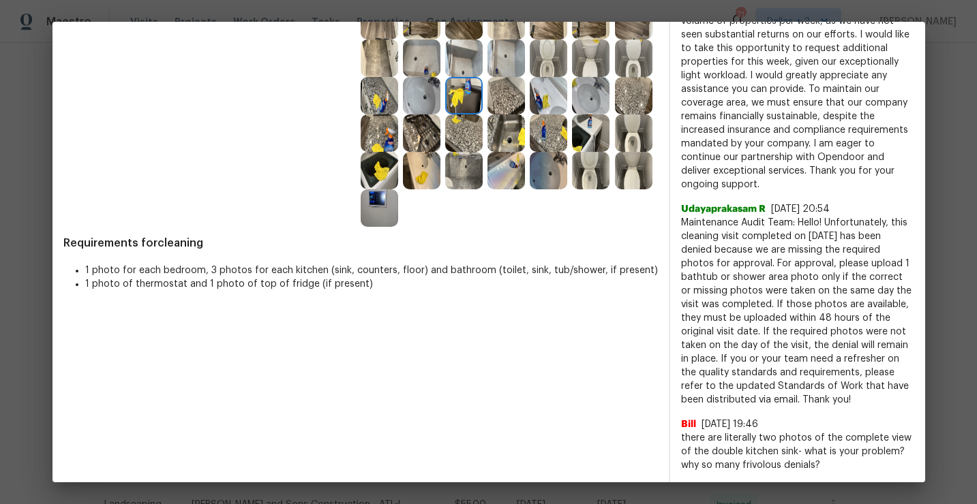
scroll to position [0, 0]
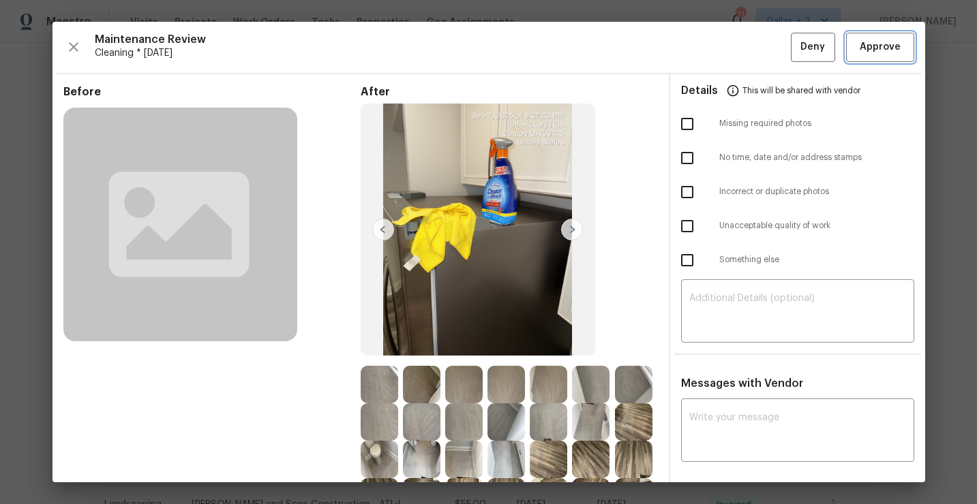
click at [868, 44] on span "Approve" at bounding box center [880, 47] width 41 height 17
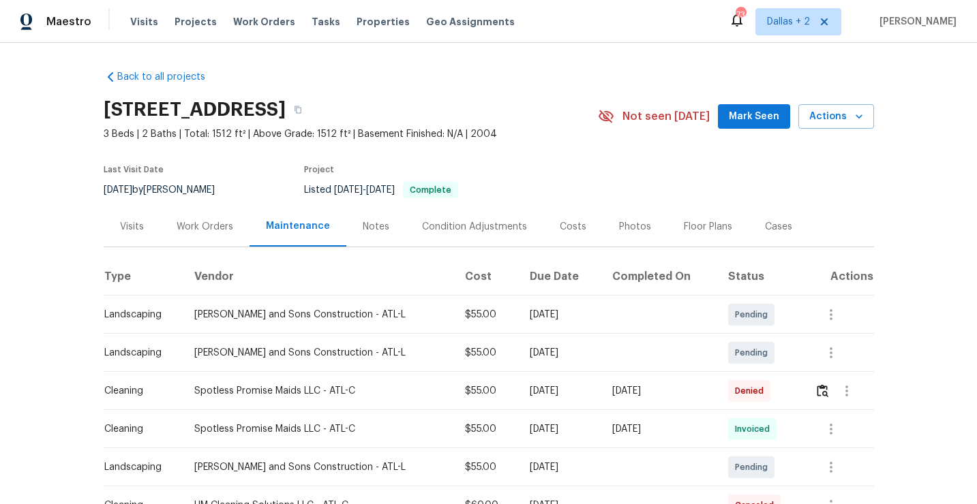
scroll to position [68, 0]
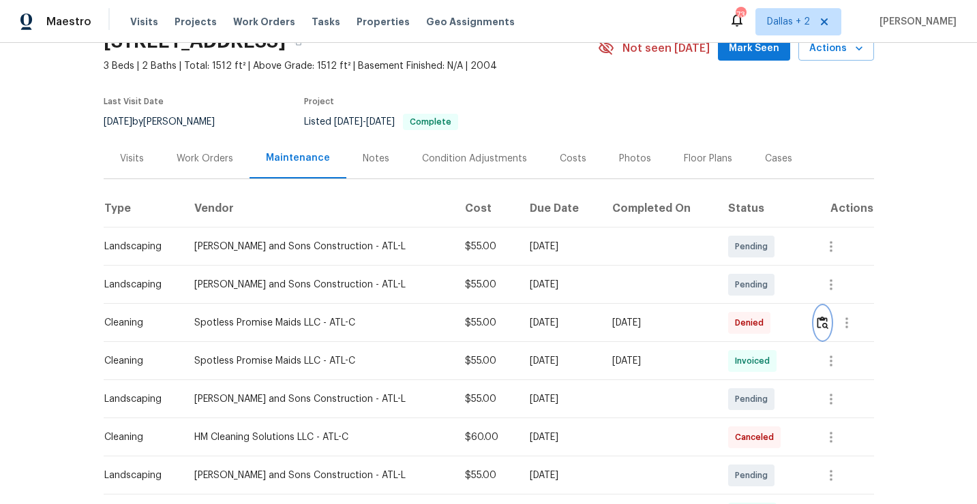
click at [817, 321] on img "button" at bounding box center [823, 322] width 12 height 13
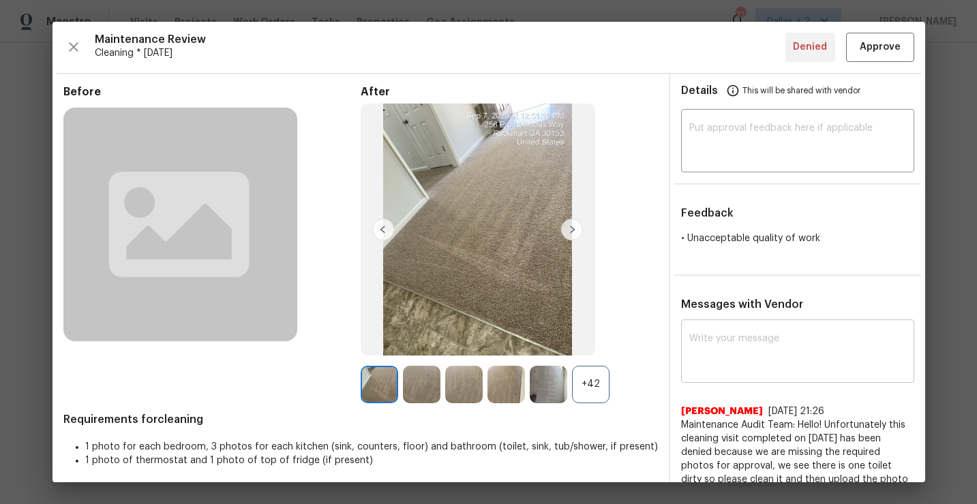
scroll to position [110, 0]
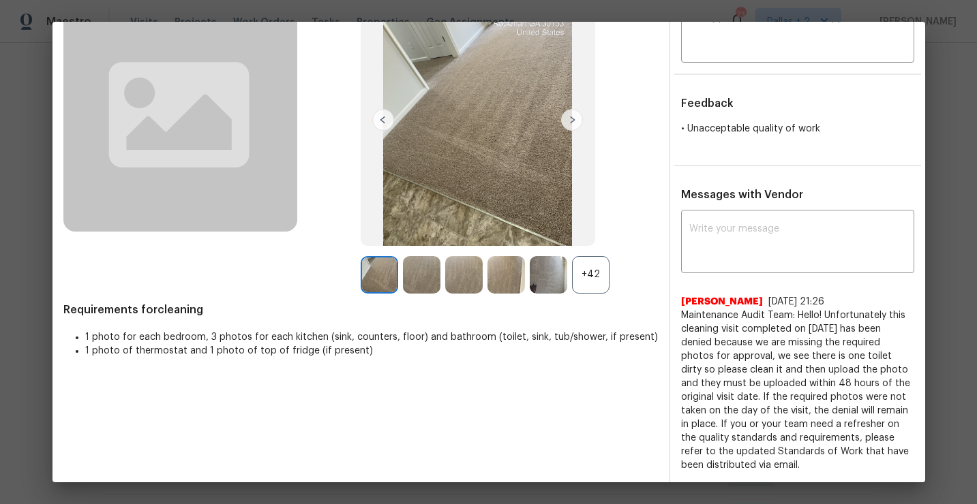
drag, startPoint x: 787, startPoint y: 468, endPoint x: 680, endPoint y: 318, distance: 184.8
click at [680, 318] on div "x ​ [PERSON_NAME] [DATE] 21:26 Maintenance Audit Team: Hello! Unfortunately thi…" at bounding box center [797, 342] width 255 height 259
copy span "Maintenance Audit Team: Hello! Unfortunately this cleaning visit completed on […"
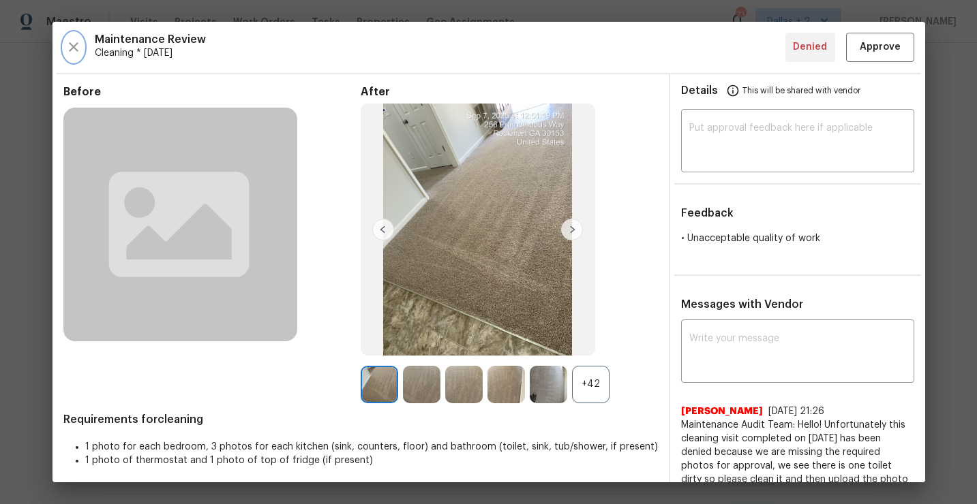
click at [75, 51] on icon "button" at bounding box center [73, 47] width 16 height 16
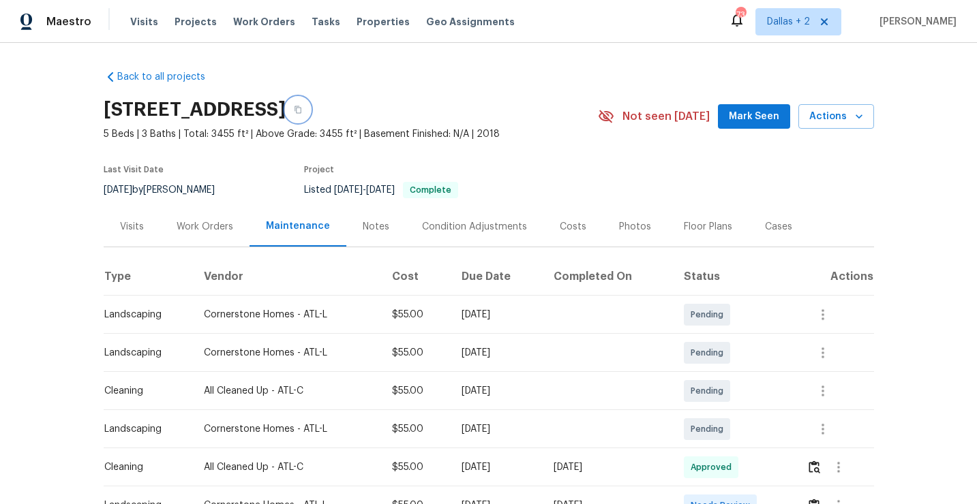
click at [302, 108] on icon "button" at bounding box center [298, 110] width 8 height 8
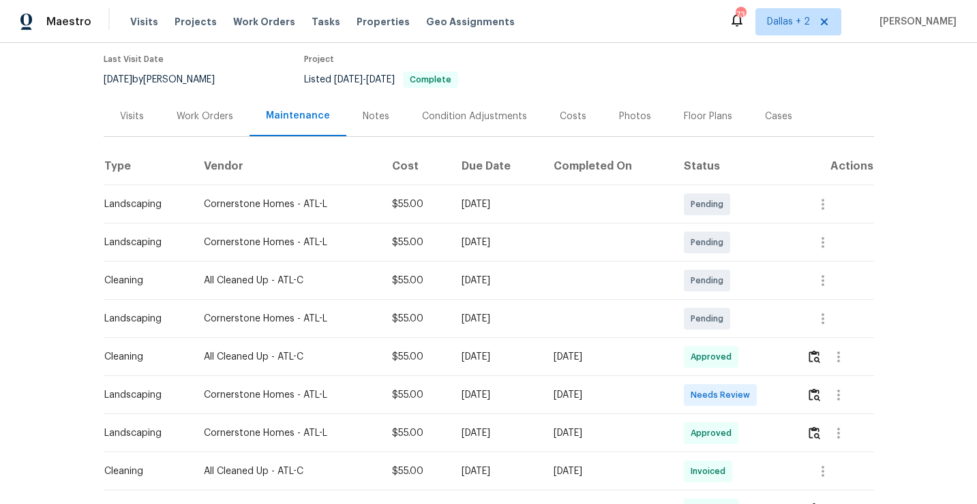
scroll to position [136, 0]
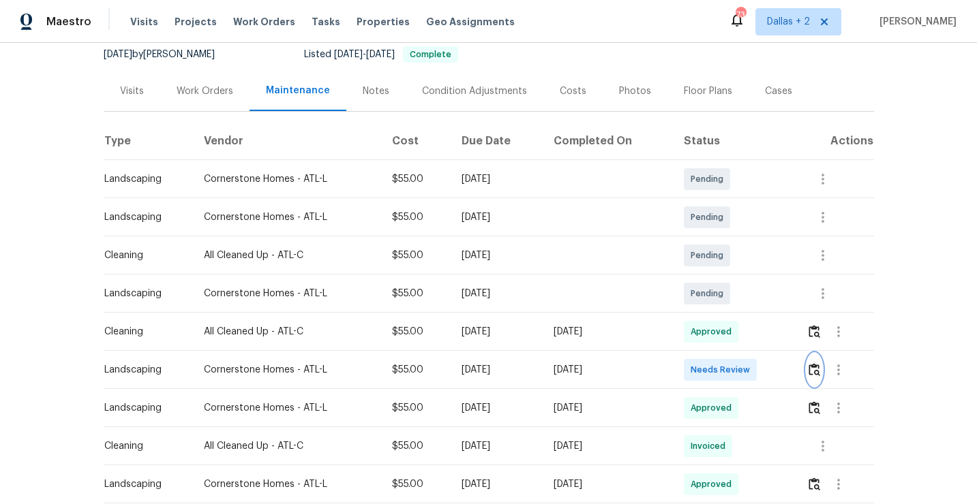
click at [819, 376] on img "button" at bounding box center [814, 369] width 12 height 13
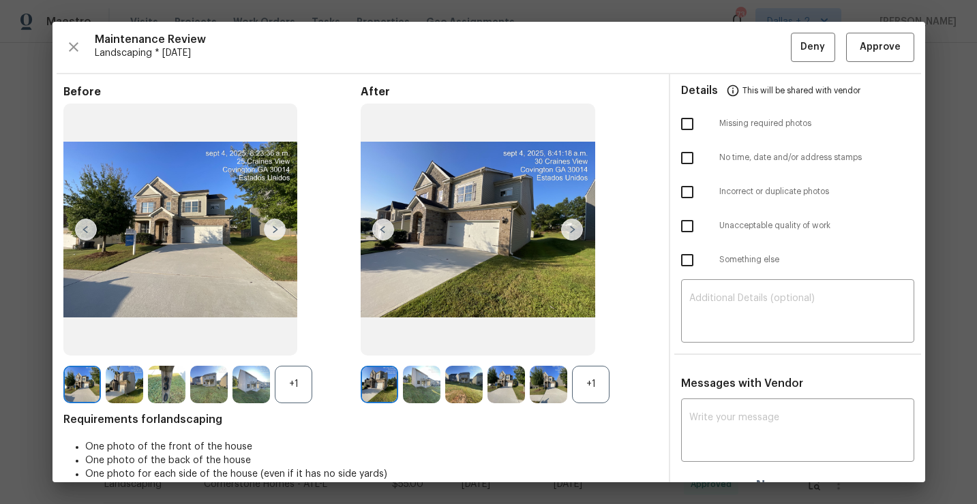
click at [593, 378] on div "+1" at bounding box center [590, 384] width 37 height 37
click at [301, 393] on div "+1" at bounding box center [293, 384] width 37 height 37
click at [177, 384] on img at bounding box center [166, 384] width 37 height 37
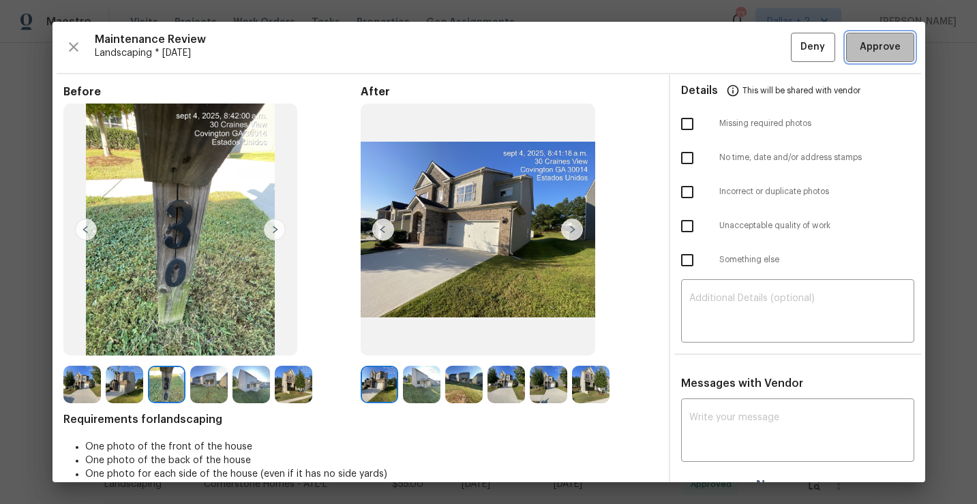
click at [879, 60] on button "Approve" at bounding box center [880, 47] width 68 height 29
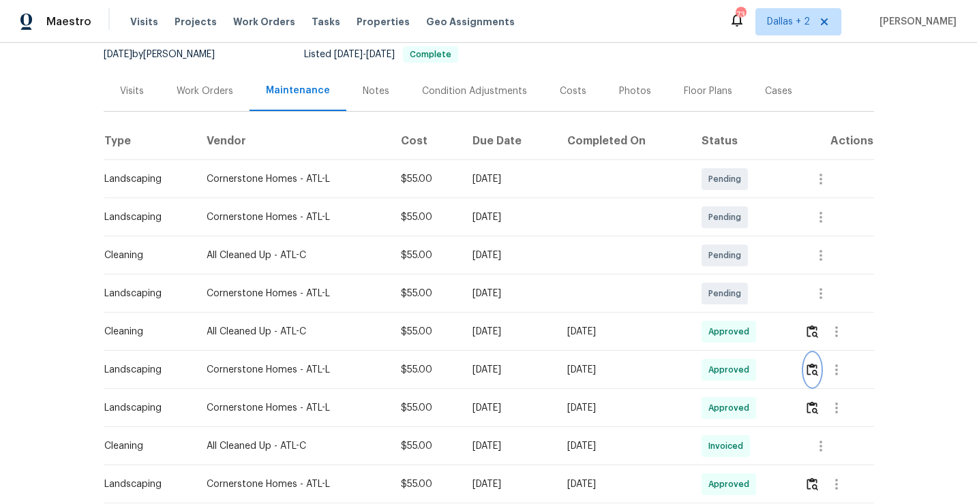
scroll to position [0, 0]
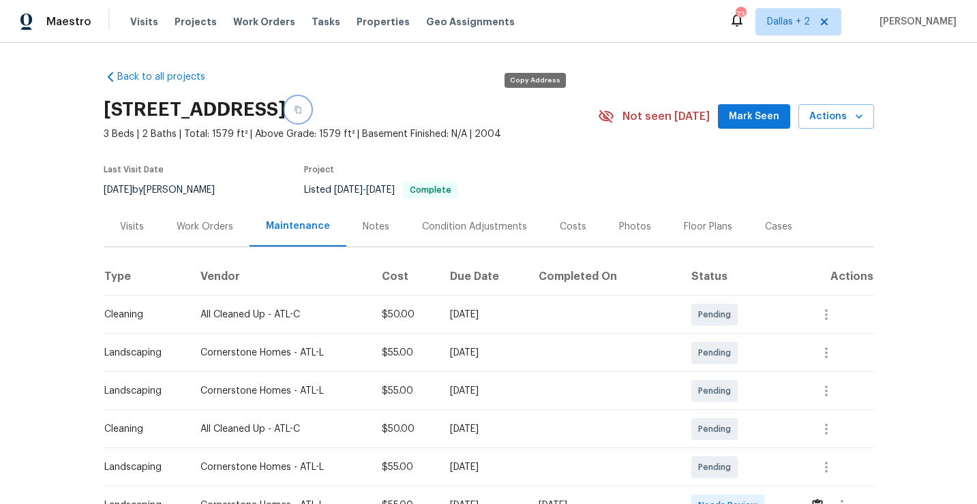
click at [310, 114] on button "button" at bounding box center [298, 109] width 25 height 25
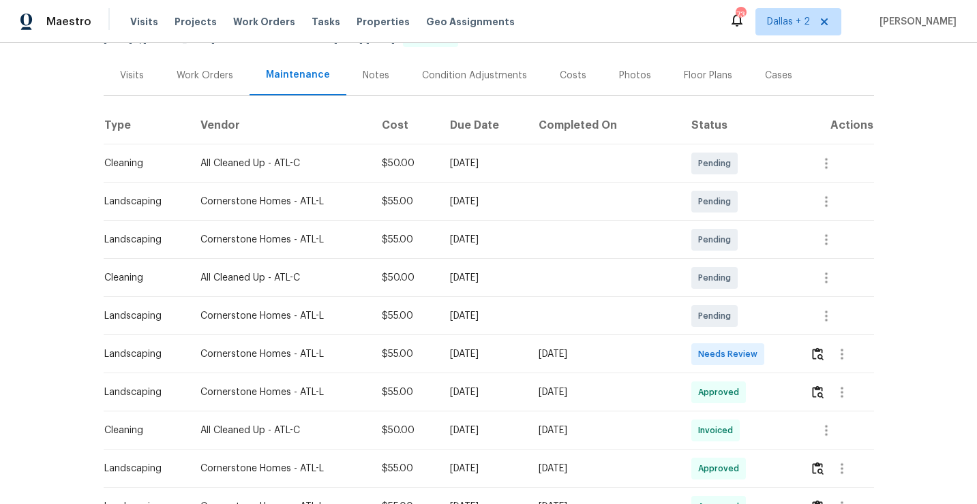
scroll to position [166, 0]
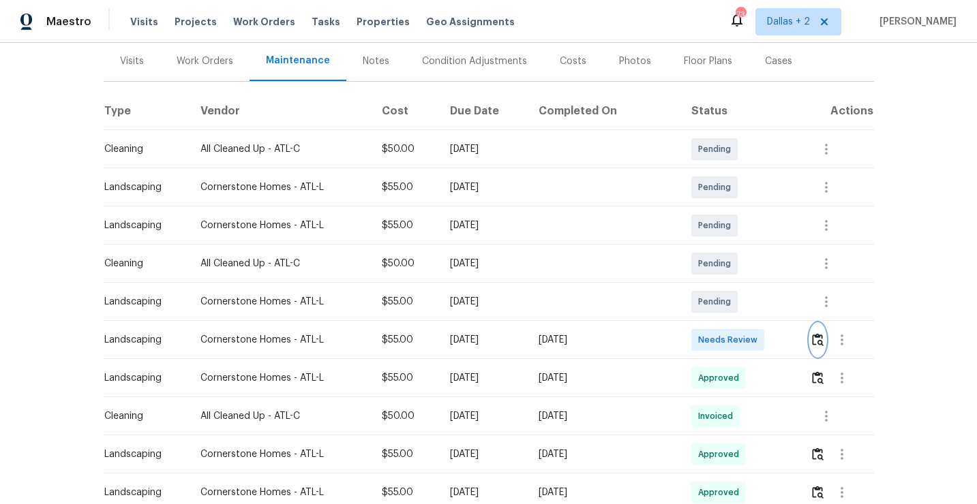
click at [819, 340] on img "button" at bounding box center [818, 339] width 12 height 13
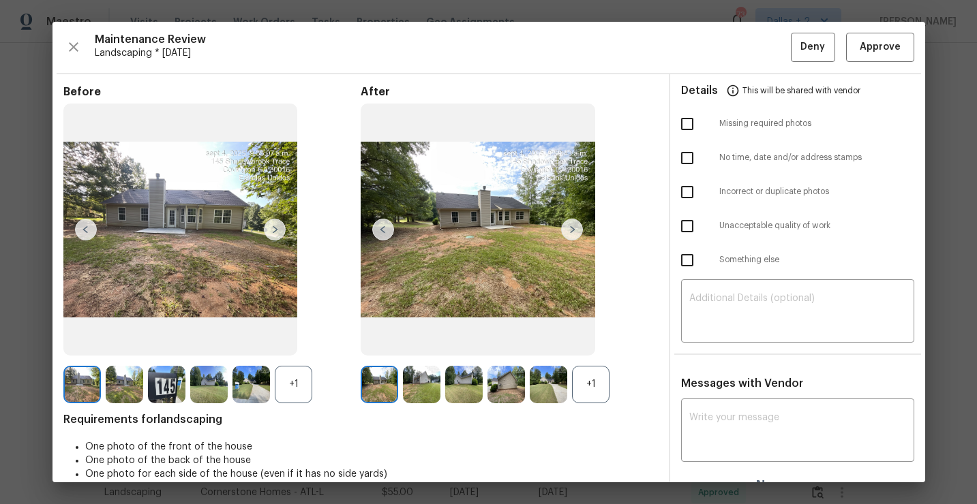
click at [591, 380] on div "+1" at bounding box center [590, 384] width 37 height 37
click at [291, 384] on div "+1" at bounding box center [293, 384] width 37 height 37
click at [421, 384] on img at bounding box center [421, 384] width 37 height 37
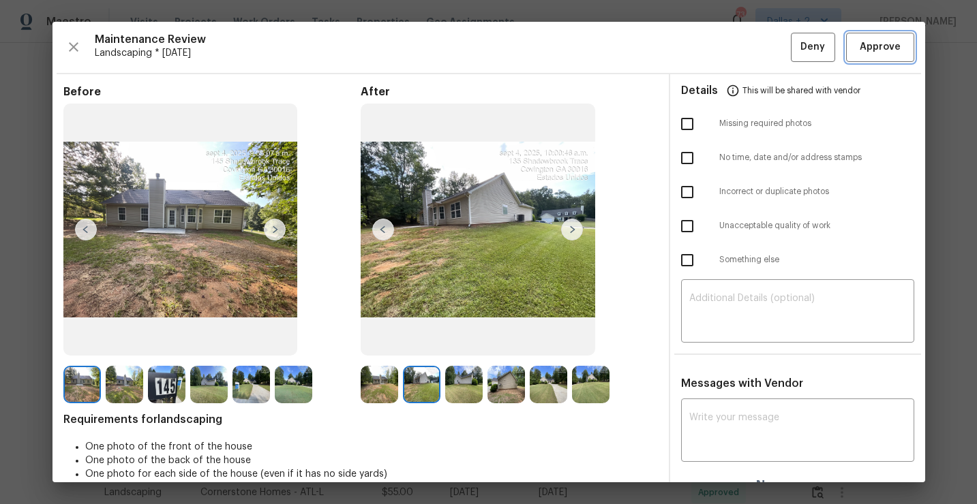
click at [879, 50] on span "Approve" at bounding box center [880, 47] width 41 height 17
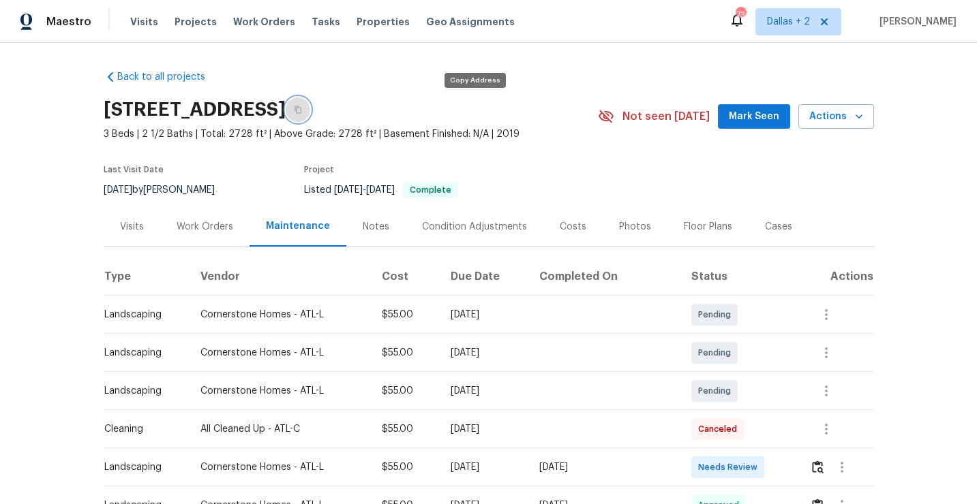
click at [302, 109] on icon "button" at bounding box center [298, 110] width 8 height 8
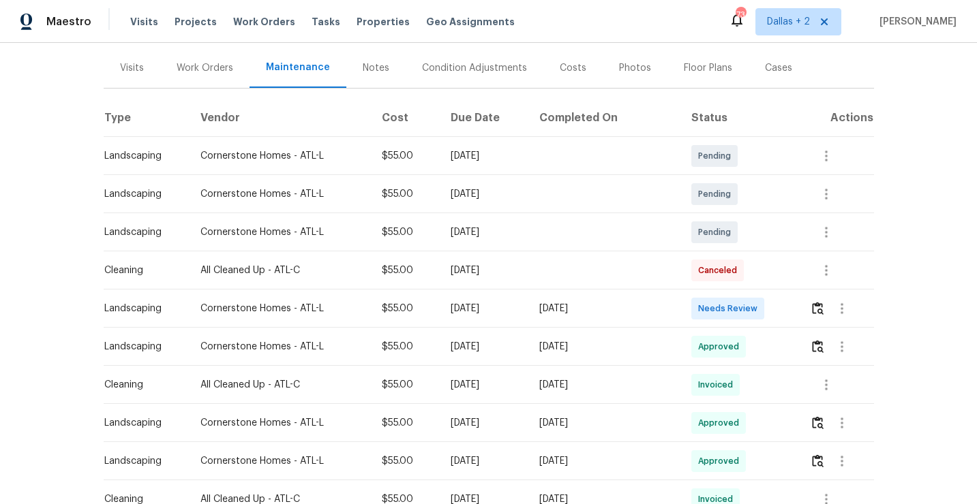
scroll to position [162, 0]
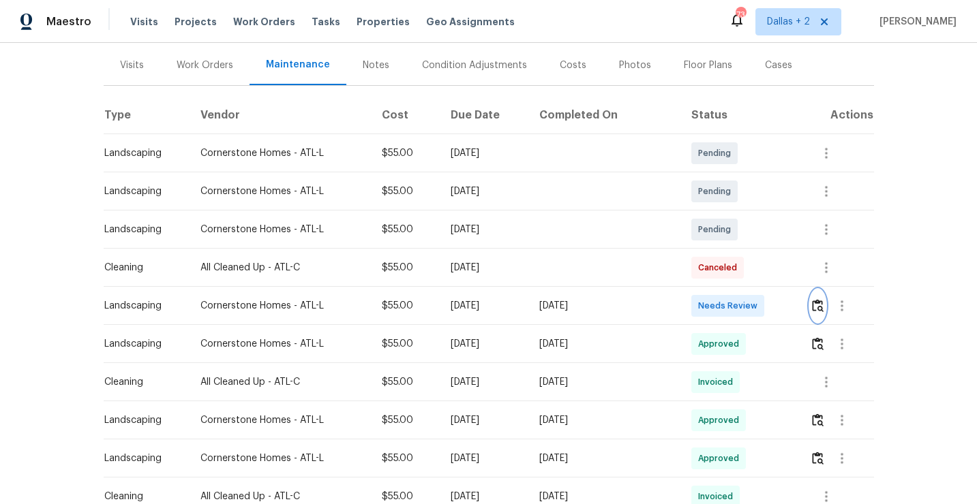
click at [821, 303] on img "button" at bounding box center [818, 305] width 12 height 13
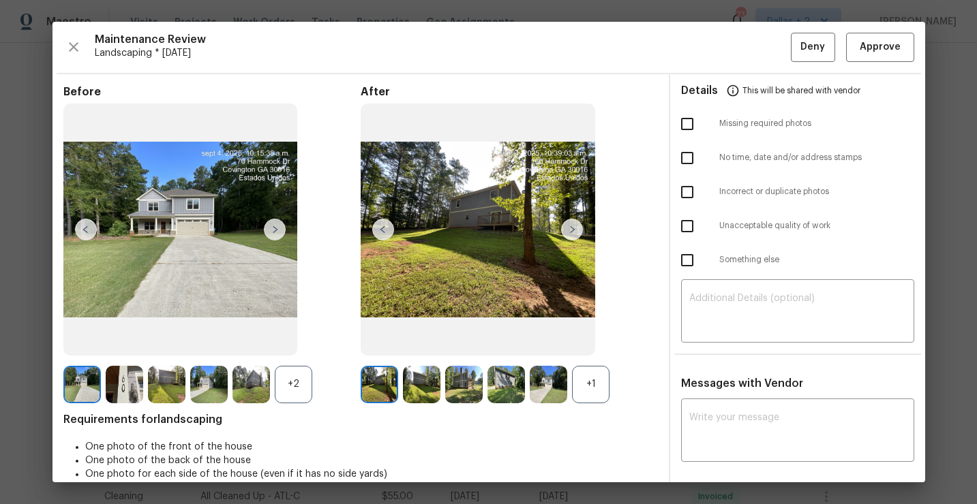
click at [595, 375] on div "+1" at bounding box center [590, 384] width 37 height 37
click at [294, 385] on div "+2" at bounding box center [293, 384] width 37 height 37
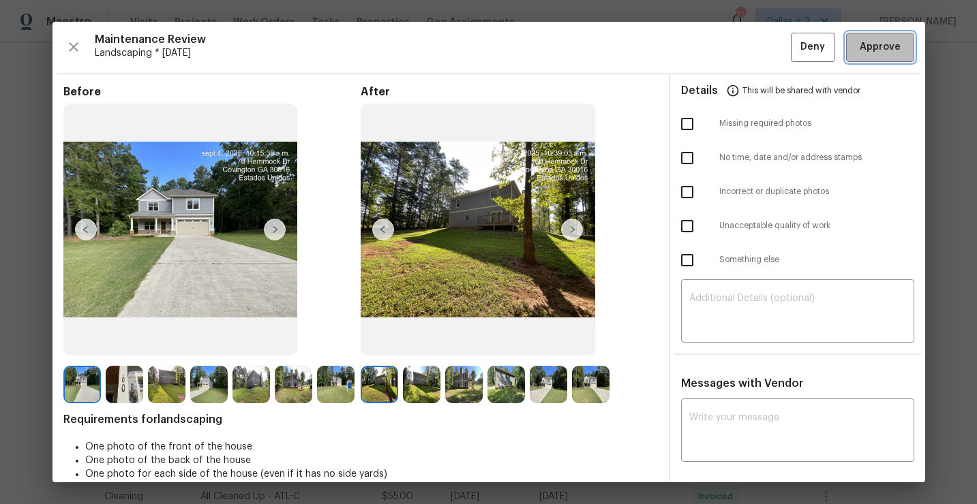
click at [868, 50] on span "Approve" at bounding box center [880, 47] width 41 height 17
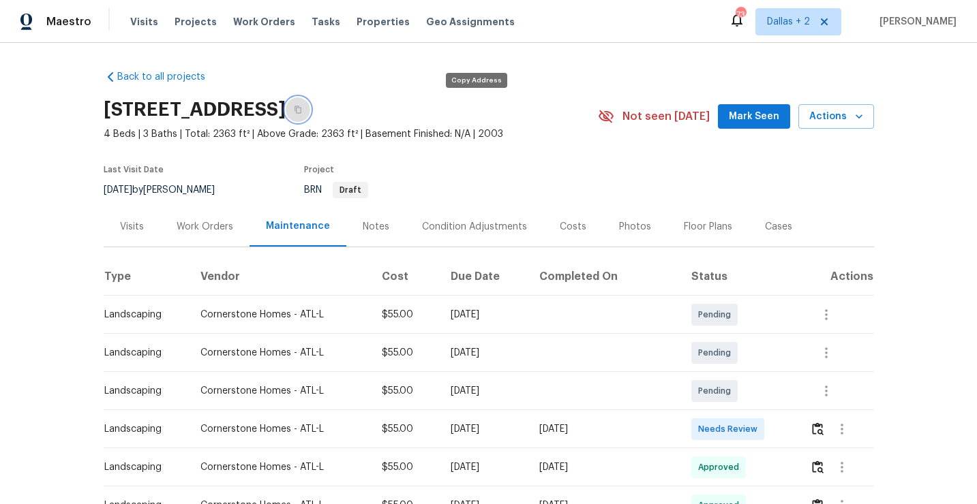
click at [302, 112] on icon "button" at bounding box center [298, 110] width 8 height 8
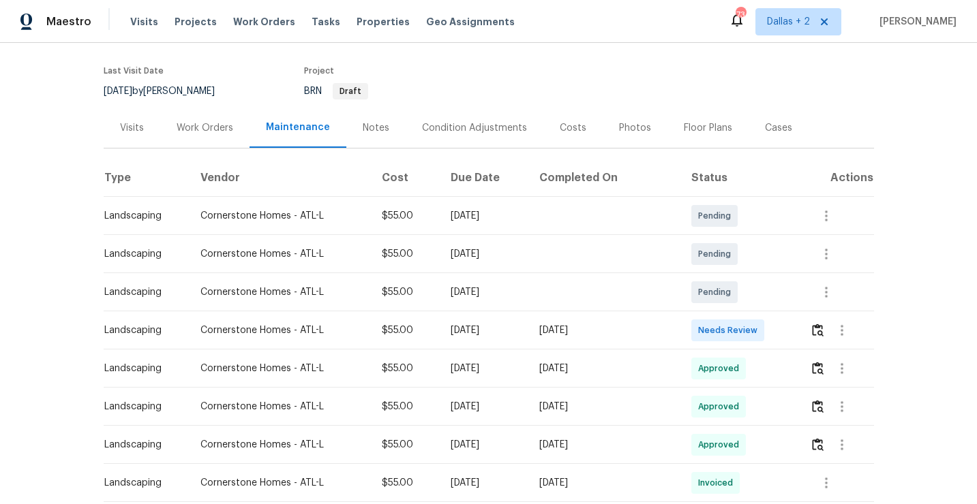
scroll to position [104, 0]
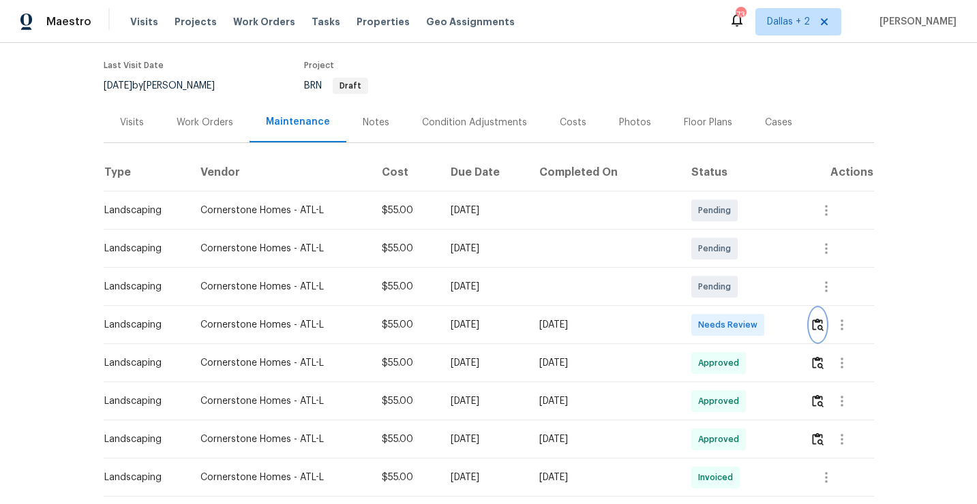
click at [817, 330] on img "button" at bounding box center [818, 324] width 12 height 13
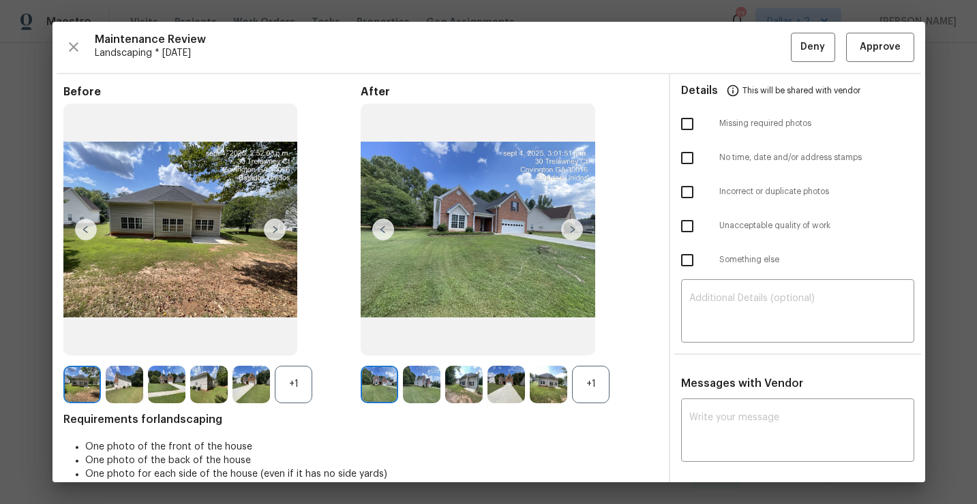
click at [583, 366] on div "+1" at bounding box center [590, 384] width 37 height 37
click at [284, 384] on div "+1" at bounding box center [293, 384] width 37 height 37
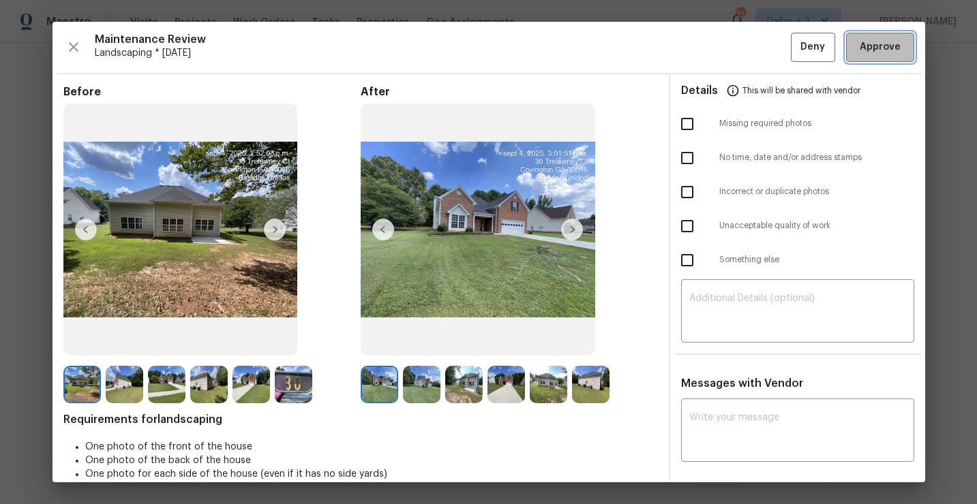
click at [884, 55] on span "Approve" at bounding box center [880, 47] width 41 height 17
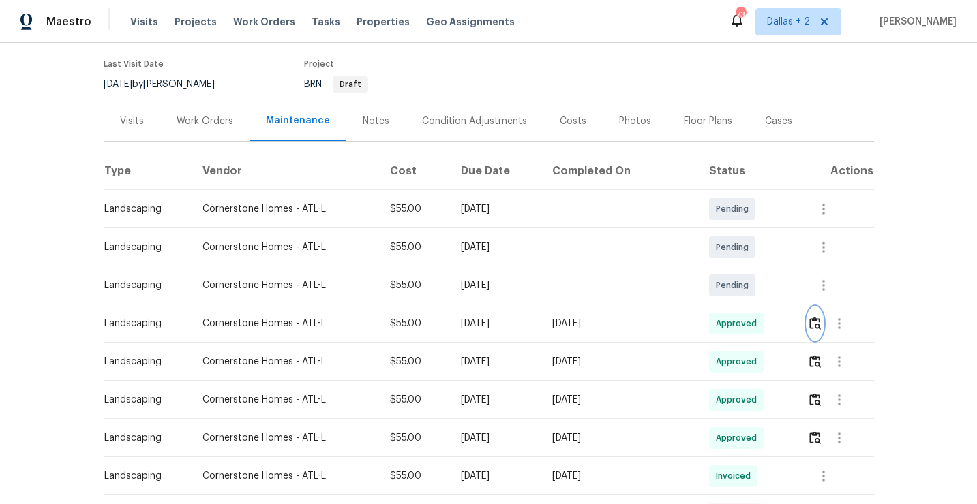
scroll to position [0, 0]
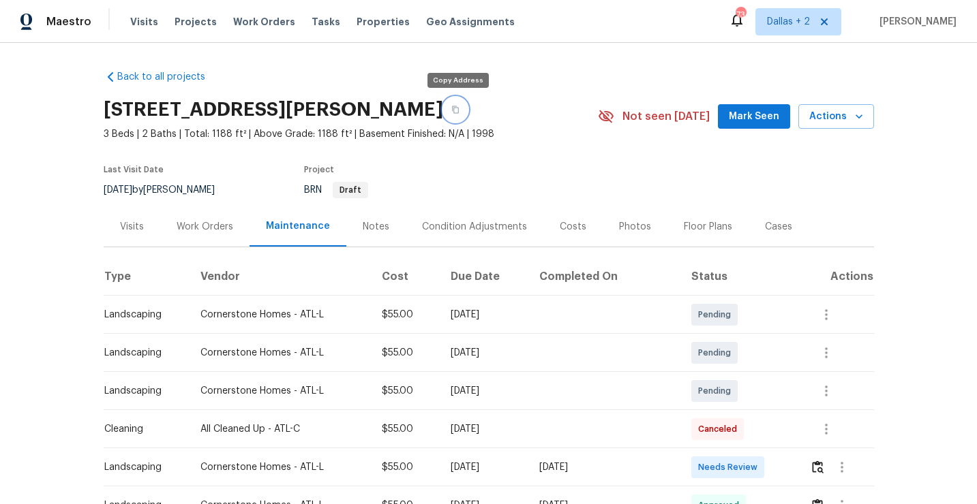
click at [459, 106] on icon "button" at bounding box center [455, 110] width 8 height 8
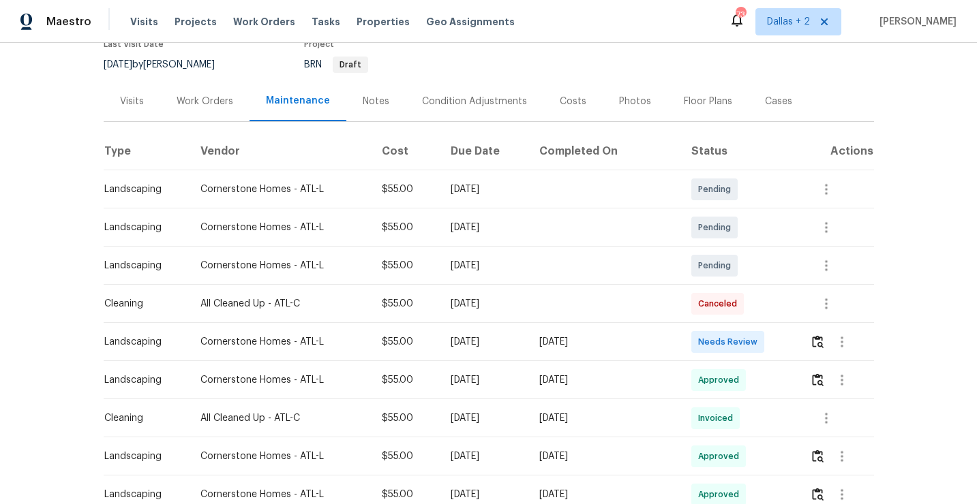
scroll to position [166, 0]
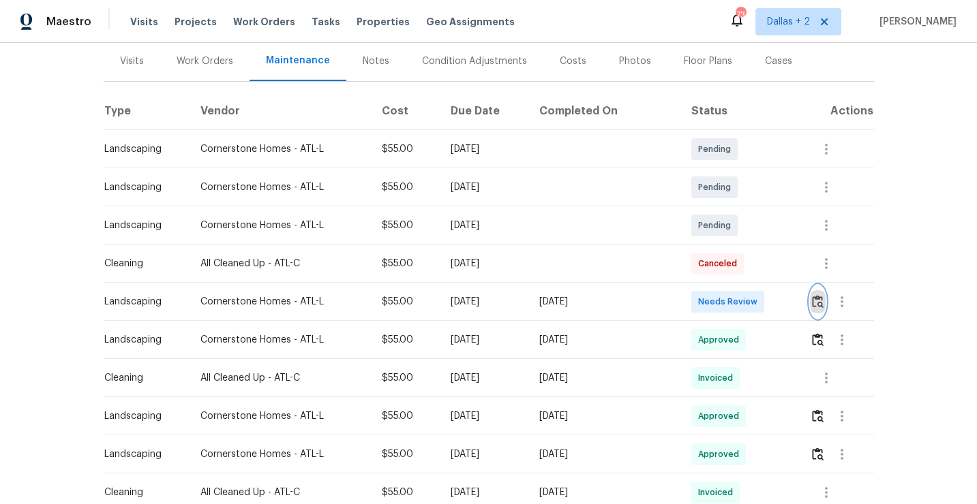
click at [819, 302] on img "button" at bounding box center [818, 301] width 12 height 13
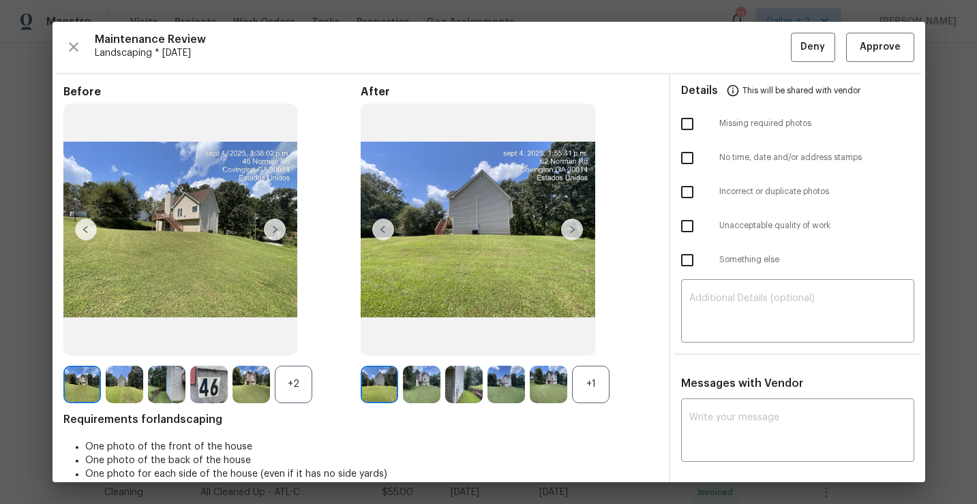
click at [580, 369] on div "+1" at bounding box center [590, 384] width 37 height 37
click at [309, 387] on div "+2" at bounding box center [293, 384] width 37 height 37
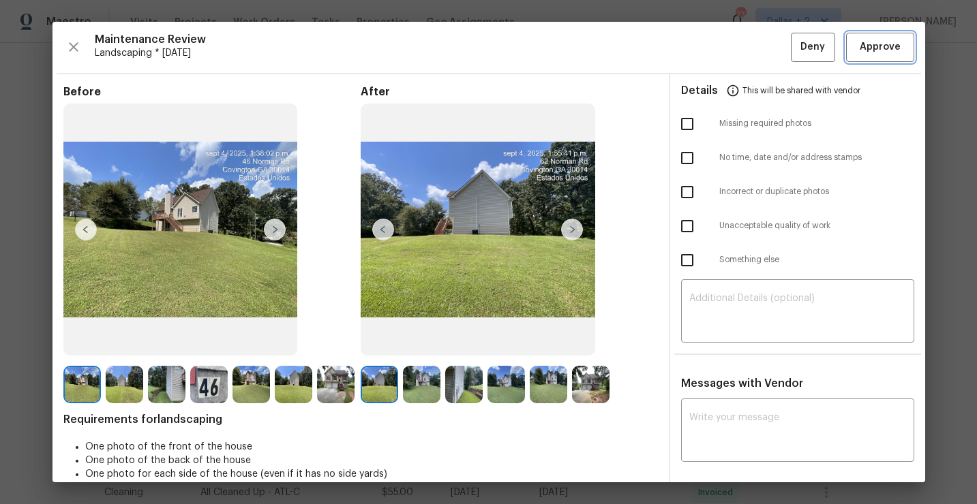
click at [878, 50] on span "Approve" at bounding box center [880, 47] width 41 height 17
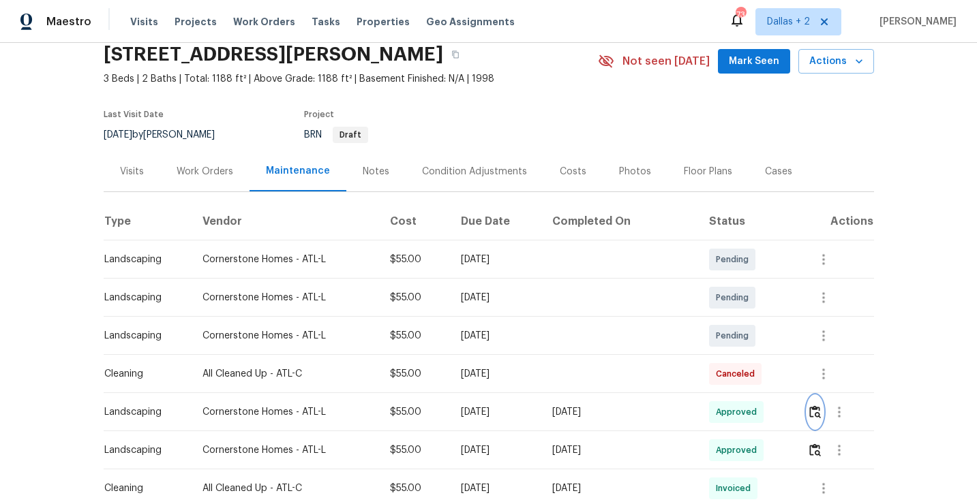
scroll to position [0, 0]
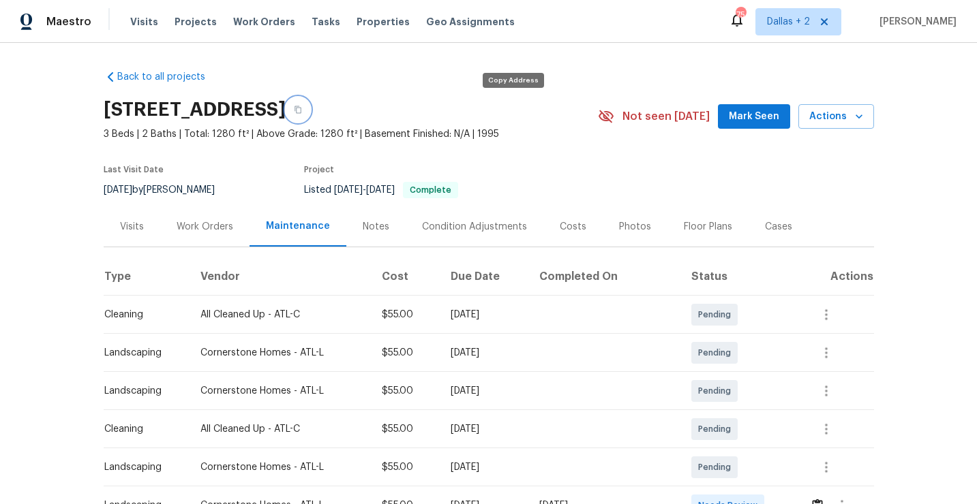
click at [310, 107] on button "button" at bounding box center [298, 109] width 25 height 25
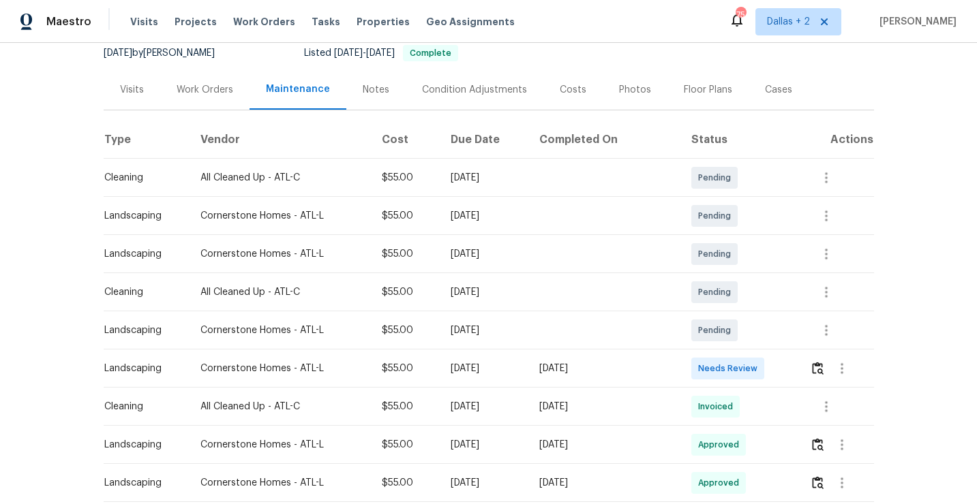
scroll to position [173, 0]
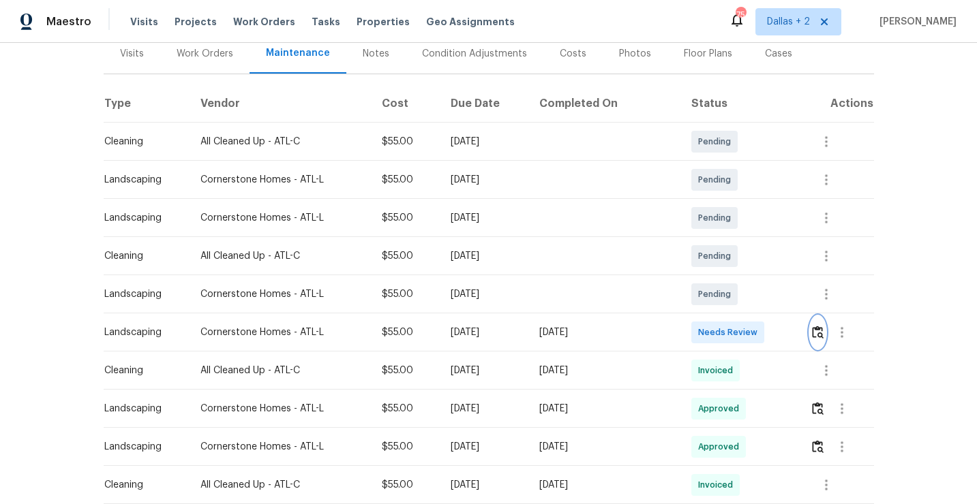
click at [817, 339] on button "button" at bounding box center [818, 332] width 16 height 33
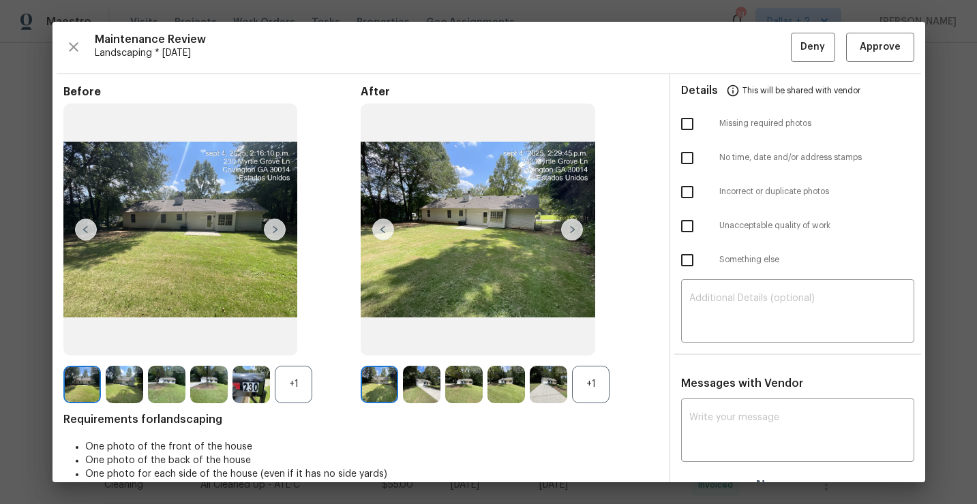
click at [595, 391] on div "+1" at bounding box center [590, 384] width 37 height 37
click at [294, 384] on div "+1" at bounding box center [293, 384] width 37 height 37
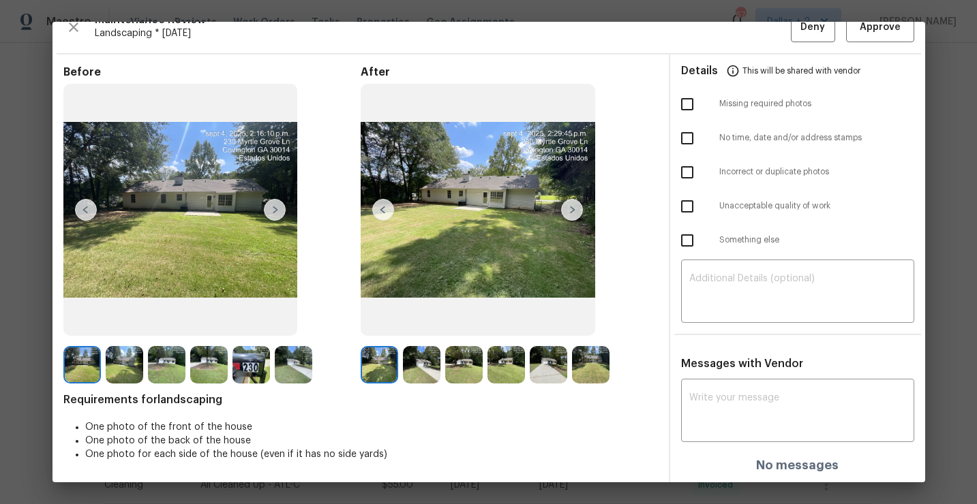
scroll to position [0, 0]
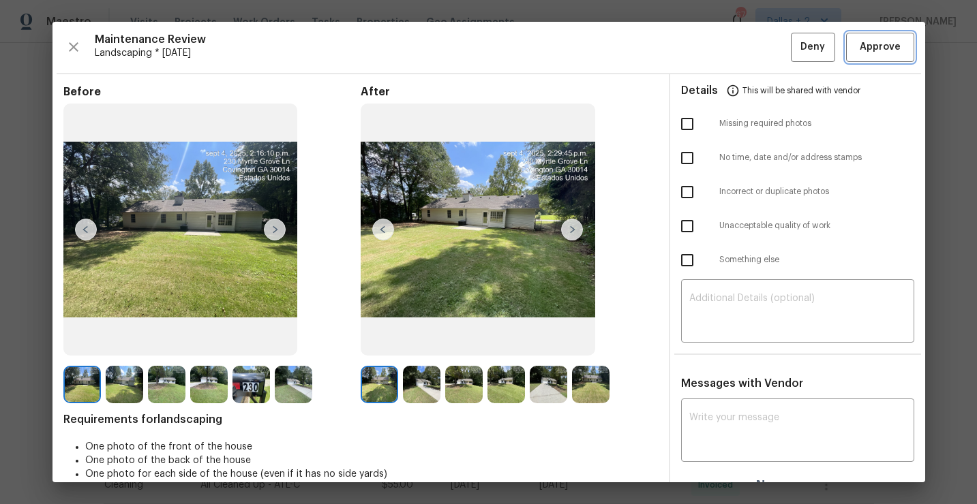
click at [876, 48] on span "Approve" at bounding box center [880, 47] width 41 height 17
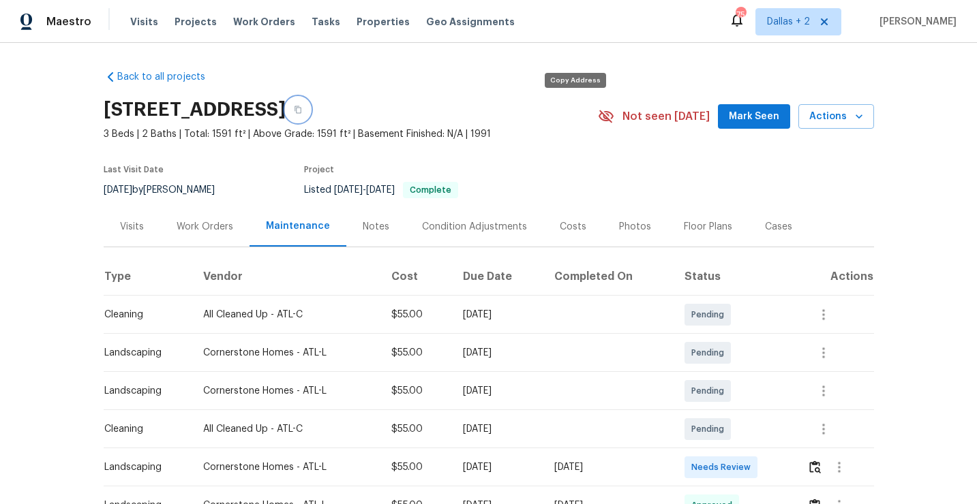
click at [302, 112] on icon "button" at bounding box center [298, 110] width 8 height 8
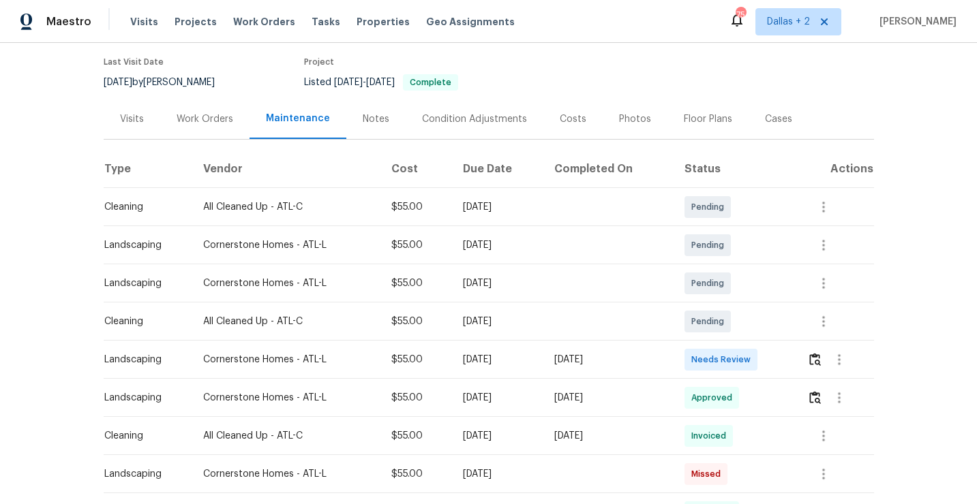
scroll to position [123, 0]
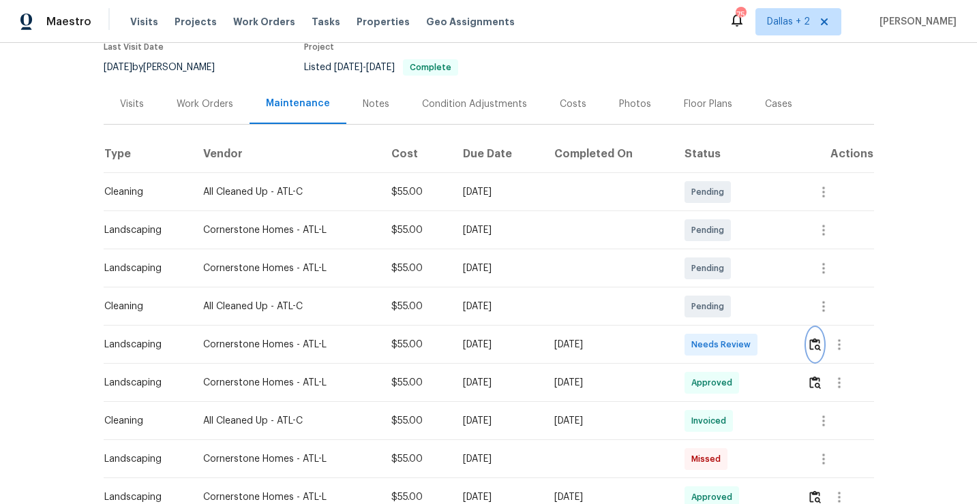
click at [813, 346] on img "button" at bounding box center [815, 344] width 12 height 13
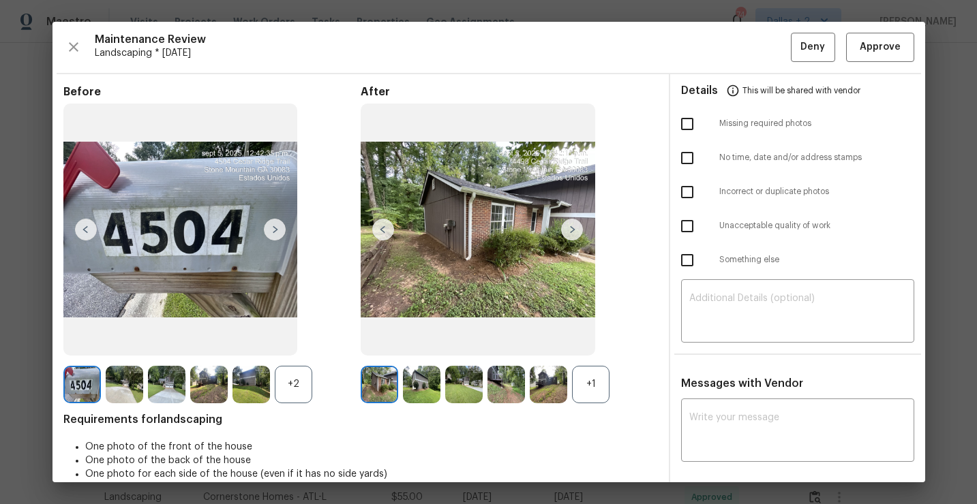
click at [596, 375] on div "+1" at bounding box center [590, 384] width 37 height 37
click at [292, 377] on div "+2" at bounding box center [293, 384] width 37 height 37
click at [547, 384] on img at bounding box center [548, 384] width 37 height 37
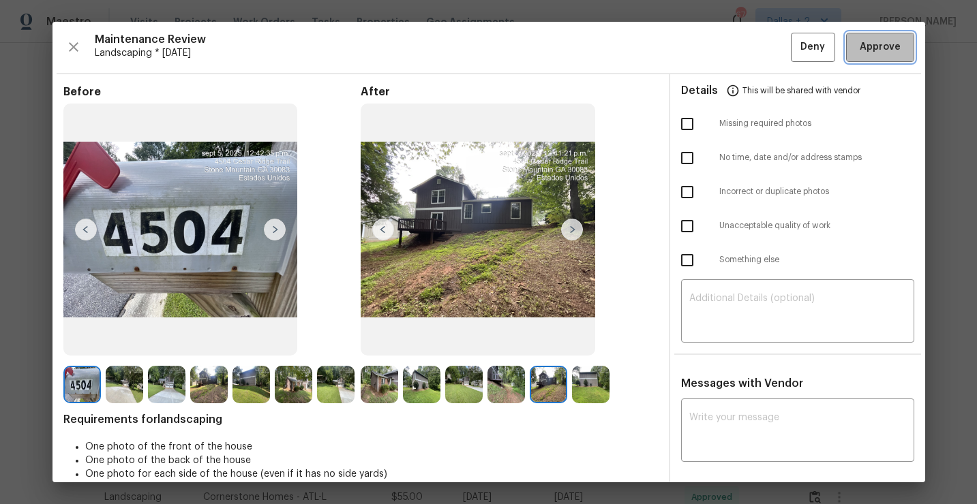
click at [881, 50] on span "Approve" at bounding box center [880, 47] width 41 height 17
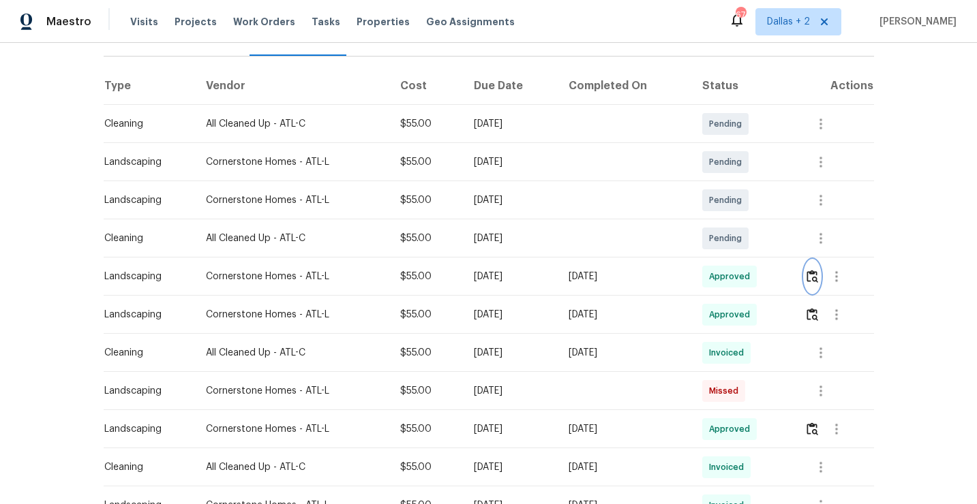
scroll to position [0, 0]
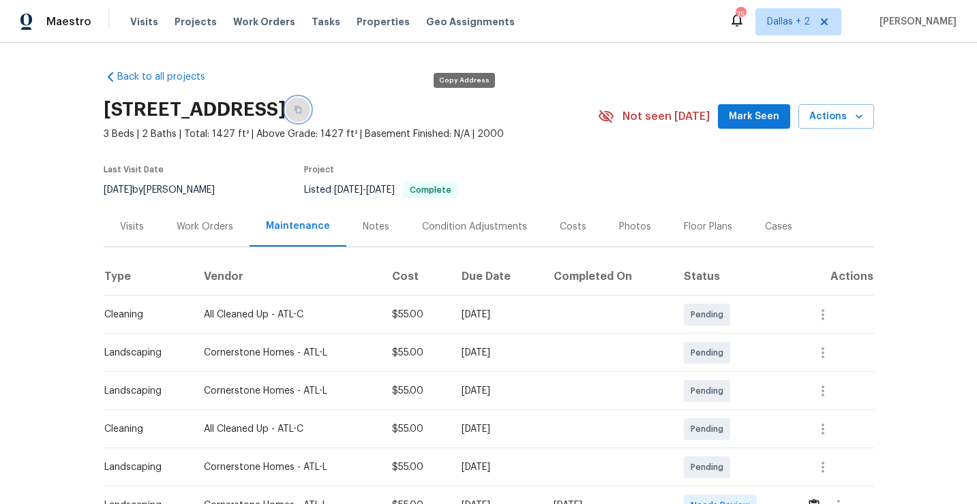
click at [310, 114] on button "button" at bounding box center [298, 109] width 25 height 25
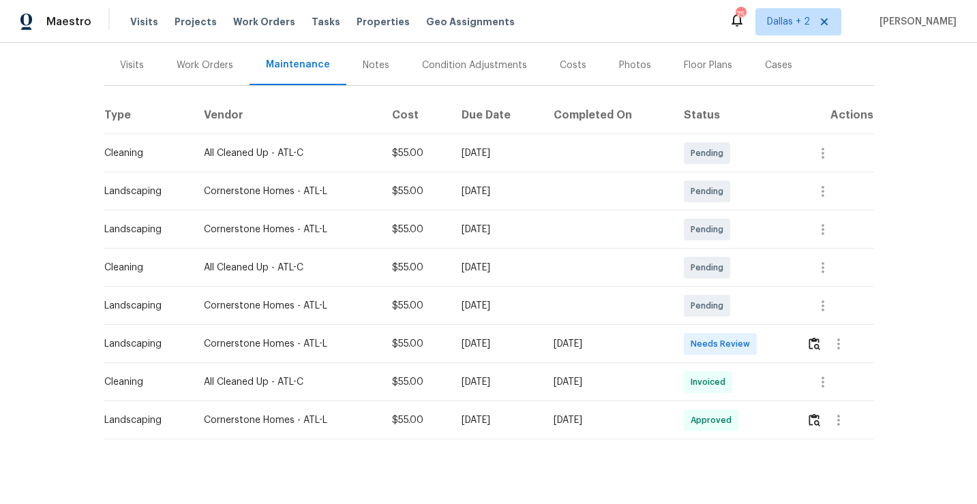
scroll to position [179, 0]
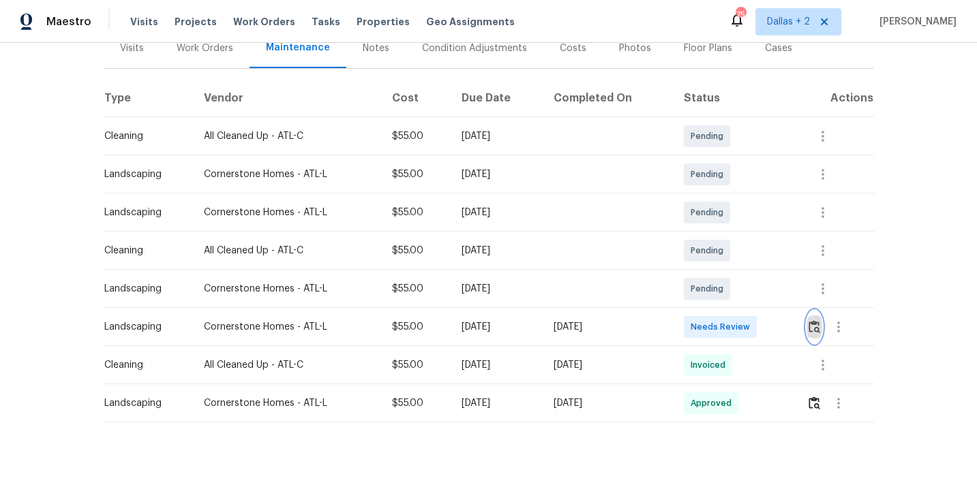
click at [818, 329] on img "button" at bounding box center [814, 326] width 12 height 13
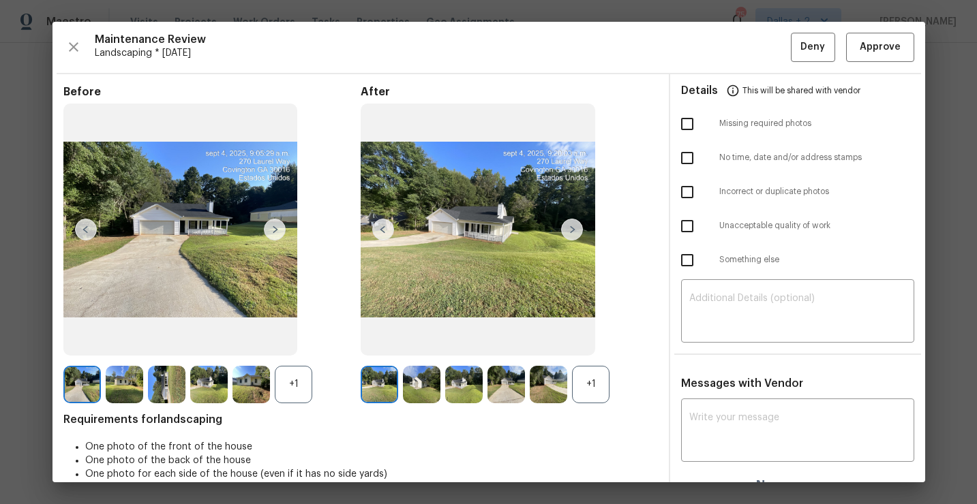
click at [589, 374] on div "+1" at bounding box center [590, 384] width 37 height 37
click at [280, 388] on div "+1" at bounding box center [293, 384] width 37 height 37
click at [288, 391] on img at bounding box center [293, 384] width 37 height 37
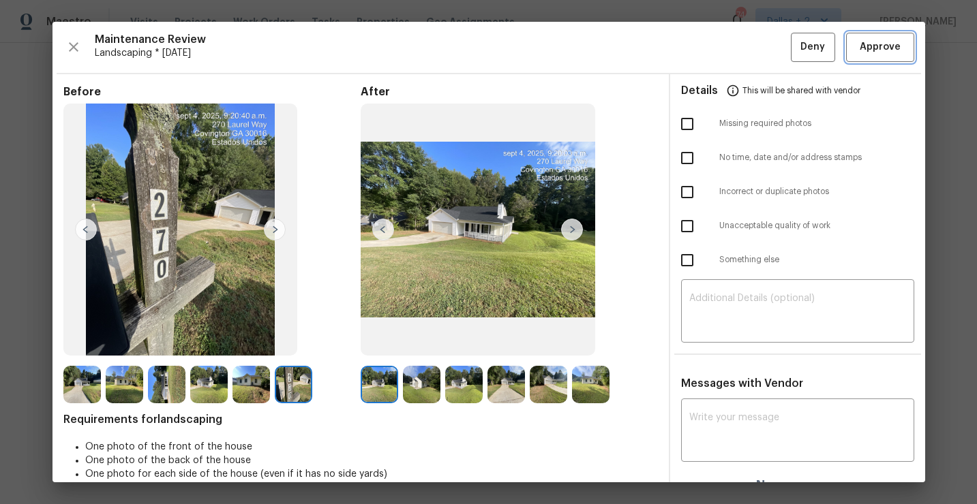
click at [873, 40] on span "Approve" at bounding box center [880, 47] width 41 height 17
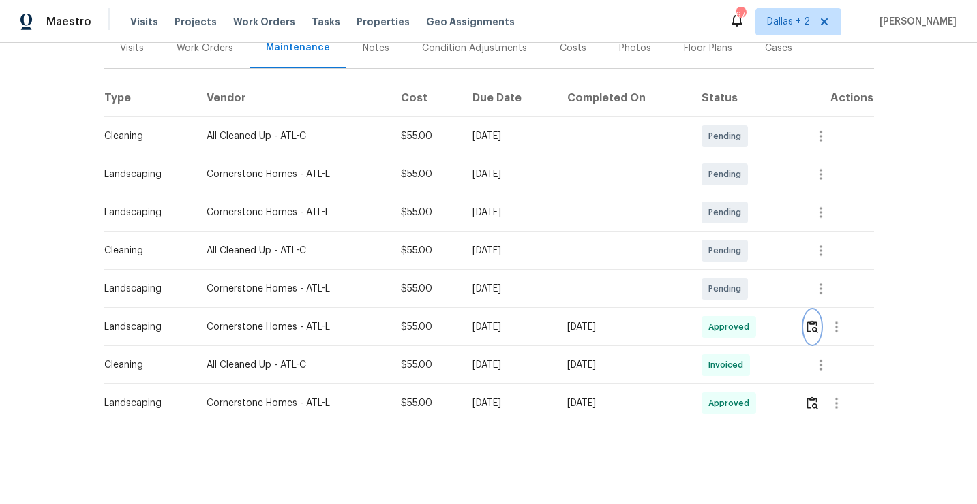
scroll to position [0, 0]
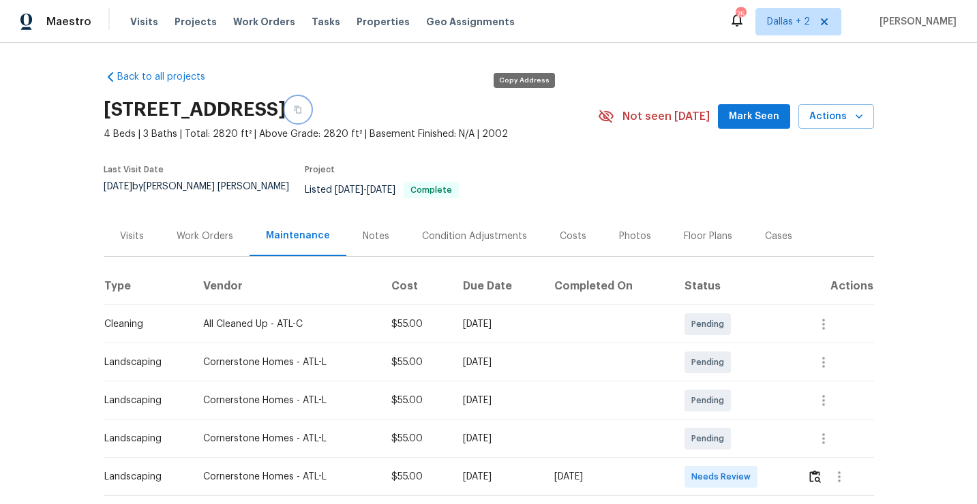
click at [302, 108] on icon "button" at bounding box center [298, 110] width 8 height 8
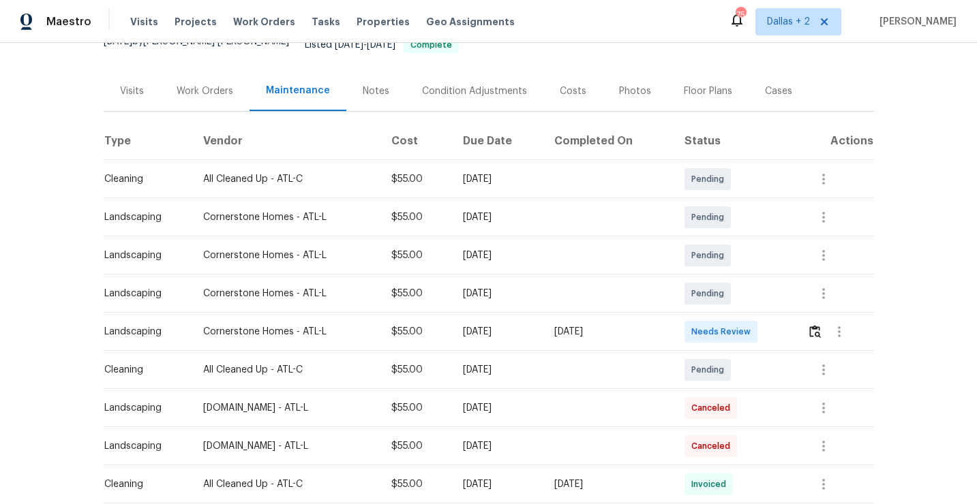
scroll to position [183, 0]
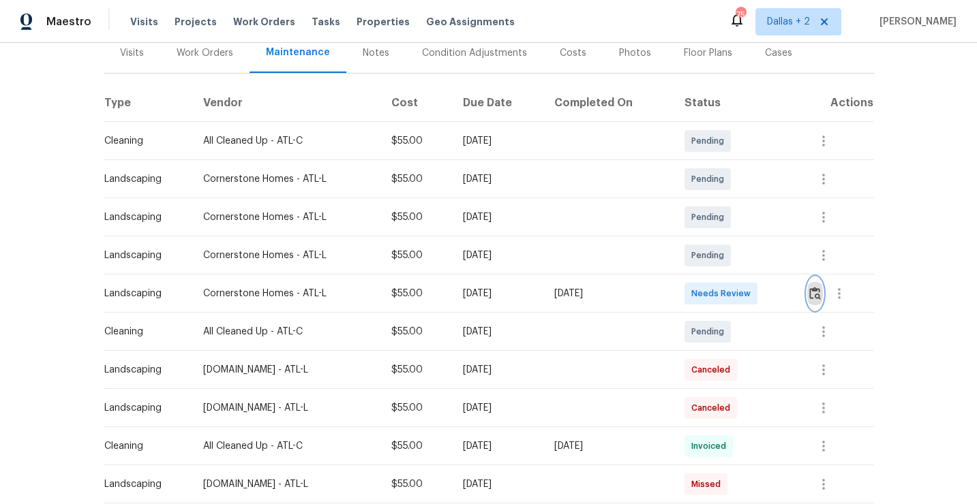
click at [816, 287] on img "button" at bounding box center [815, 293] width 12 height 13
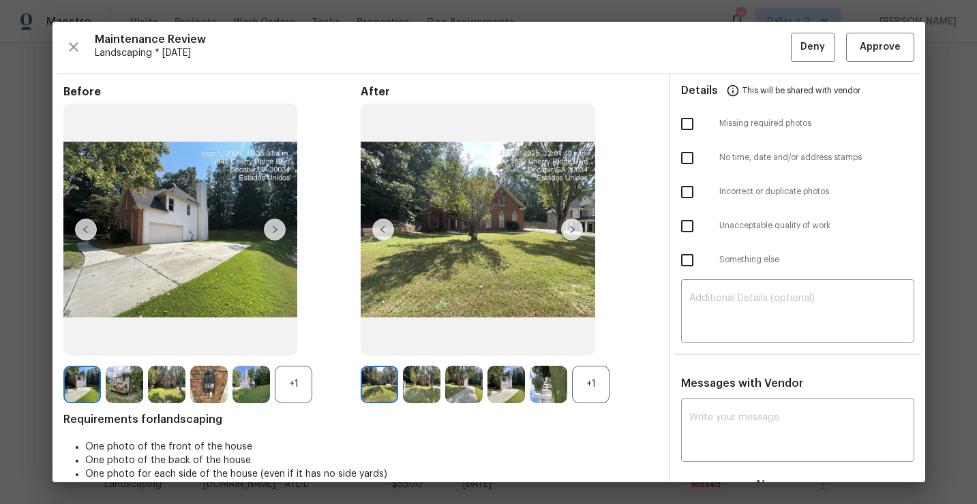
click at [300, 385] on div "+1" at bounding box center [293, 384] width 37 height 37
click at [584, 386] on div "+1" at bounding box center [590, 384] width 37 height 37
click at [206, 394] on img at bounding box center [208, 384] width 37 height 37
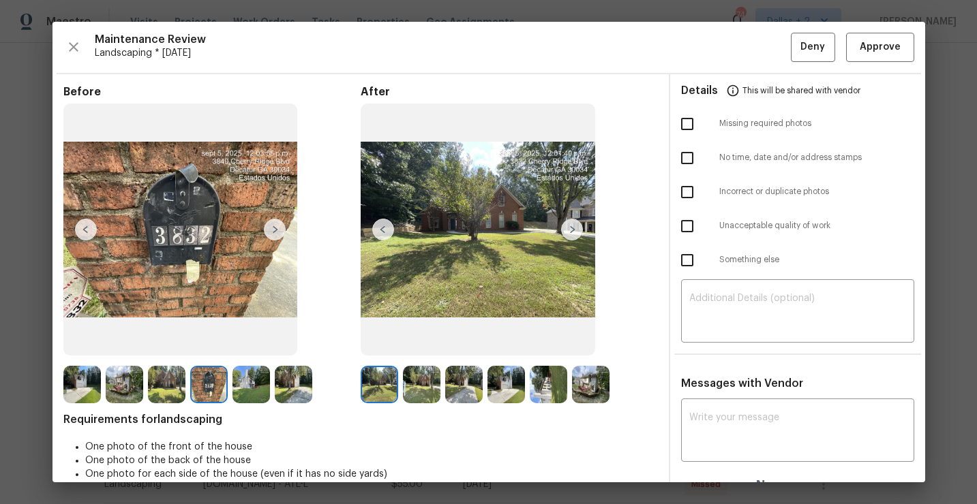
click at [543, 382] on img at bounding box center [548, 384] width 37 height 37
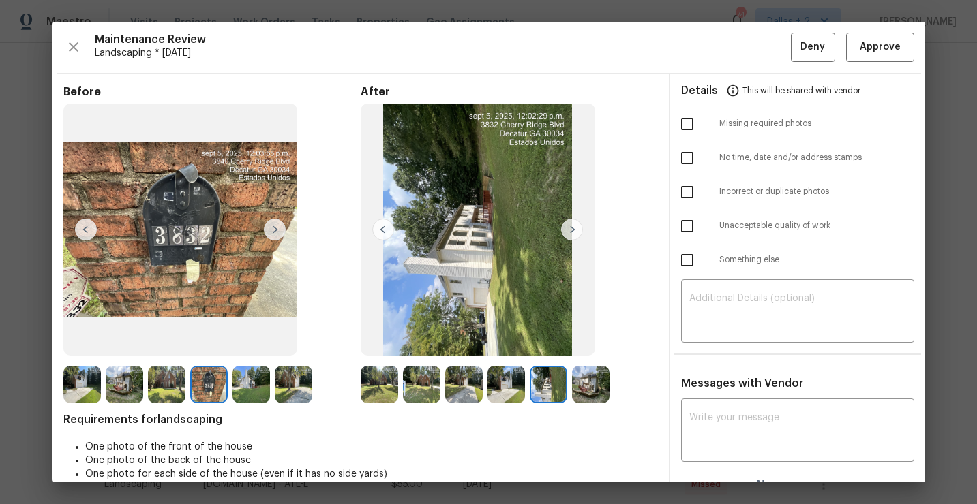
click at [601, 375] on img at bounding box center [590, 384] width 37 height 37
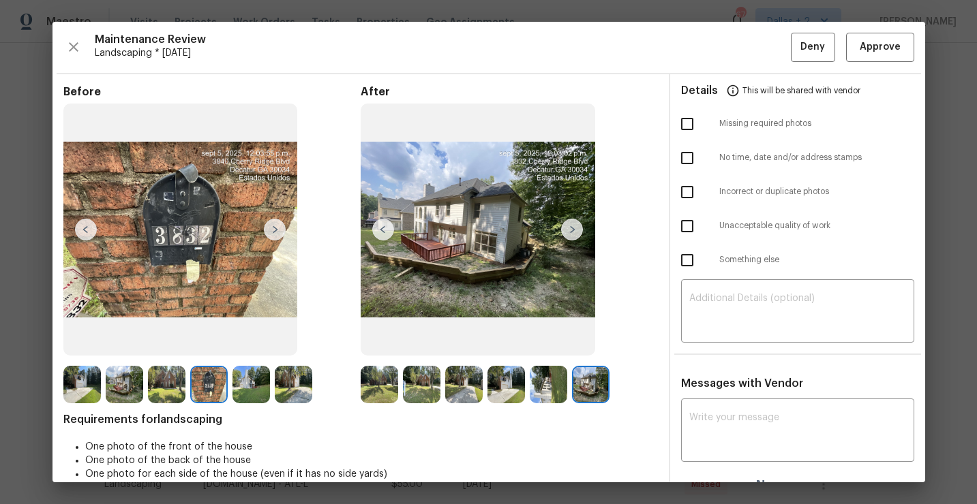
click at [424, 394] on img at bounding box center [421, 384] width 37 height 37
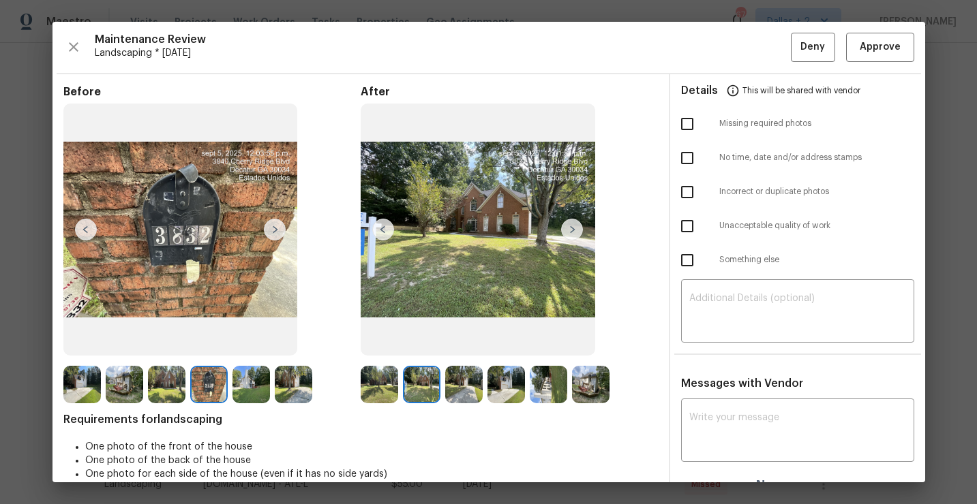
click at [431, 395] on img at bounding box center [421, 384] width 37 height 37
click at [586, 391] on img at bounding box center [590, 384] width 37 height 37
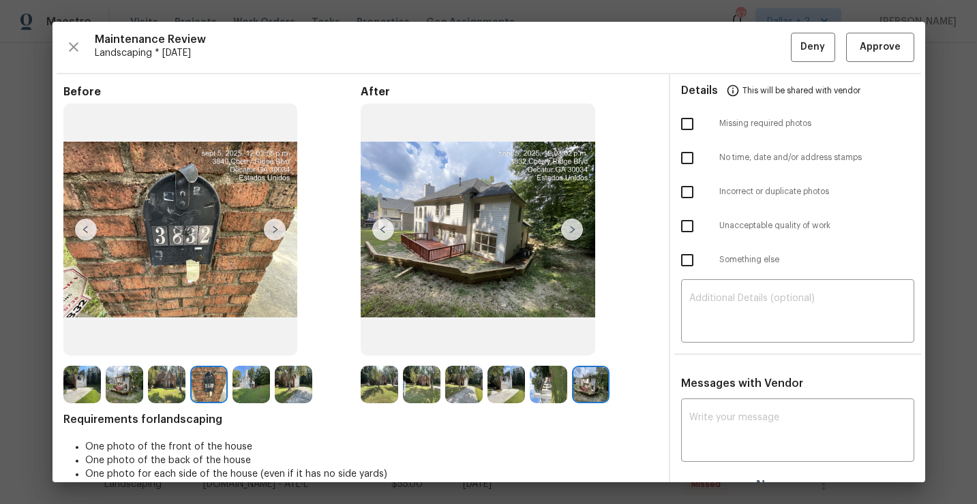
click at [547, 393] on img at bounding box center [548, 384] width 37 height 37
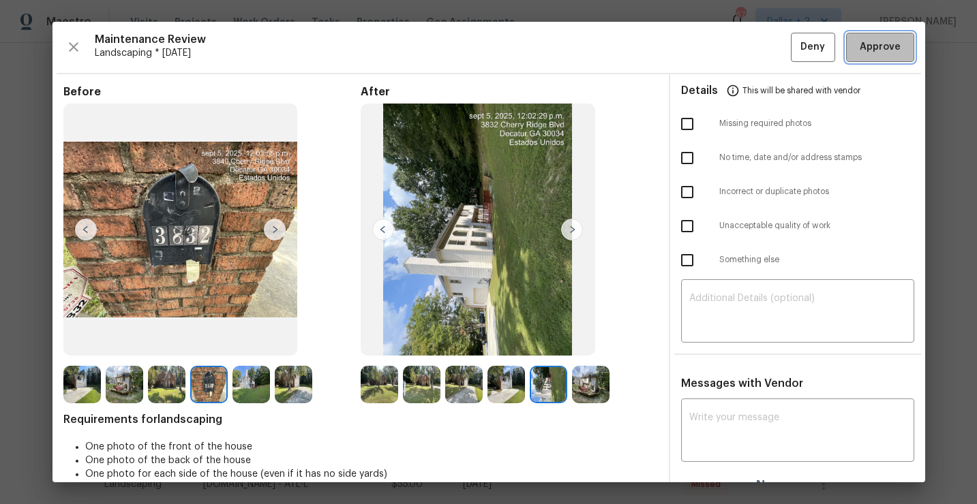
click at [864, 52] on span "Approve" at bounding box center [880, 47] width 41 height 17
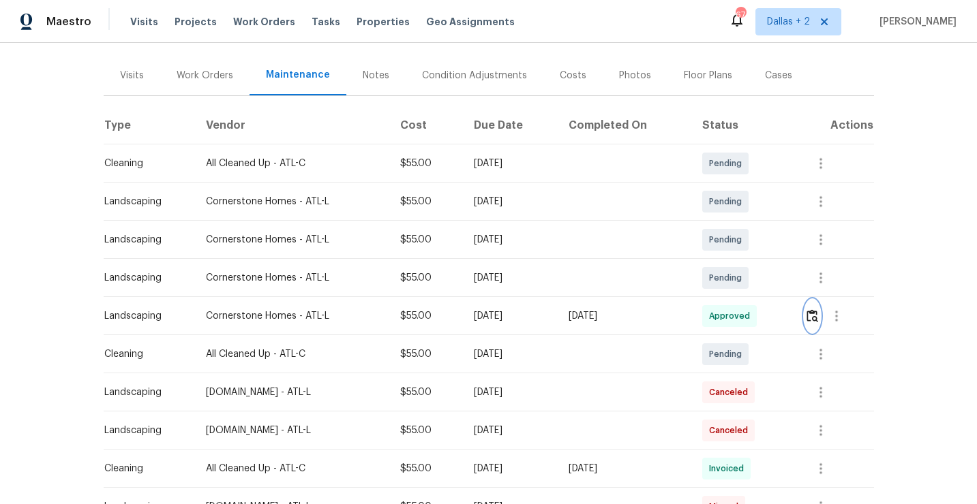
scroll to position [0, 0]
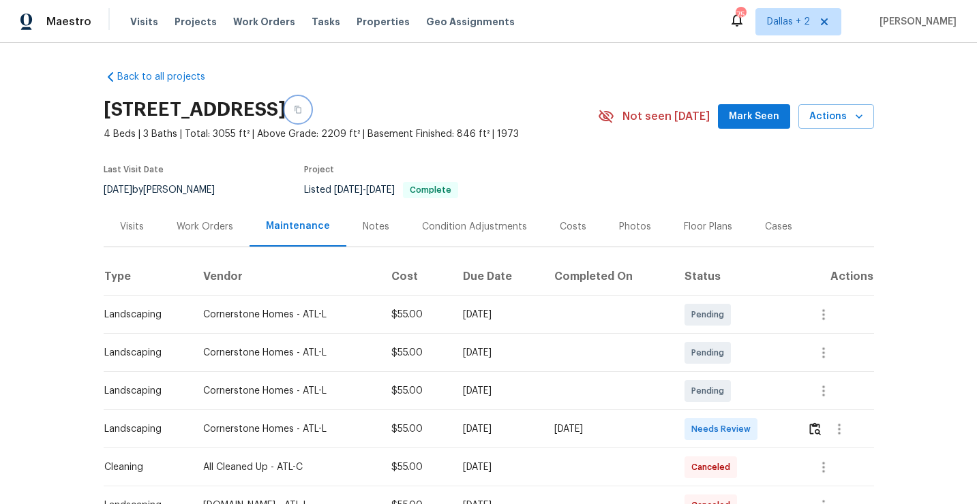
click at [302, 110] on icon "button" at bounding box center [298, 110] width 8 height 8
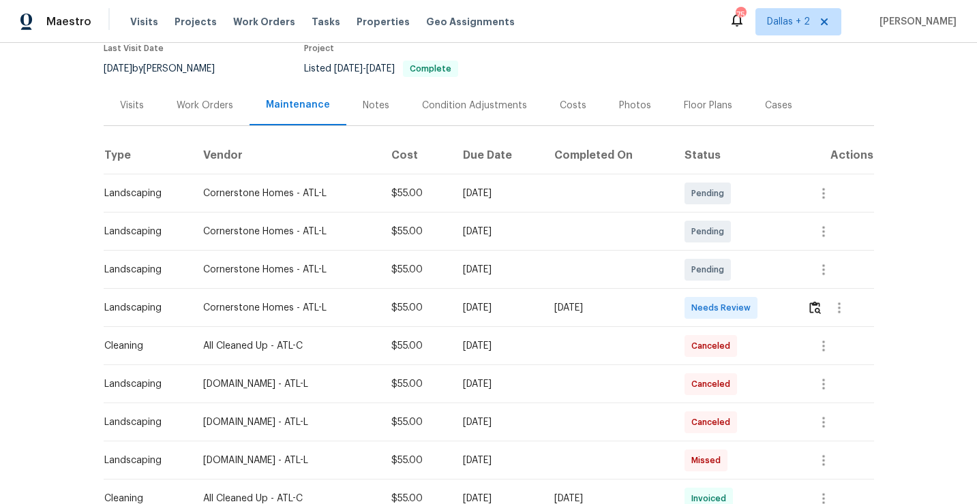
scroll to position [138, 0]
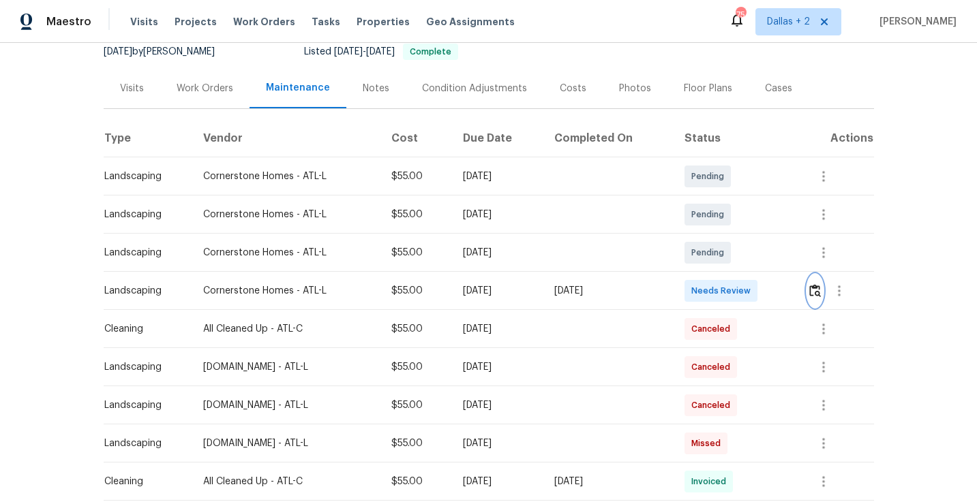
click at [818, 290] on img "button" at bounding box center [815, 290] width 12 height 13
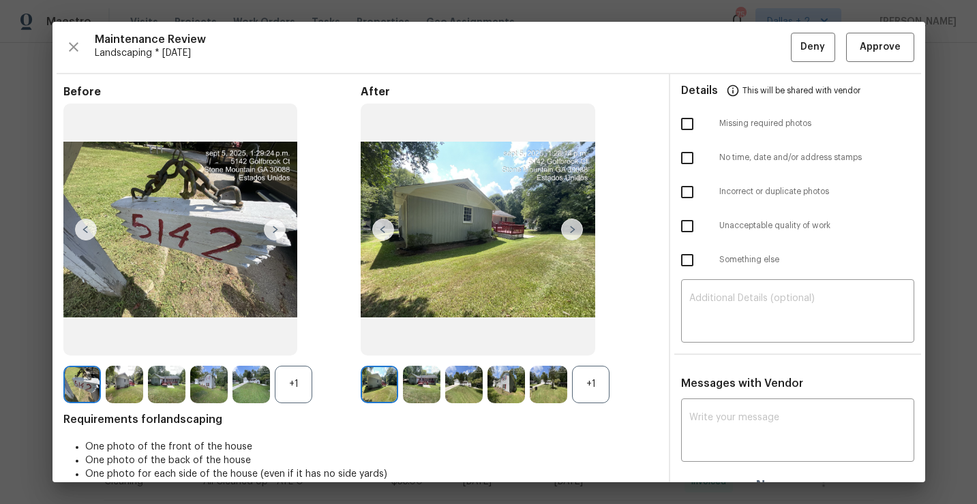
click at [287, 364] on div "Before +1" at bounding box center [211, 244] width 297 height 318
click at [289, 374] on div "+1" at bounding box center [293, 384] width 37 height 37
click at [591, 389] on div "+1" at bounding box center [590, 384] width 37 height 37
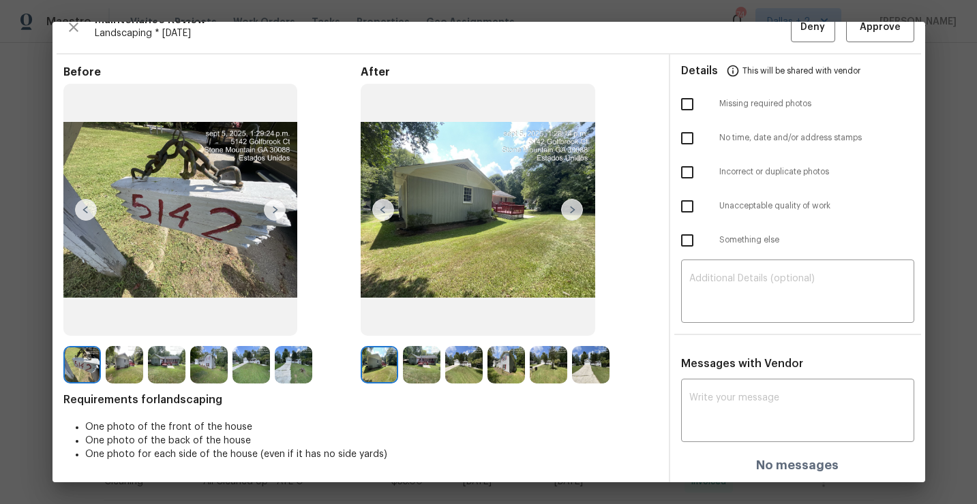
scroll to position [0, 0]
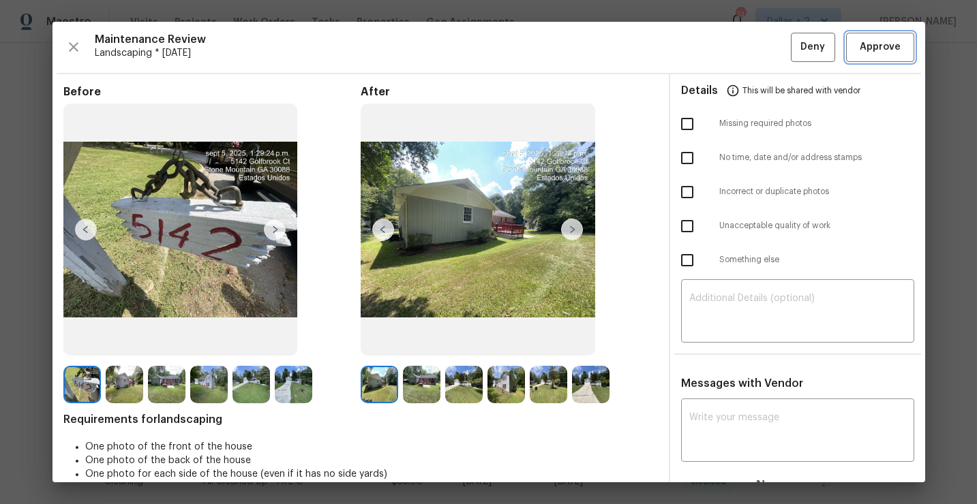
click at [882, 45] on span "Approve" at bounding box center [880, 47] width 41 height 17
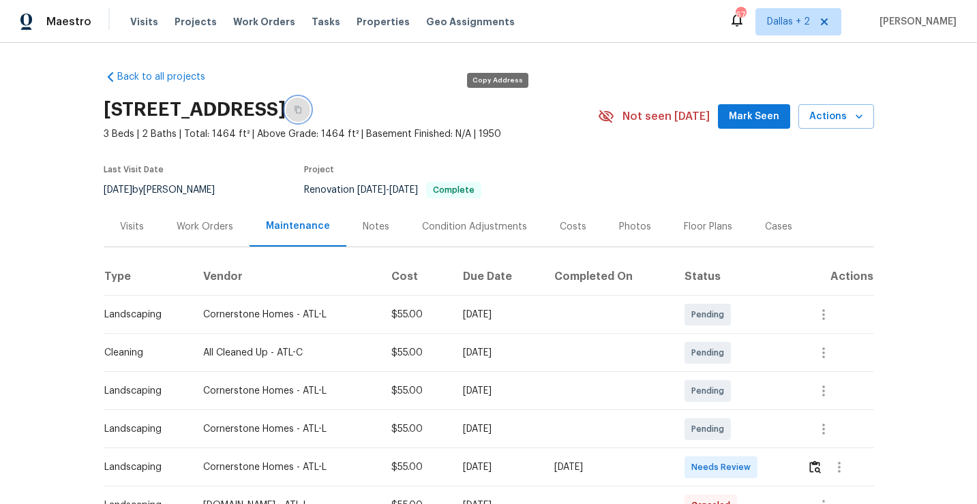
click at [310, 115] on button "button" at bounding box center [298, 109] width 25 height 25
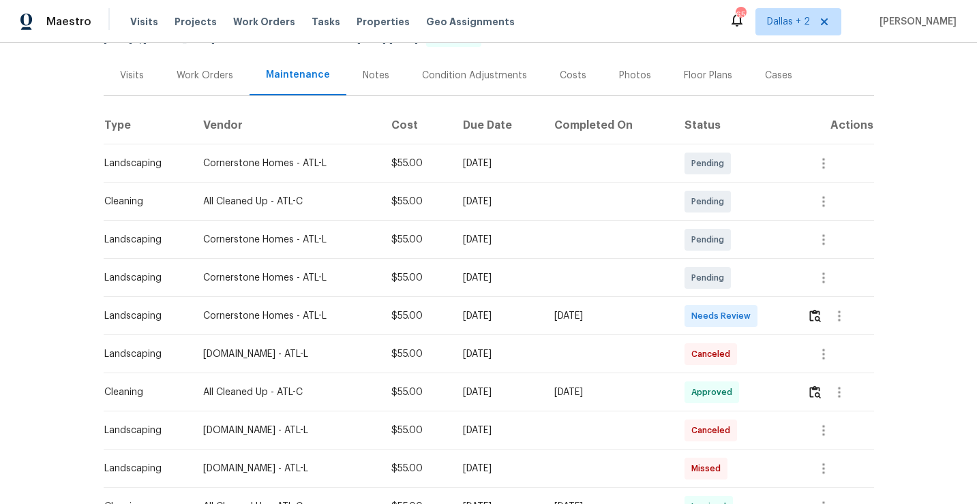
scroll to position [216, 0]
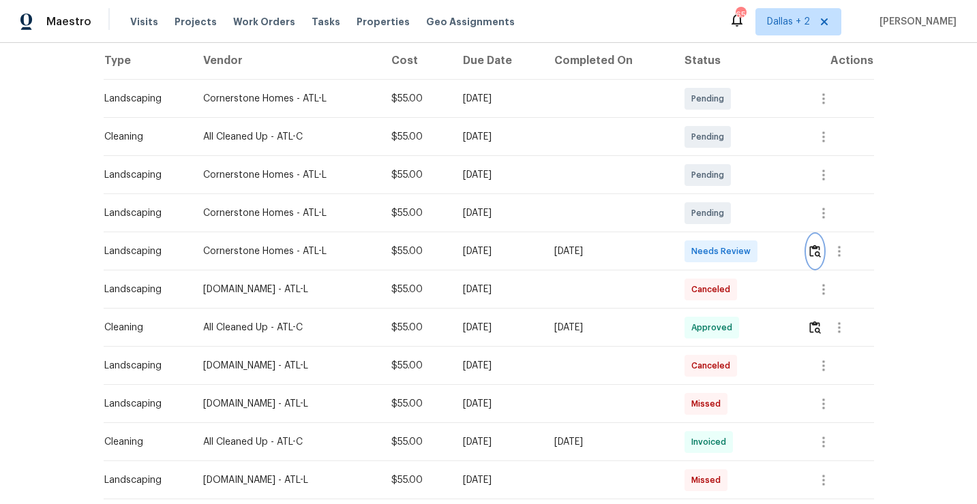
click at [823, 251] on button "button" at bounding box center [815, 251] width 16 height 33
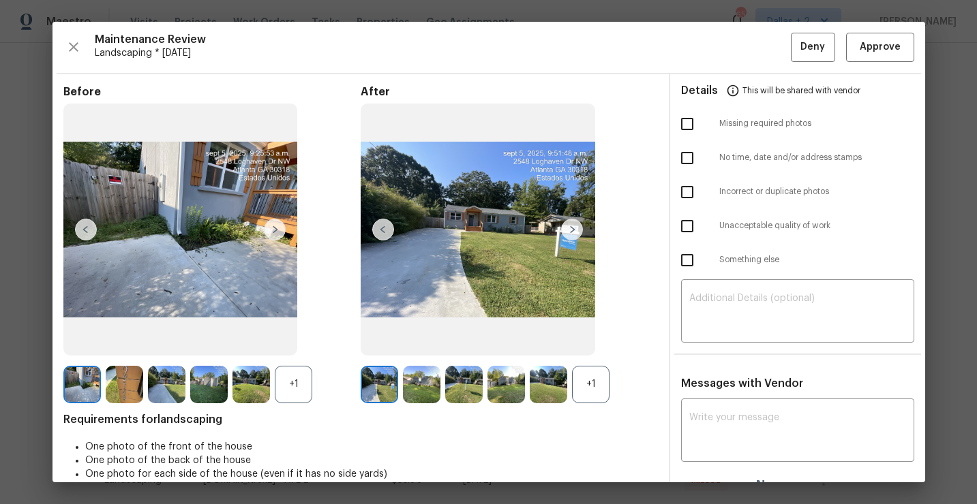
click at [301, 395] on div "+1" at bounding box center [293, 384] width 37 height 37
click at [599, 395] on div "+1" at bounding box center [590, 384] width 37 height 37
click at [408, 380] on img at bounding box center [421, 384] width 37 height 37
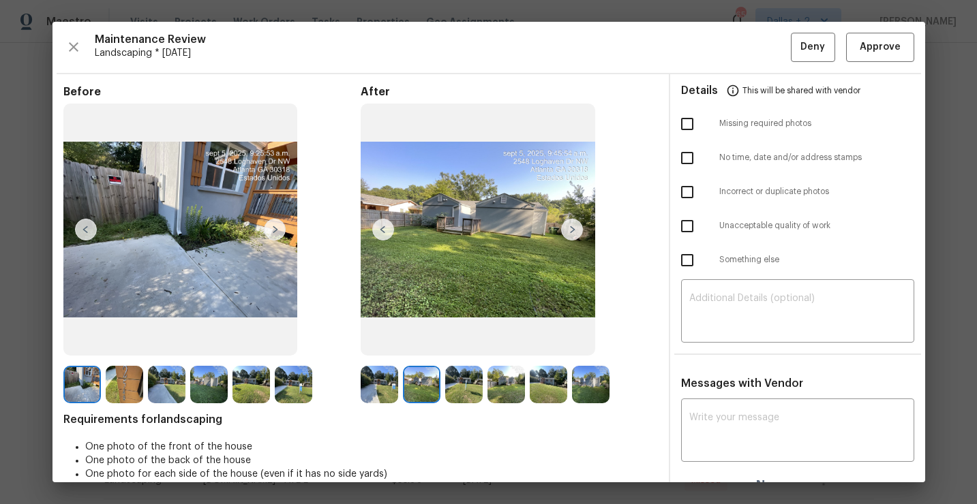
click at [463, 382] on img at bounding box center [463, 384] width 37 height 37
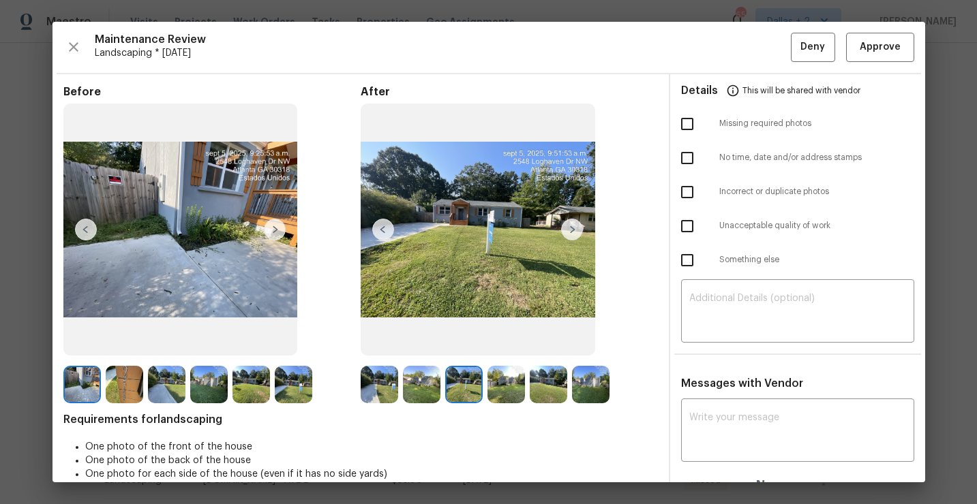
click at [504, 399] on img at bounding box center [505, 384] width 37 height 37
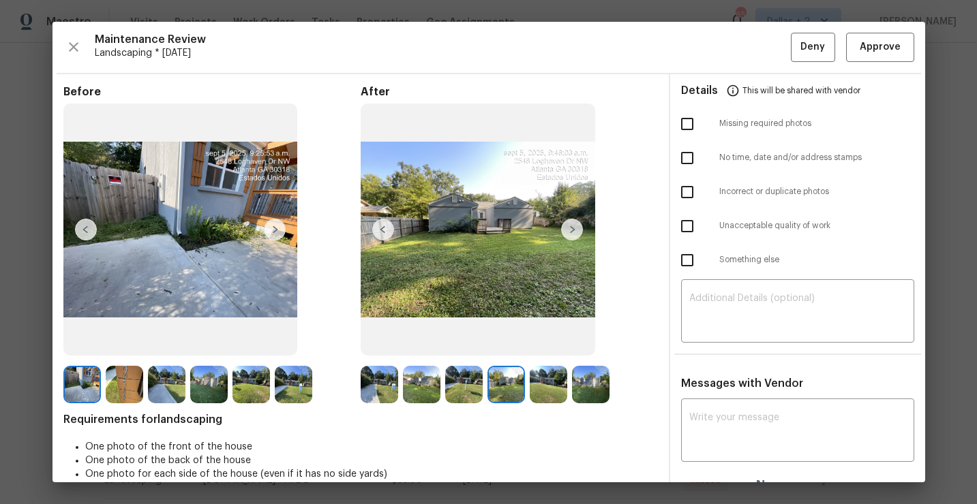
click at [590, 387] on img at bounding box center [590, 384] width 37 height 37
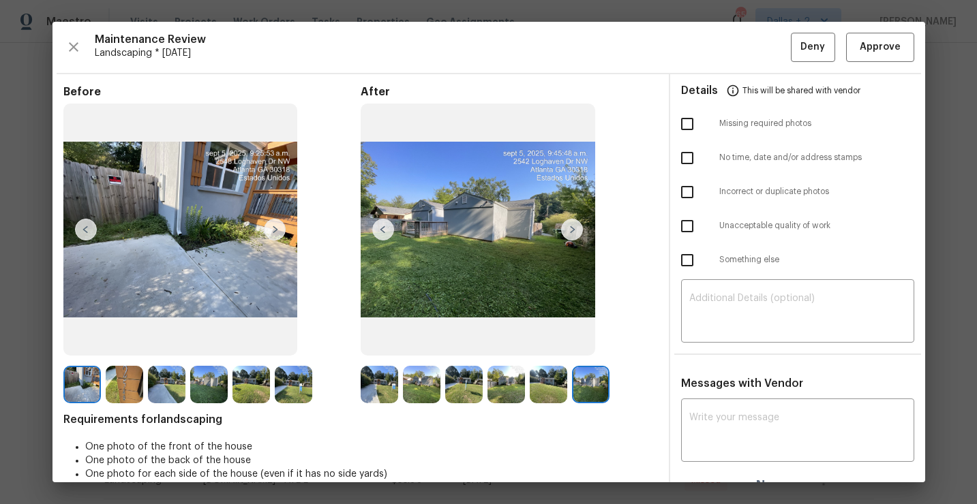
click at [544, 387] on img at bounding box center [548, 384] width 37 height 37
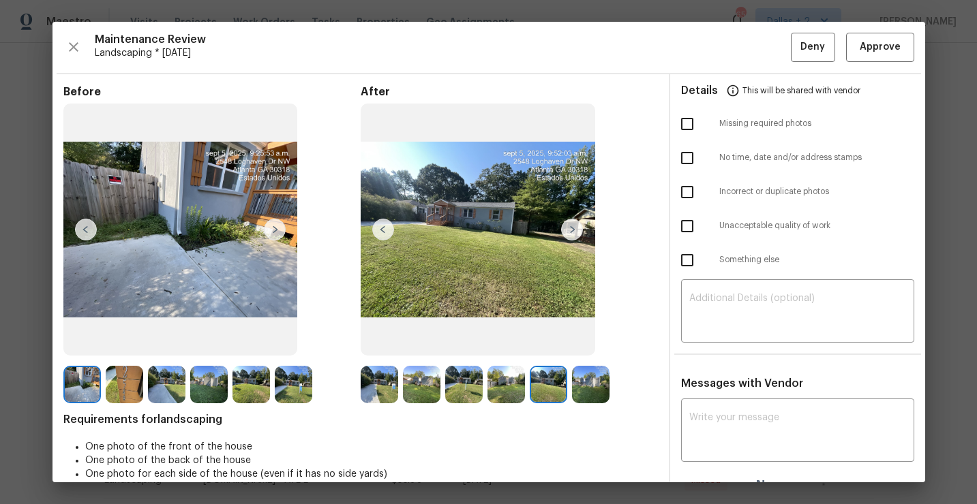
click at [122, 386] on img at bounding box center [124, 384] width 37 height 37
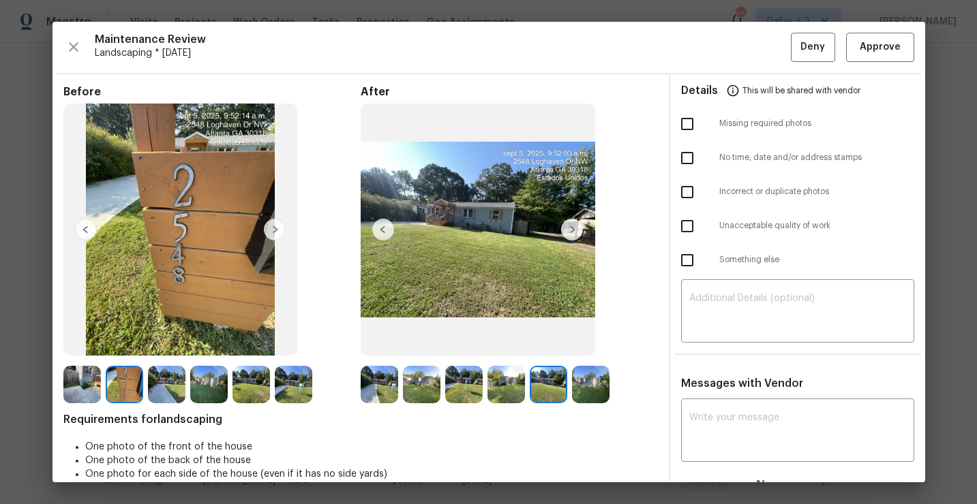
click at [168, 382] on img at bounding box center [166, 384] width 37 height 37
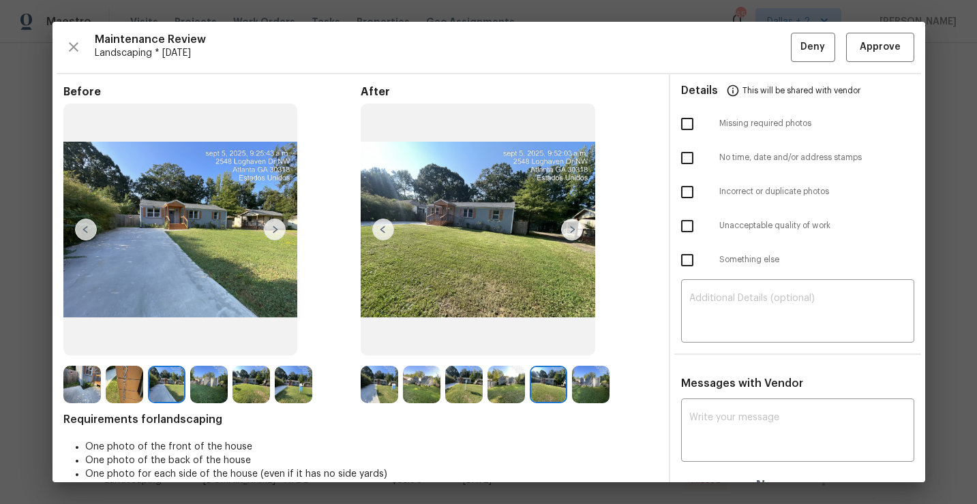
click at [377, 370] on img at bounding box center [379, 384] width 37 height 37
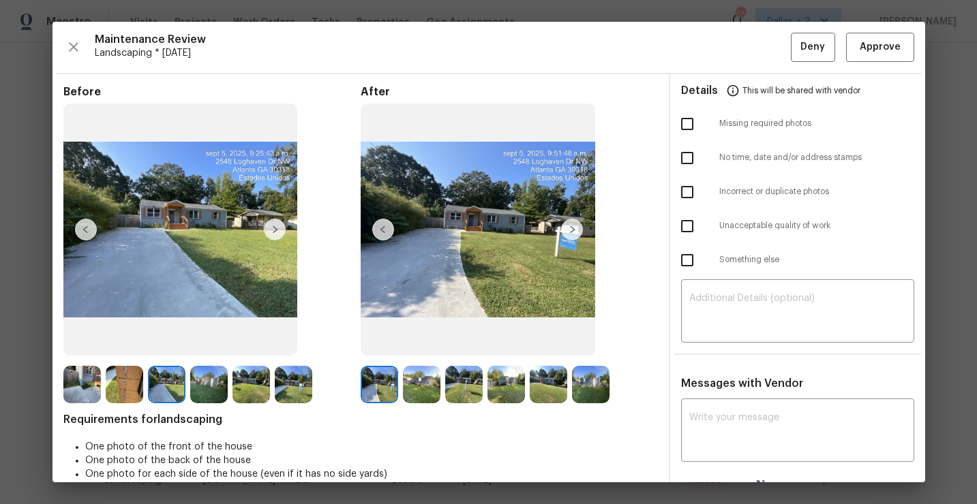
click at [423, 374] on img at bounding box center [421, 384] width 37 height 37
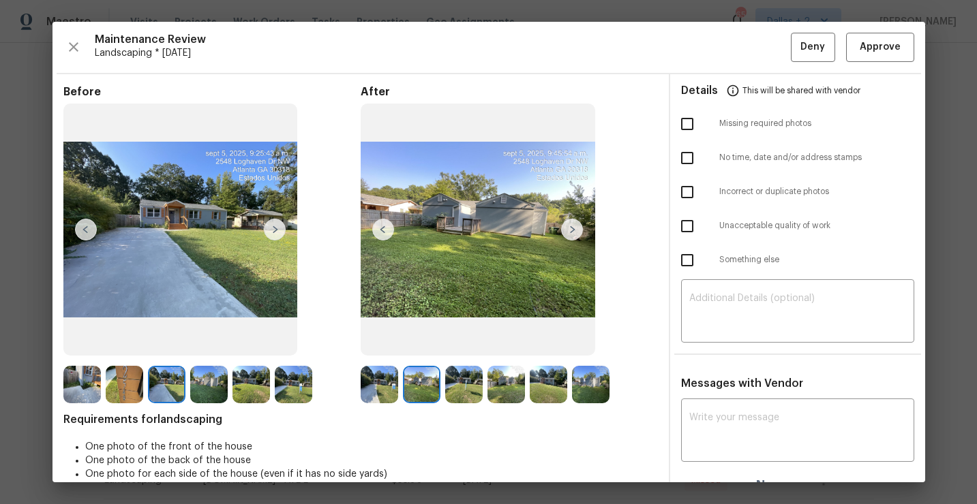
click at [478, 370] on img at bounding box center [463, 384] width 37 height 37
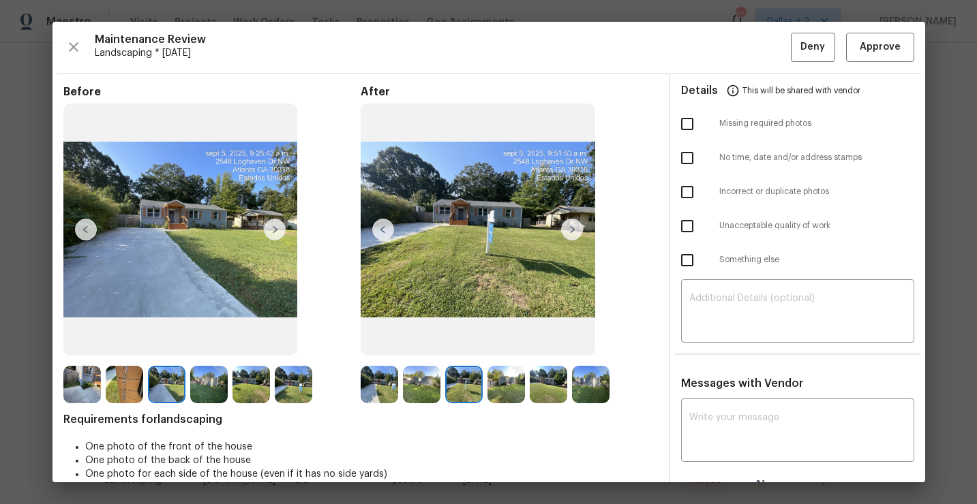
click at [500, 379] on img at bounding box center [505, 384] width 37 height 37
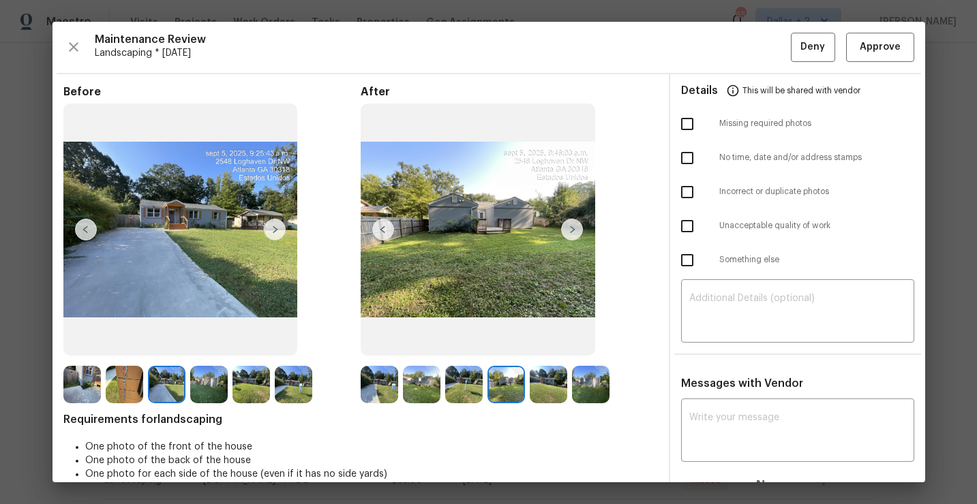
click at [551, 406] on div "Before After Requirements for landscaping One photo of the front of the house O…" at bounding box center [360, 294] width 594 height 418
click at [551, 393] on img at bounding box center [548, 384] width 37 height 37
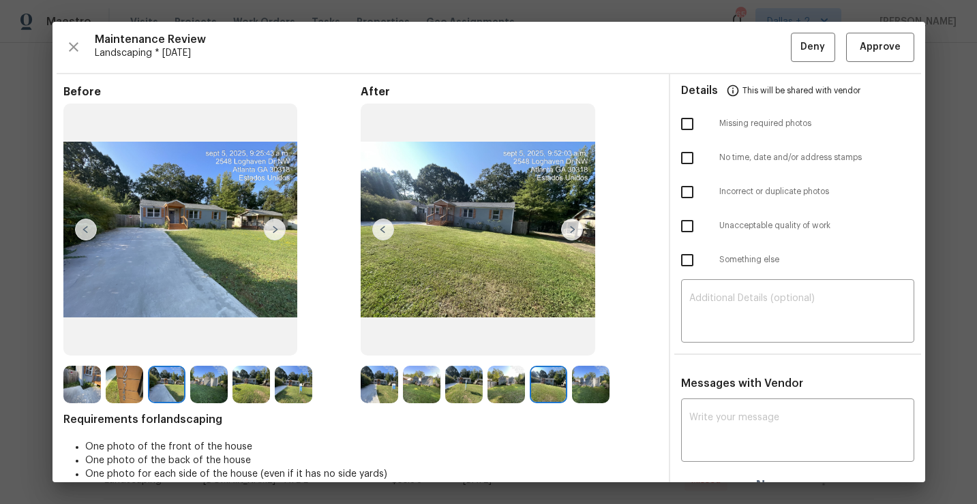
click at [590, 389] on img at bounding box center [590, 384] width 37 height 37
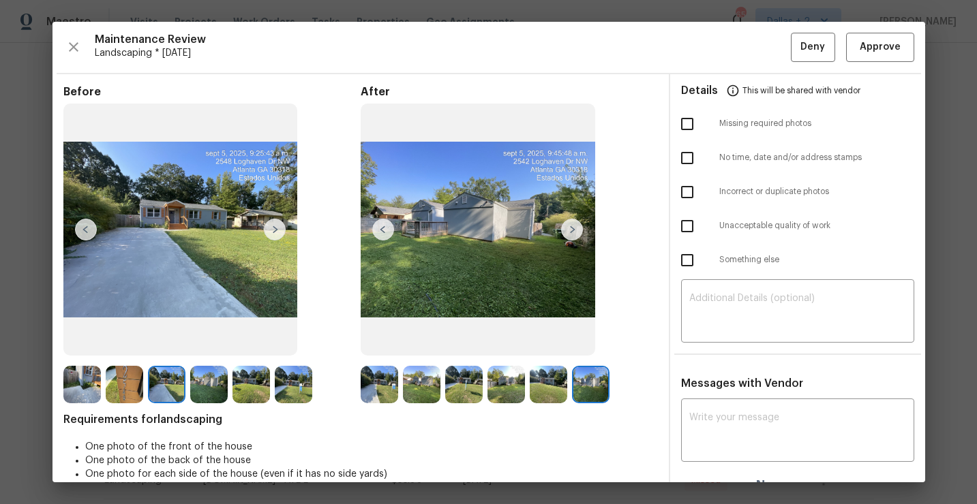
click at [583, 390] on img at bounding box center [590, 384] width 37 height 37
click at [241, 399] on img at bounding box center [250, 384] width 37 height 37
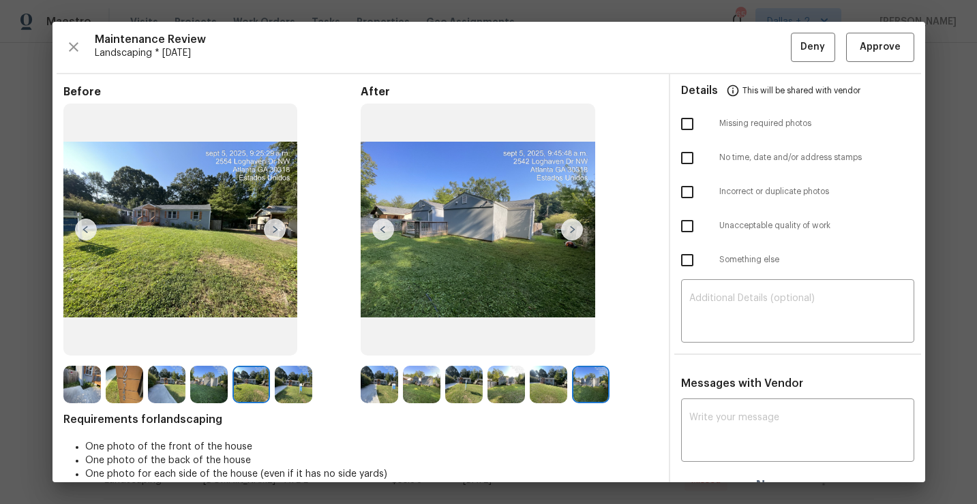
click at [209, 396] on img at bounding box center [208, 384] width 37 height 37
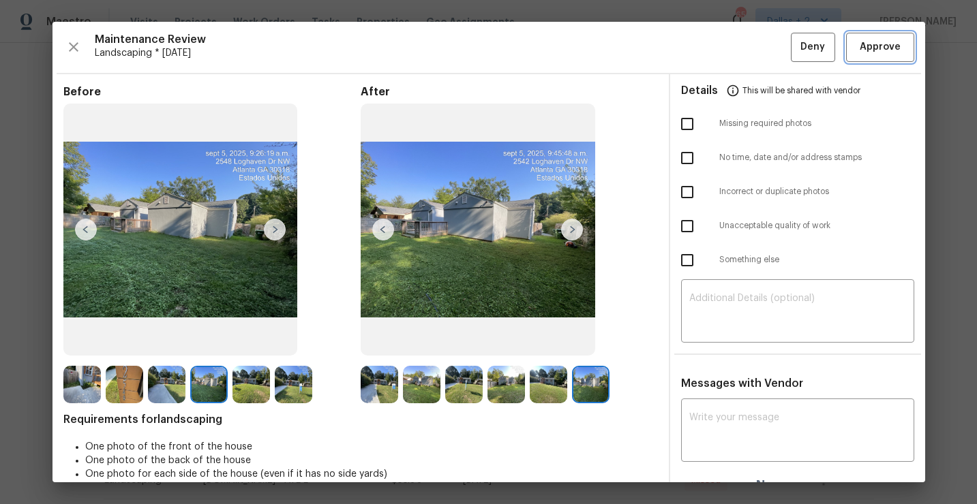
click at [865, 52] on span "Approve" at bounding box center [880, 47] width 41 height 17
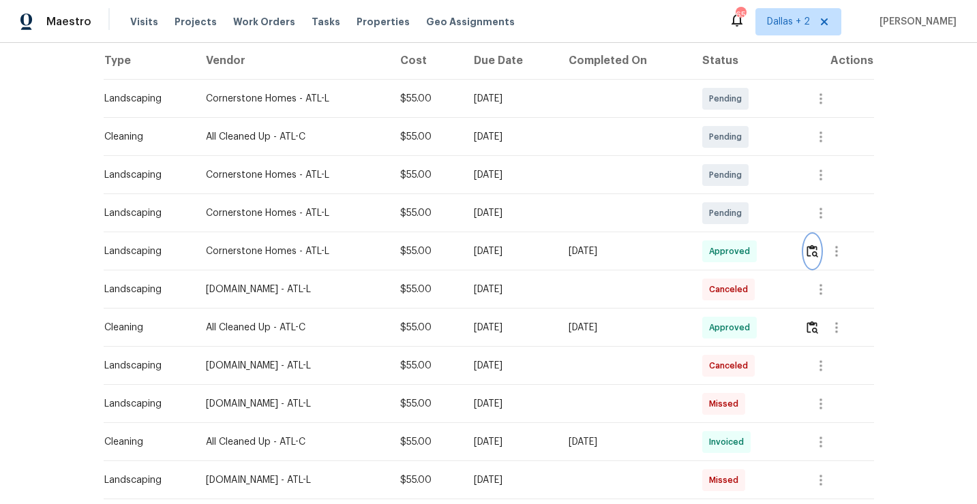
scroll to position [0, 0]
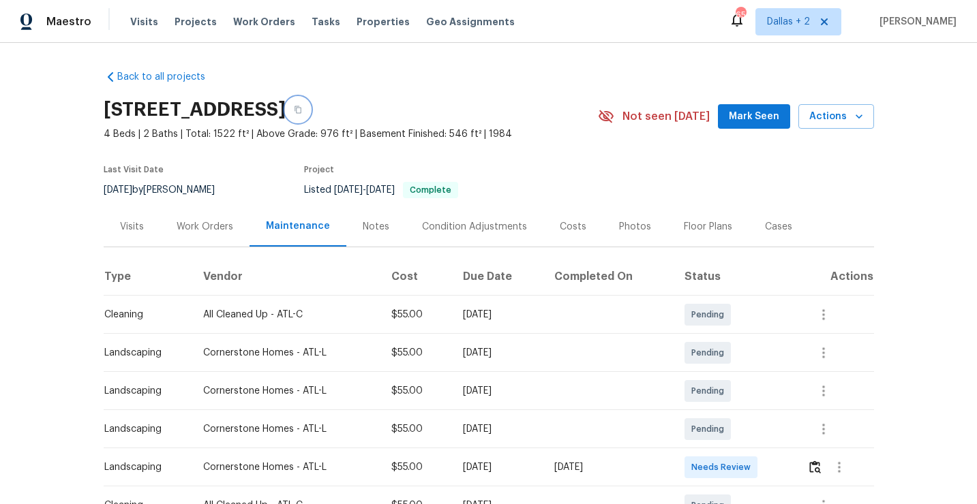
click at [310, 102] on button "button" at bounding box center [298, 109] width 25 height 25
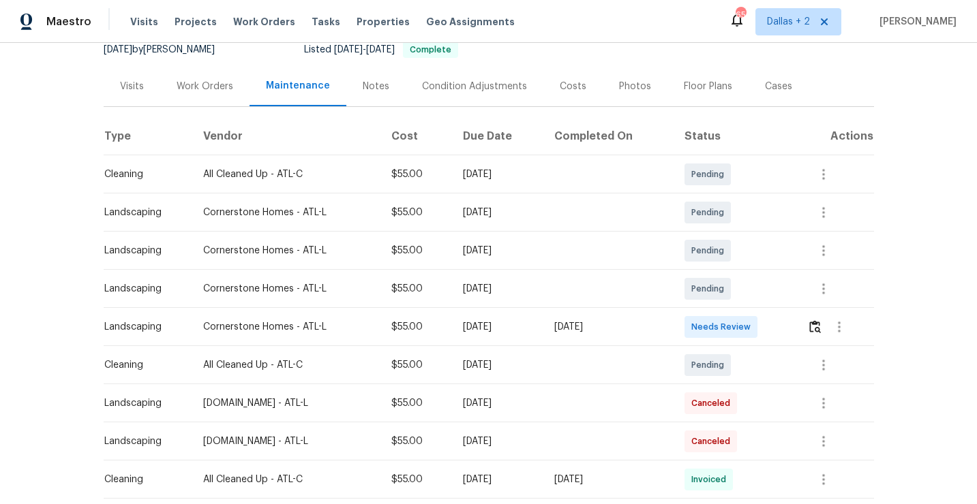
scroll to position [149, 0]
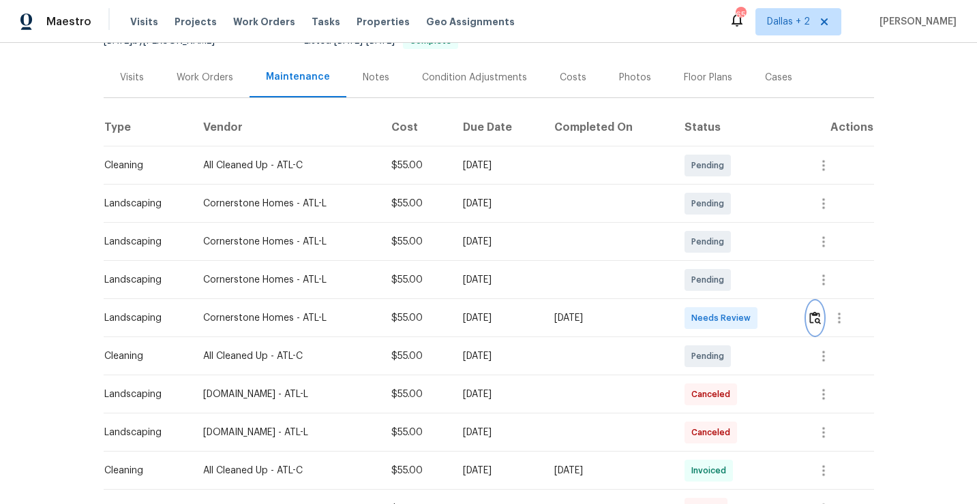
click at [819, 320] on img "button" at bounding box center [815, 318] width 12 height 13
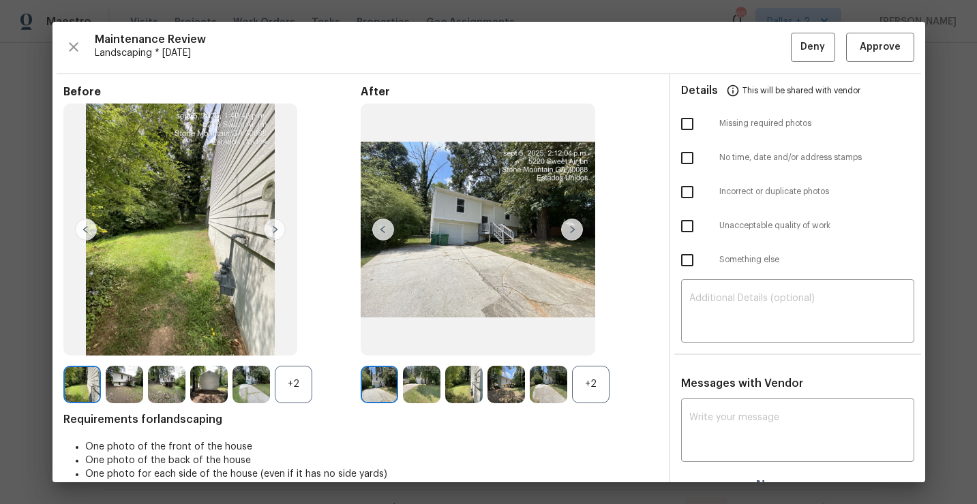
click at [294, 401] on div "+2" at bounding box center [293, 384] width 37 height 37
click at [584, 382] on div "+2" at bounding box center [590, 384] width 37 height 37
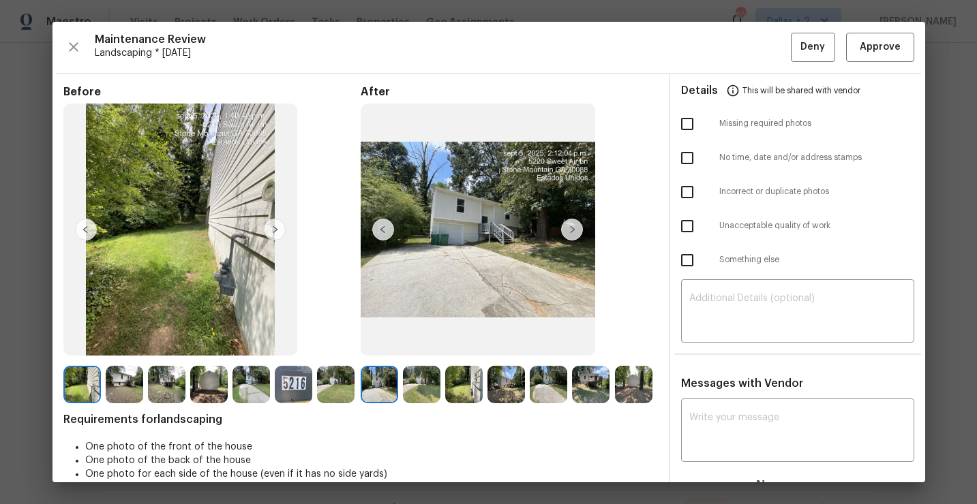
click at [509, 391] on img at bounding box center [505, 384] width 37 height 37
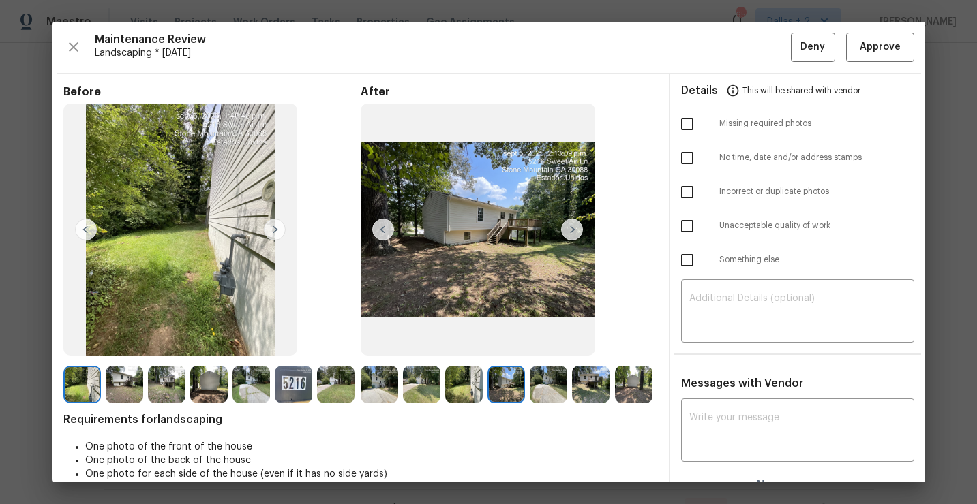
click at [385, 389] on img at bounding box center [379, 384] width 37 height 37
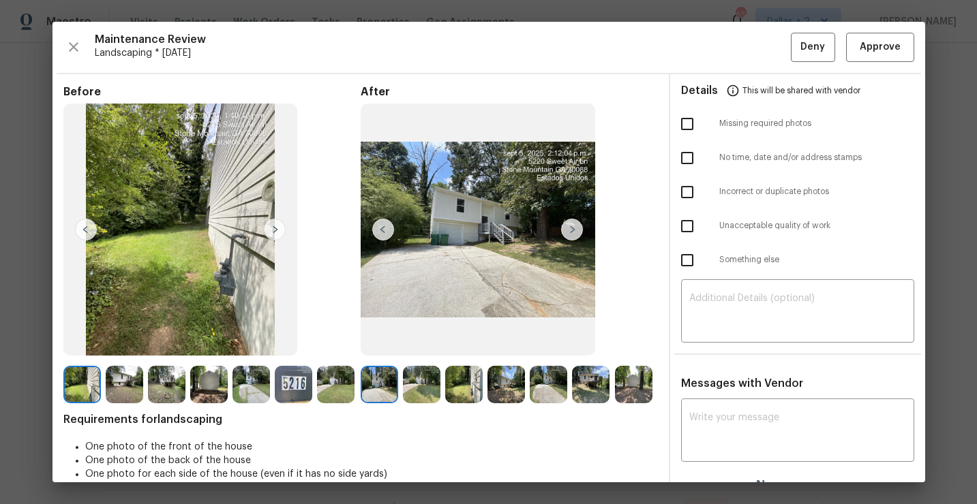
click at [575, 222] on img at bounding box center [572, 230] width 22 height 22
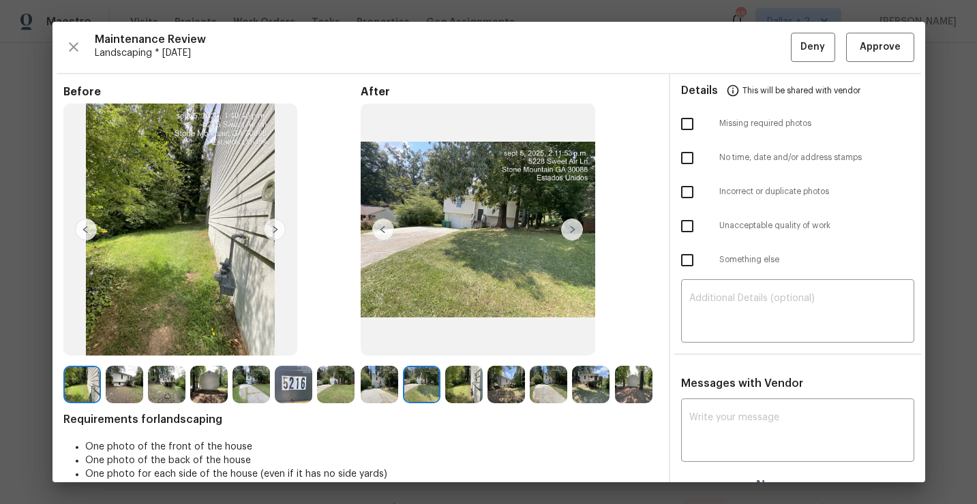
click at [464, 386] on img at bounding box center [463, 384] width 37 height 37
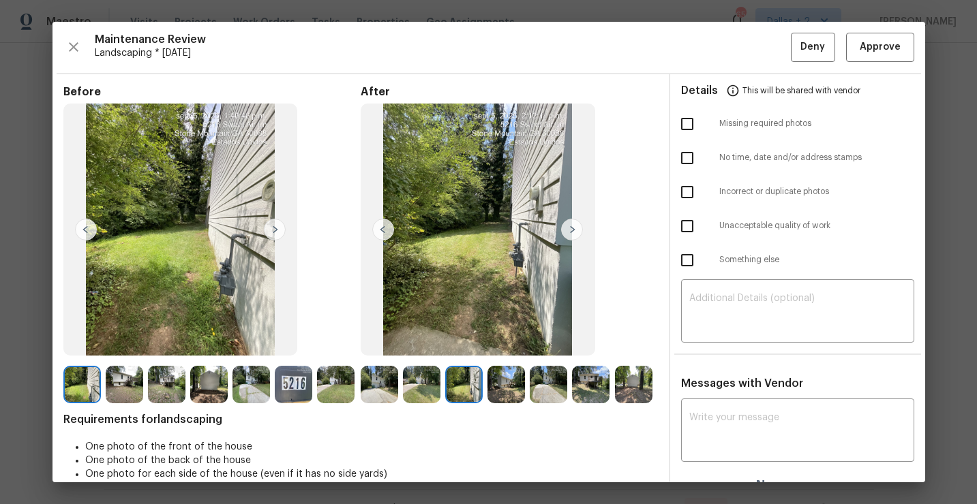
click at [545, 385] on img at bounding box center [548, 384] width 37 height 37
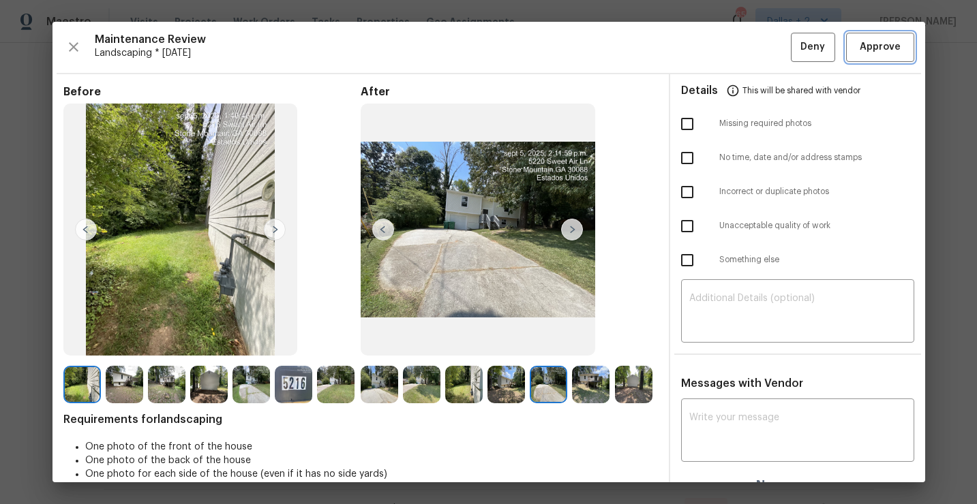
click at [868, 60] on button "Approve" at bounding box center [880, 47] width 68 height 29
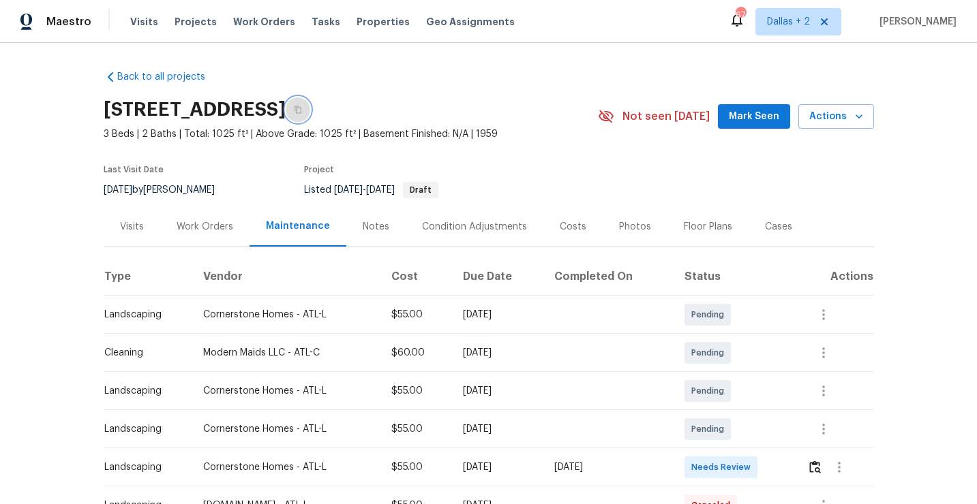
click at [301, 110] on icon "button" at bounding box center [297, 109] width 7 height 7
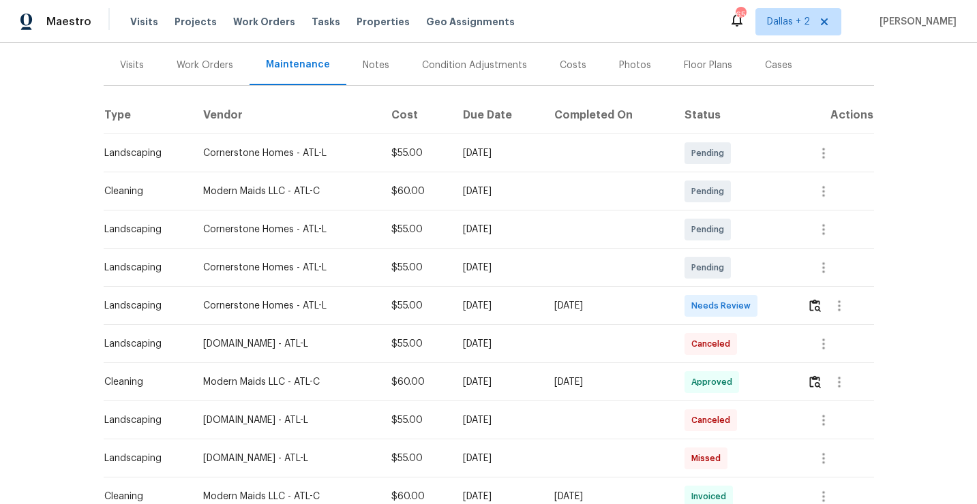
scroll to position [180, 0]
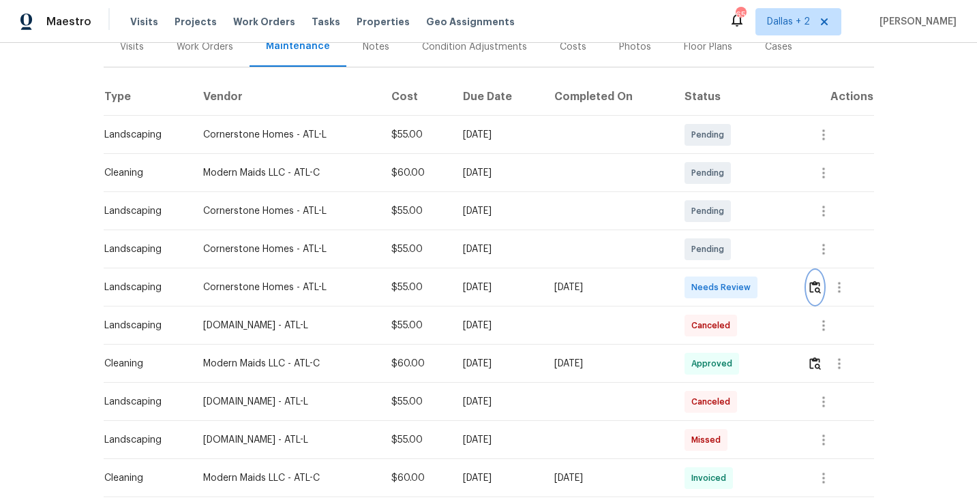
click at [821, 282] on img "button" at bounding box center [815, 287] width 12 height 13
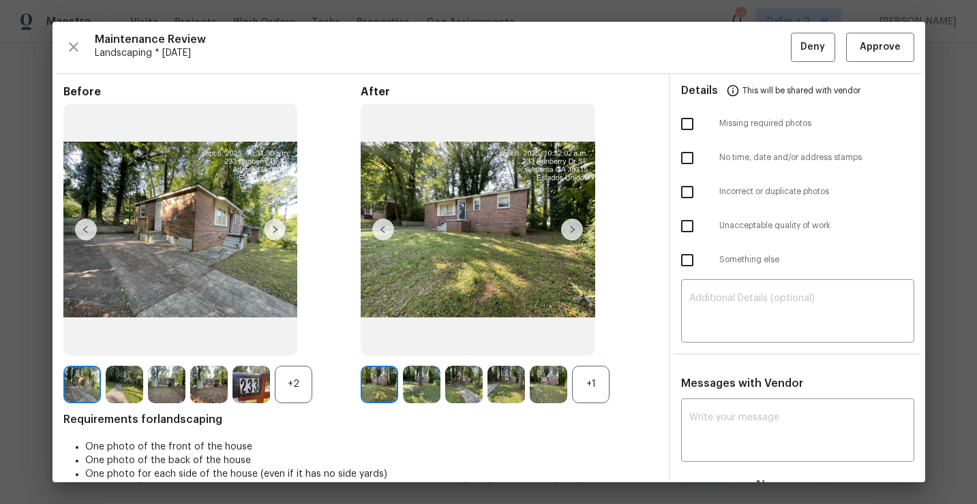
click at [618, 380] on div "+1" at bounding box center [509, 384] width 297 height 37
click at [594, 381] on div "+1" at bounding box center [590, 384] width 37 height 37
click at [301, 387] on div "+2" at bounding box center [293, 384] width 37 height 37
click at [329, 394] on img at bounding box center [335, 384] width 37 height 37
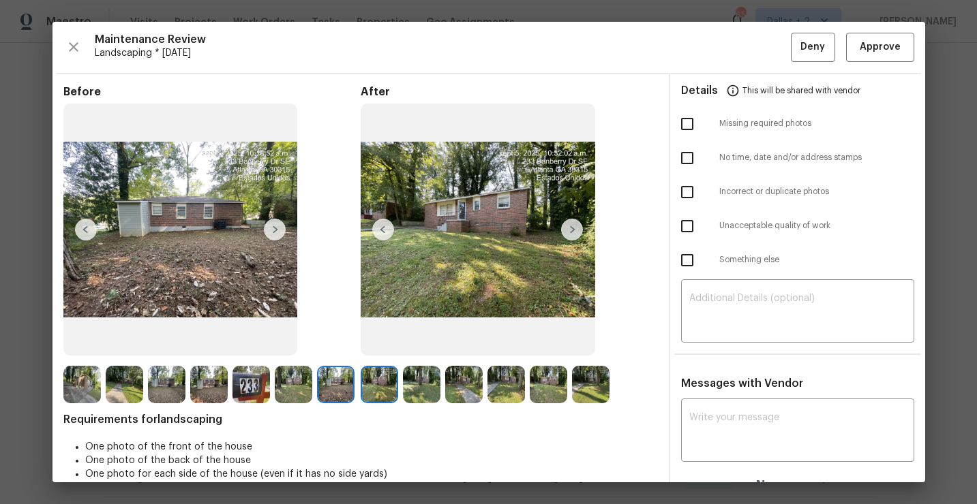
click at [385, 387] on img at bounding box center [379, 384] width 37 height 37
click at [335, 390] on img at bounding box center [335, 384] width 37 height 37
click at [335, 384] on img at bounding box center [335, 384] width 37 height 37
click at [380, 385] on img at bounding box center [379, 383] width 37 height 37
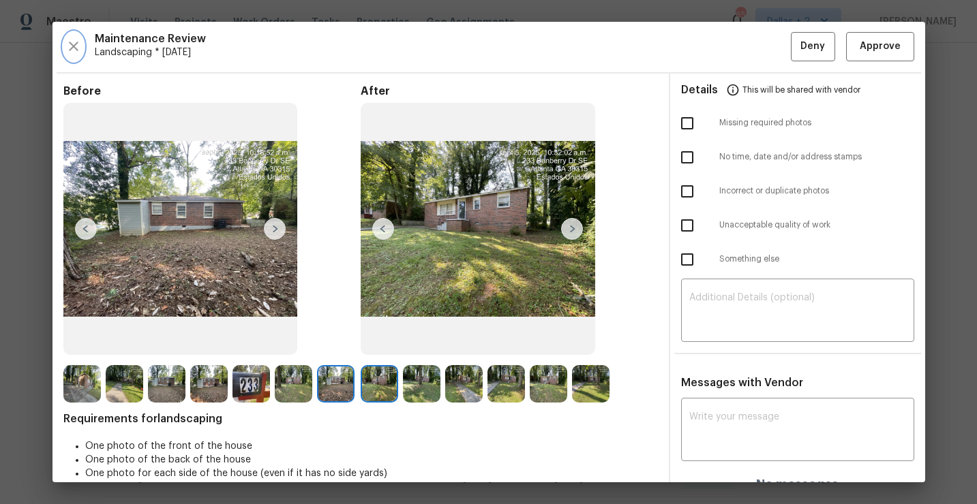
click at [74, 45] on icon "button" at bounding box center [74, 47] width 10 height 10
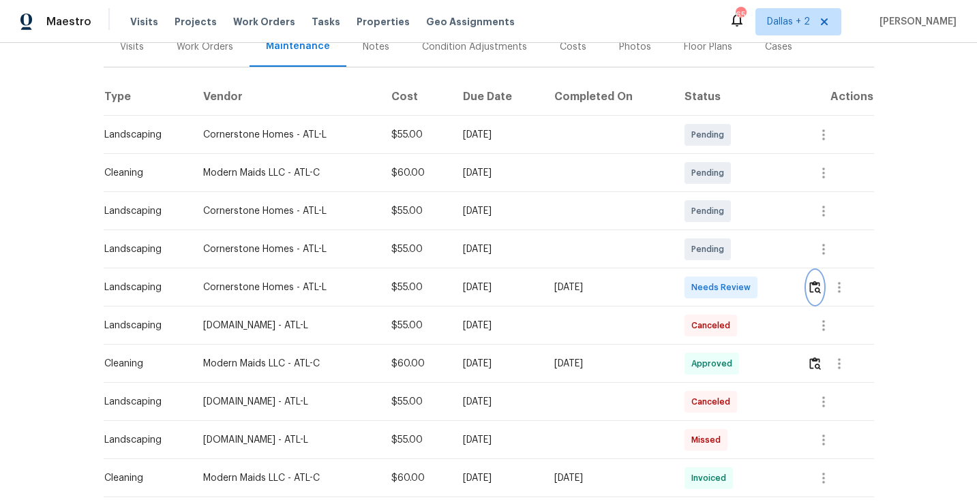
scroll to position [0, 0]
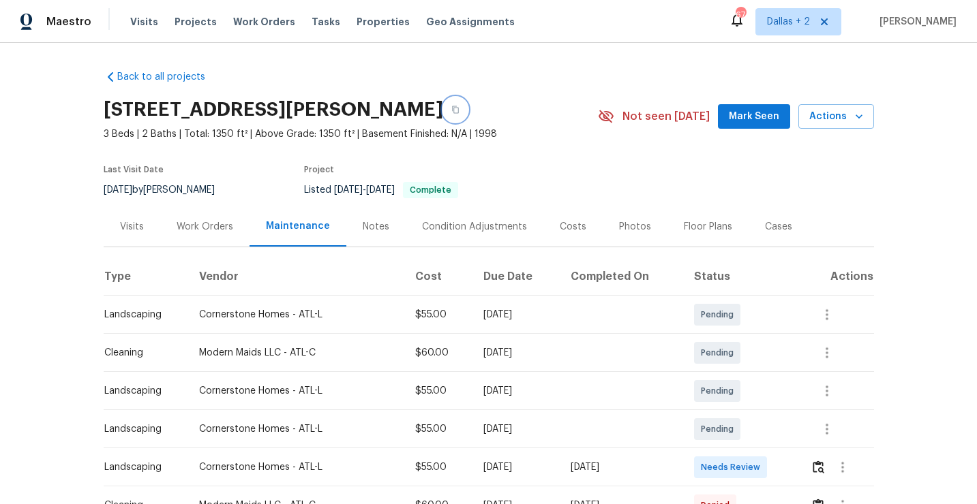
click at [451, 110] on icon "button" at bounding box center [455, 110] width 8 height 8
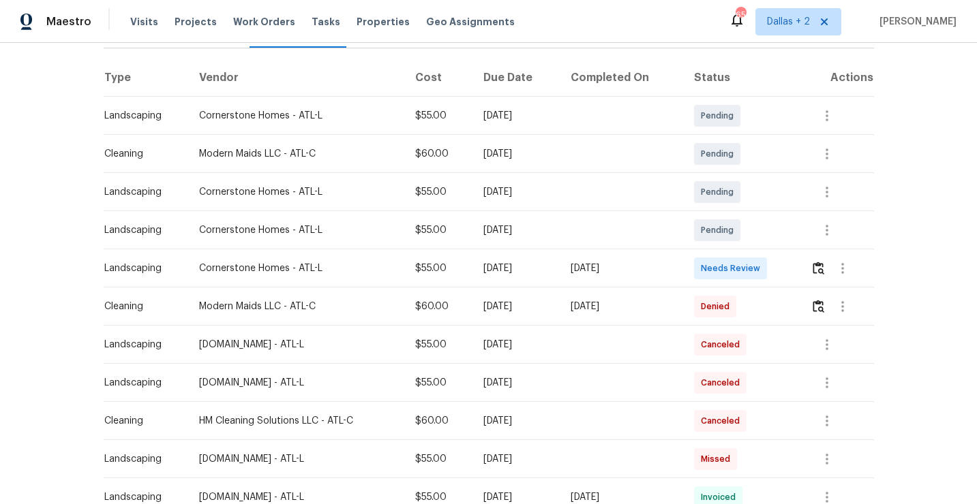
scroll to position [216, 0]
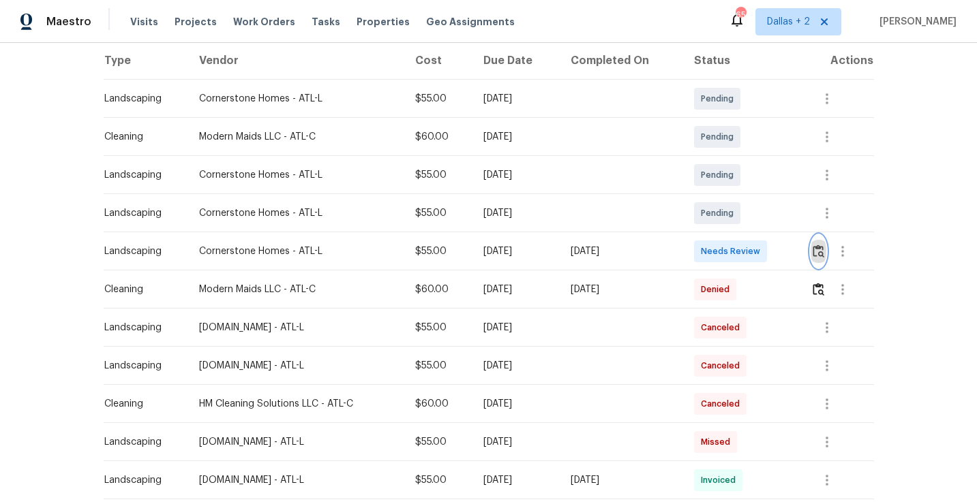
click at [822, 253] on img "button" at bounding box center [819, 251] width 12 height 13
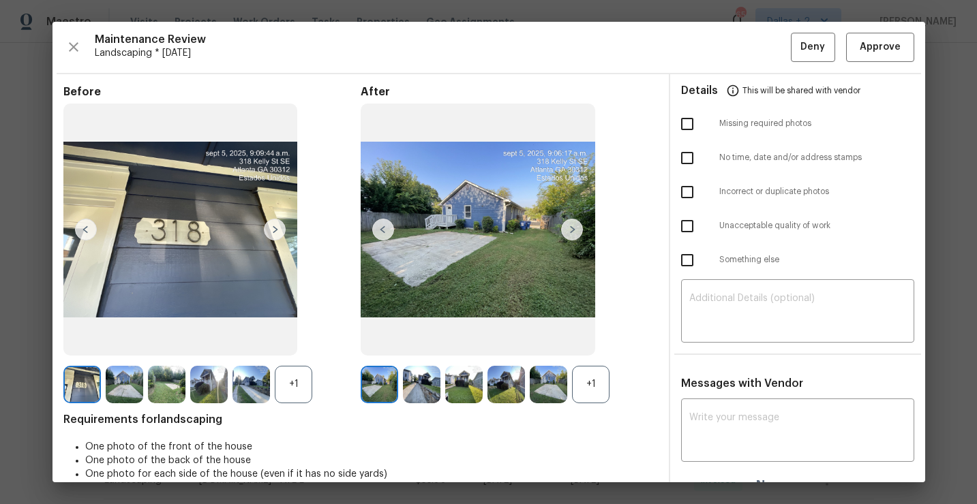
click at [297, 387] on div "+1" at bounding box center [293, 384] width 37 height 37
click at [574, 390] on div "+1" at bounding box center [590, 384] width 37 height 37
click at [576, 234] on img at bounding box center [572, 230] width 22 height 22
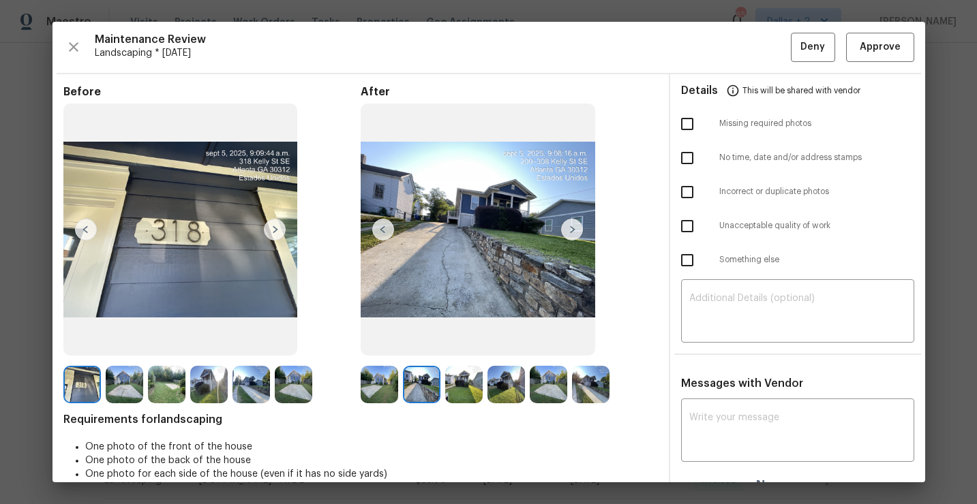
click at [575, 230] on img at bounding box center [572, 230] width 22 height 22
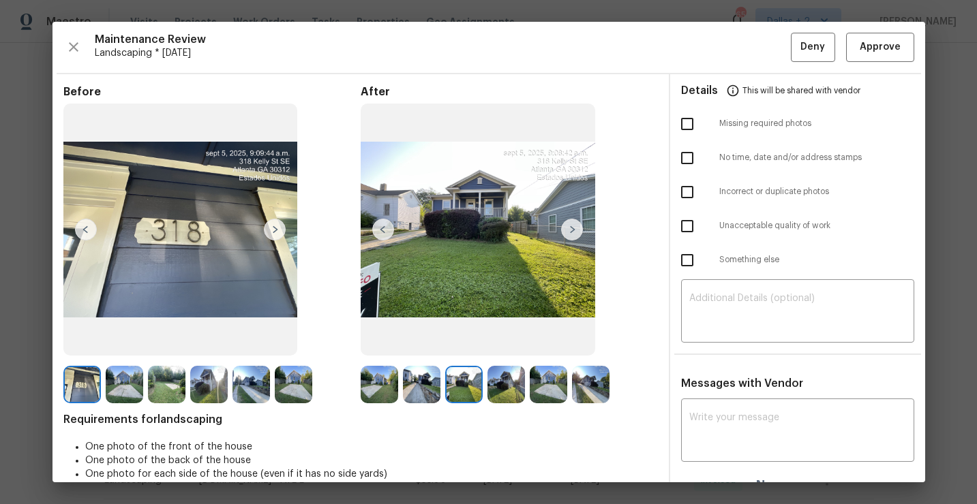
click at [494, 384] on img at bounding box center [505, 384] width 37 height 37
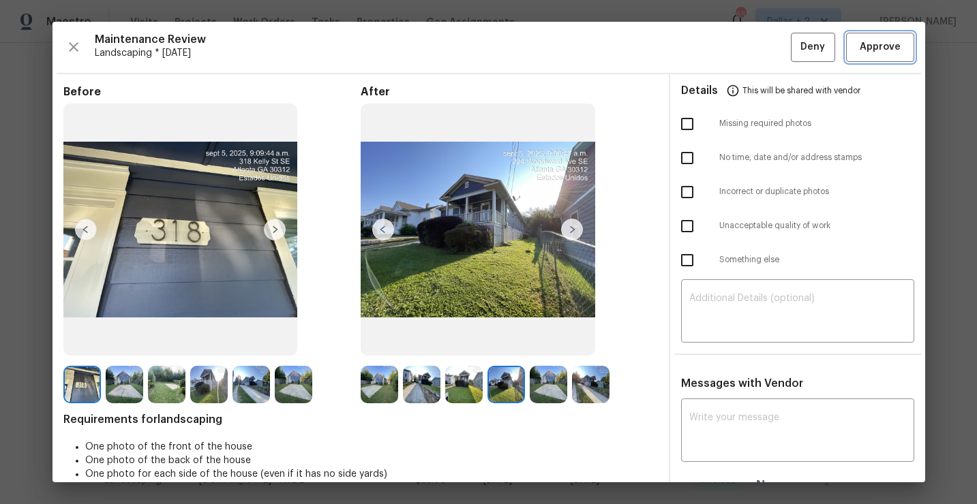
click at [883, 52] on span "Approve" at bounding box center [880, 47] width 41 height 17
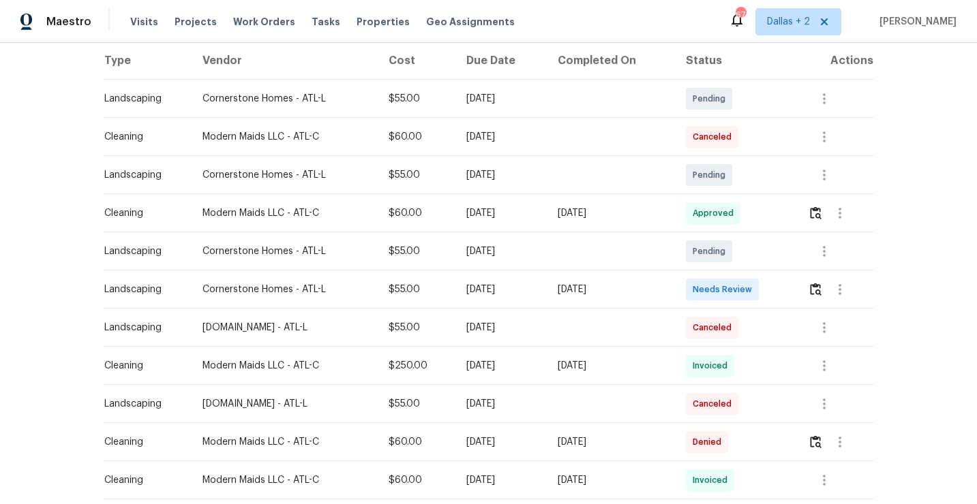
scroll to position [217, 0]
click at [820, 290] on img "button" at bounding box center [816, 288] width 12 height 13
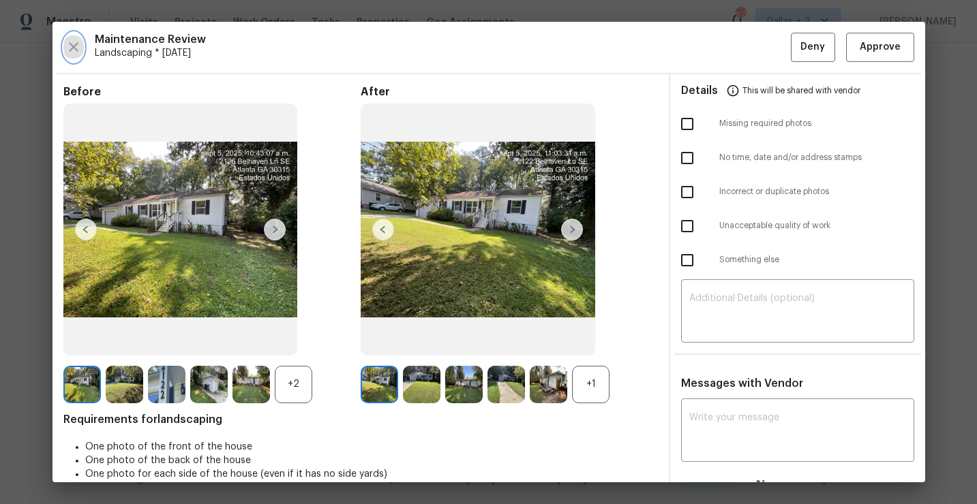
click at [82, 51] on button "button" at bounding box center [73, 47] width 20 height 29
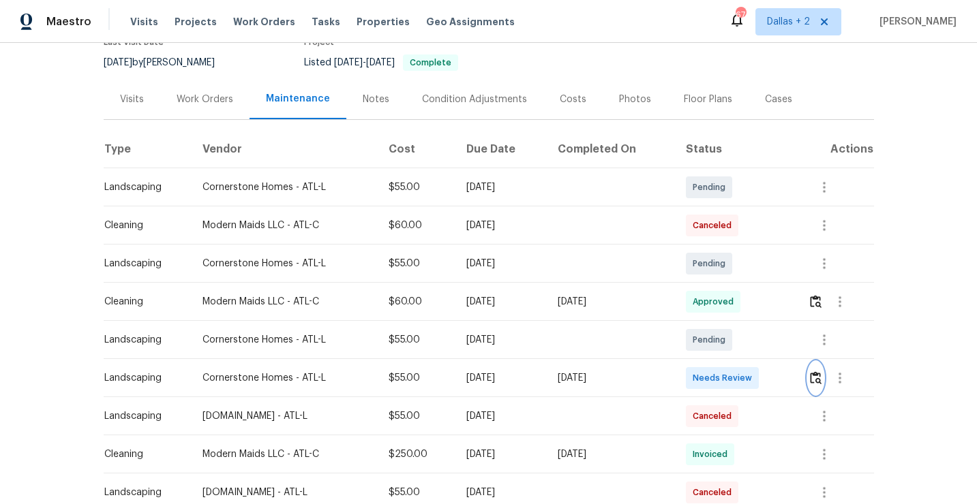
scroll to position [0, 0]
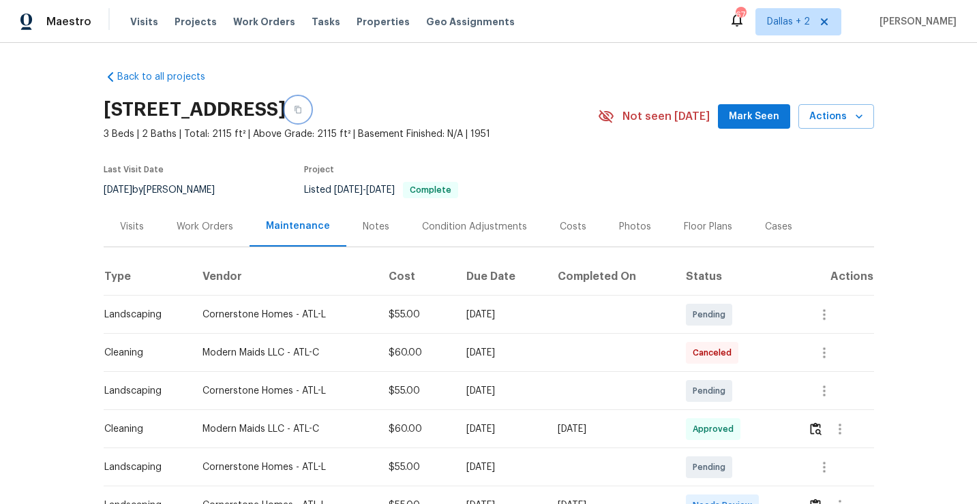
click at [310, 107] on button "button" at bounding box center [298, 109] width 25 height 25
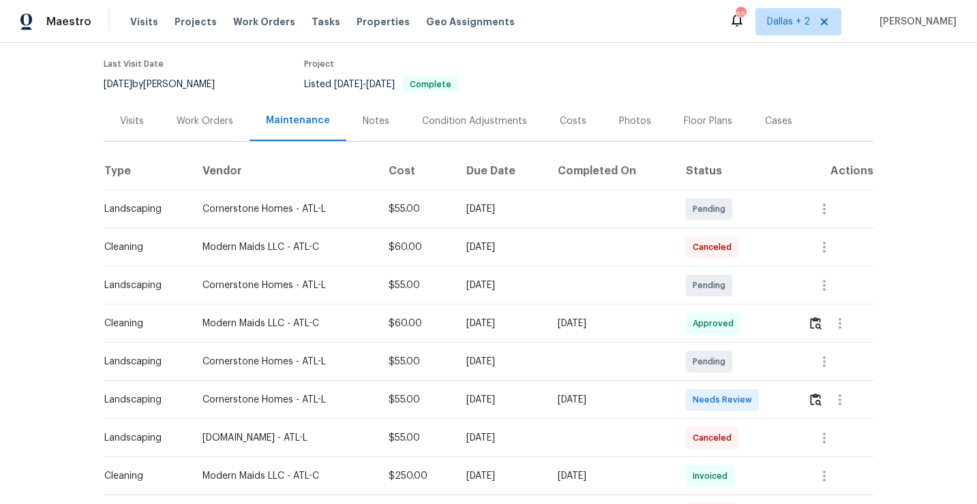
scroll to position [143, 0]
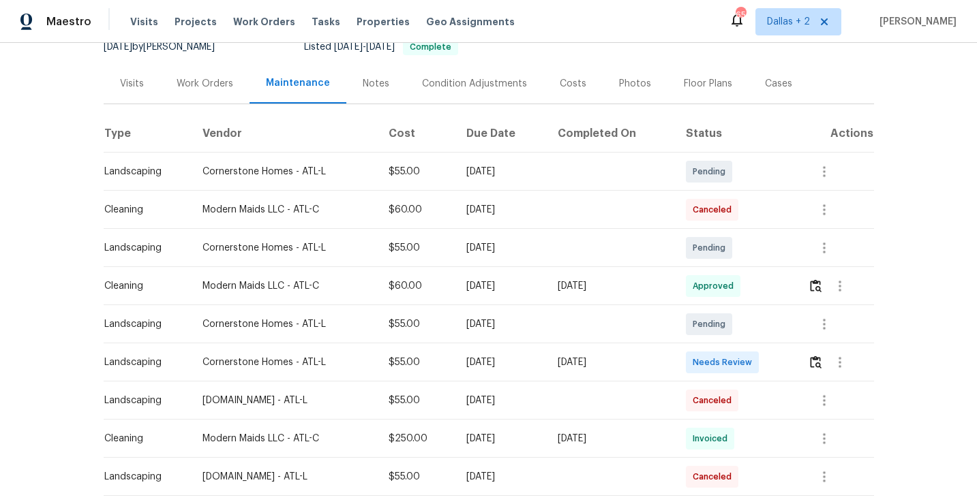
click at [806, 357] on td at bounding box center [835, 363] width 77 height 38
click at [818, 363] on img "button" at bounding box center [816, 362] width 12 height 13
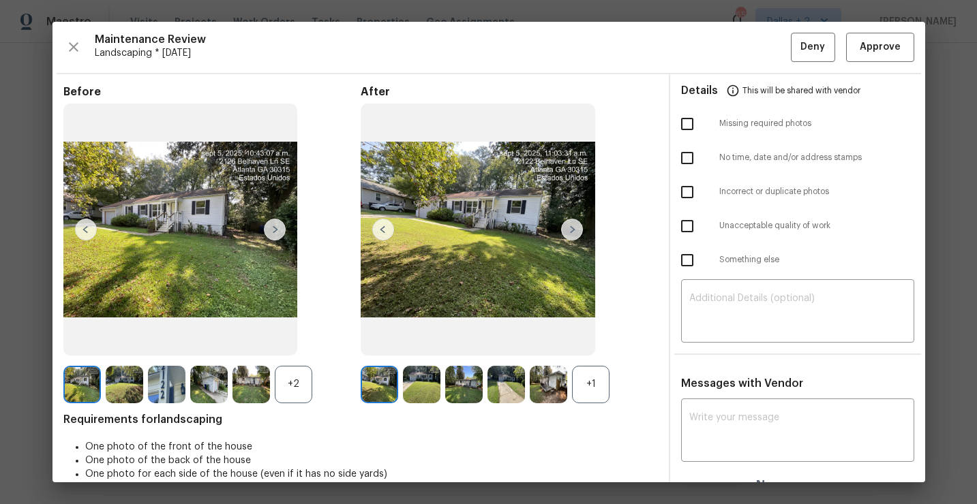
click at [596, 364] on div "After +1" at bounding box center [509, 244] width 297 height 318
click at [296, 397] on div "+2" at bounding box center [293, 384] width 37 height 37
click at [586, 393] on div "+1" at bounding box center [590, 384] width 37 height 37
click at [419, 385] on img at bounding box center [421, 384] width 37 height 37
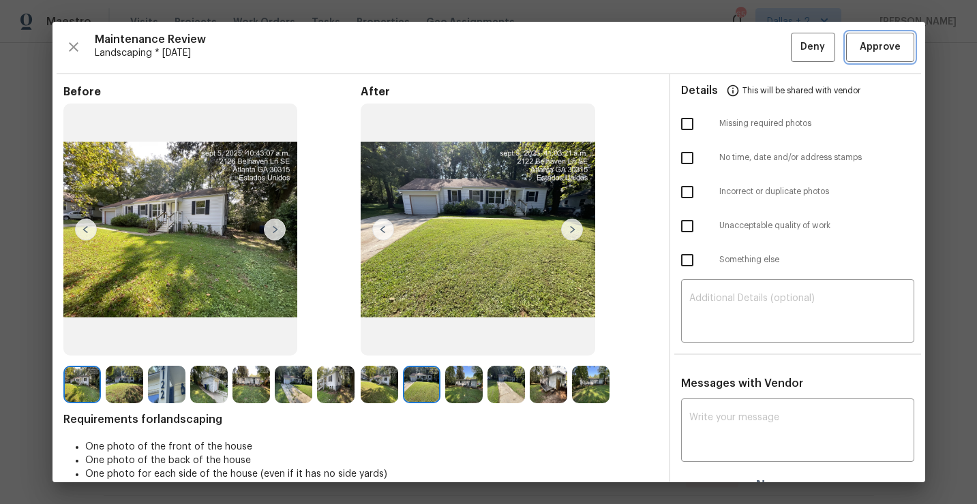
click at [877, 45] on span "Approve" at bounding box center [880, 47] width 41 height 17
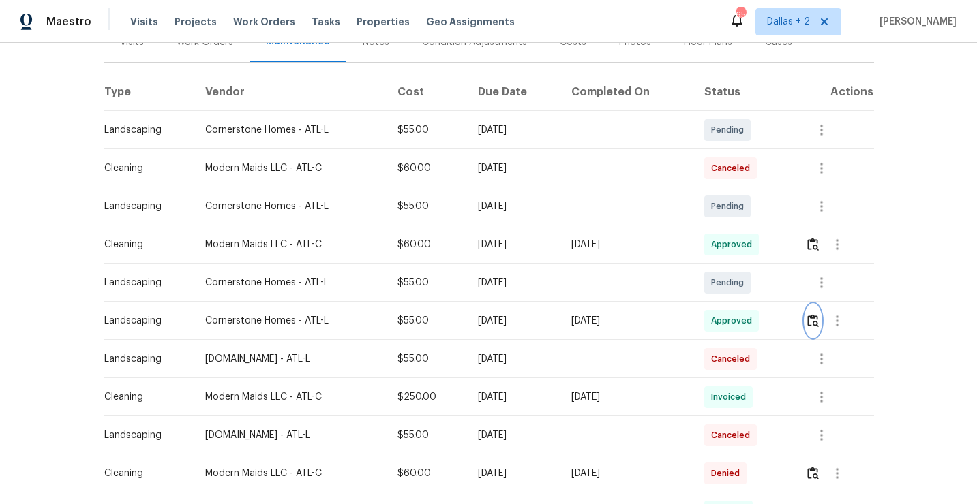
scroll to position [0, 0]
